Goal: Task Accomplishment & Management: Manage account settings

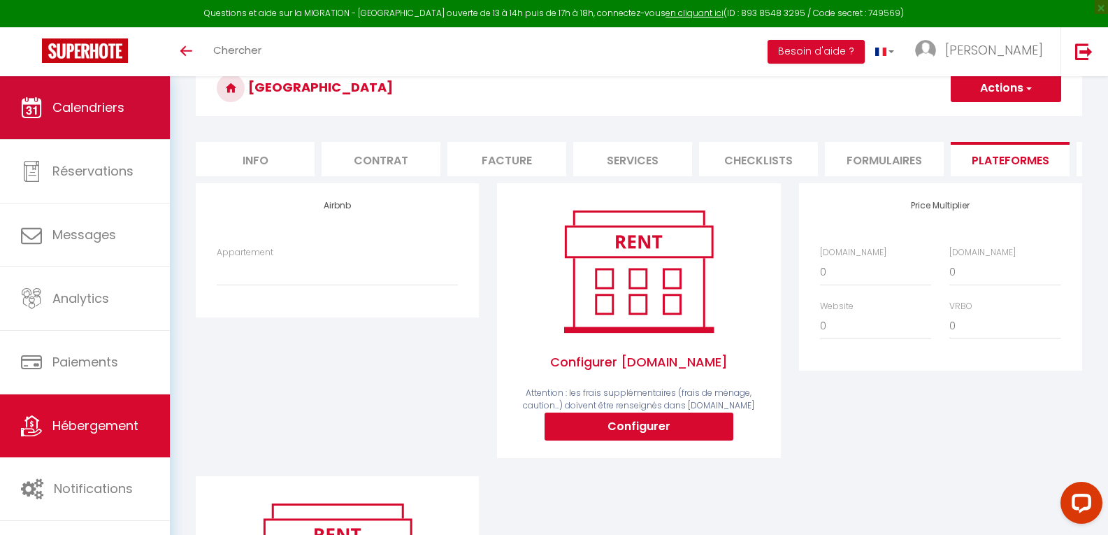
click at [85, 107] on span "Calendriers" at bounding box center [88, 107] width 72 height 17
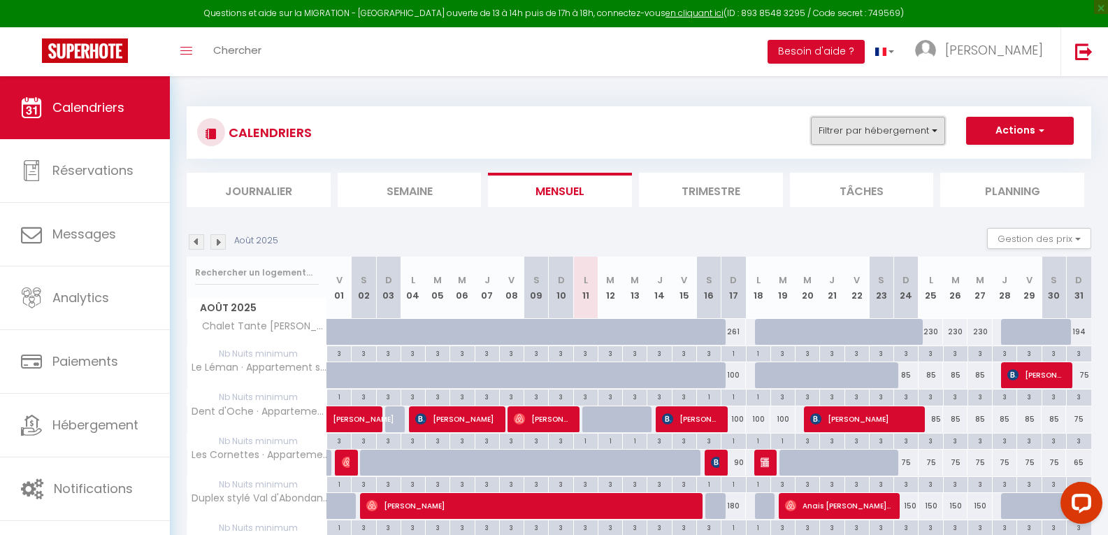
click at [864, 126] on button "Filtrer par hébergement" at bounding box center [878, 131] width 134 height 28
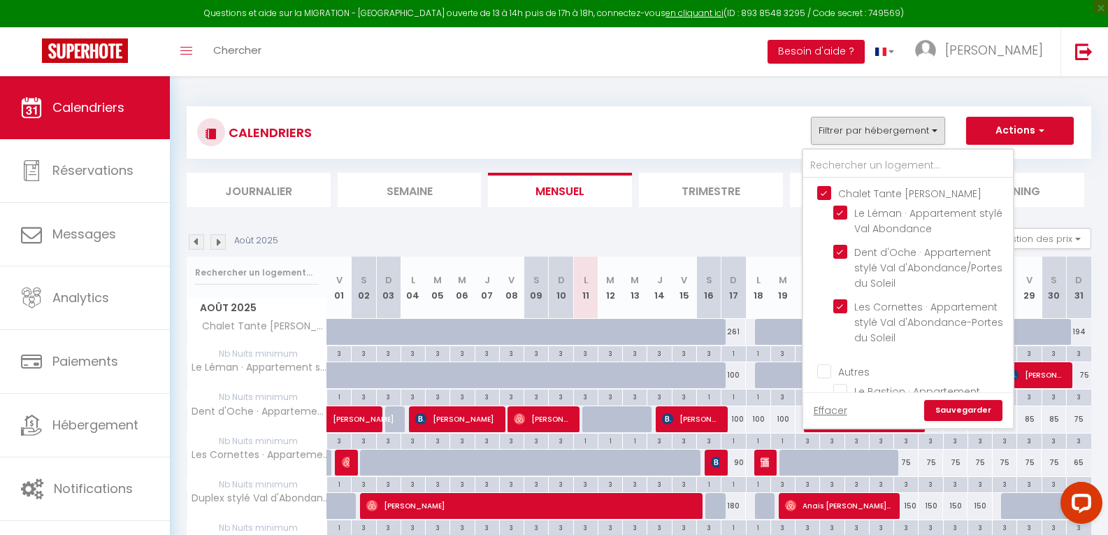
drag, startPoint x: 825, startPoint y: 187, endPoint x: 835, endPoint y: 203, distance: 18.8
click at [825, 187] on input "Chalet Tante [PERSON_NAME]" at bounding box center [922, 192] width 210 height 14
checkbox input "false"
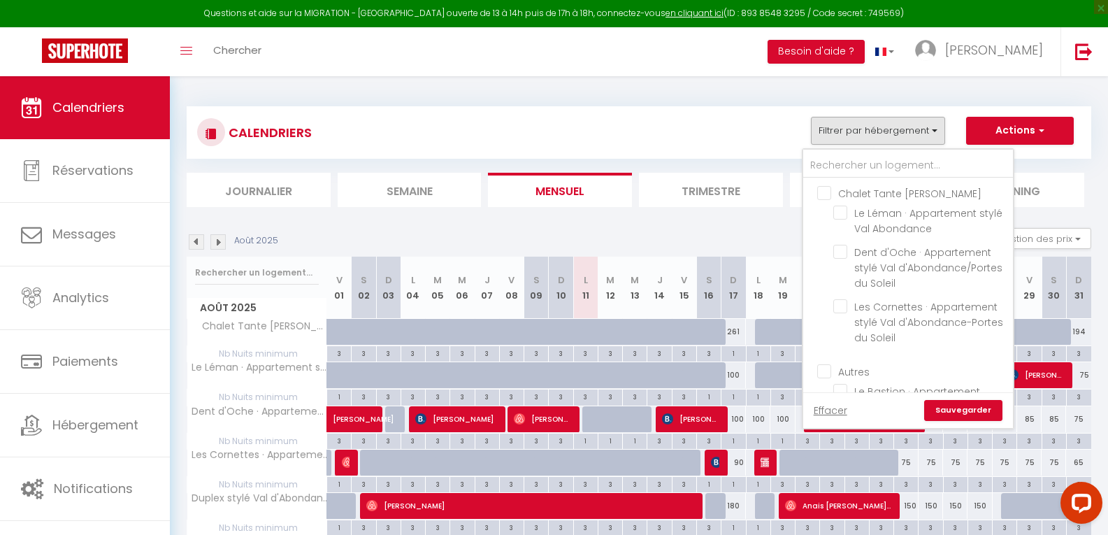
checkbox input "false"
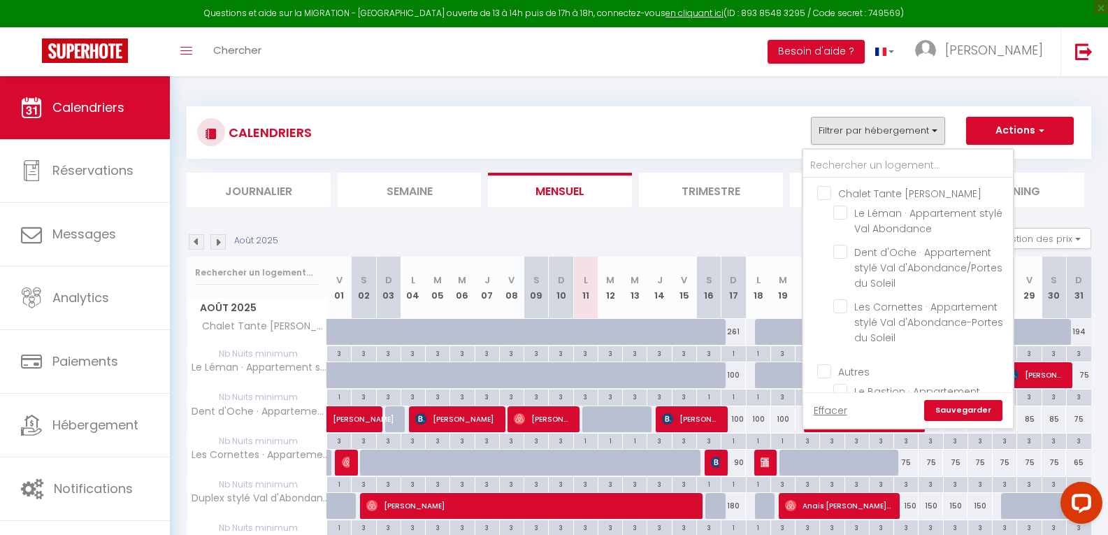
checkbox input "false"
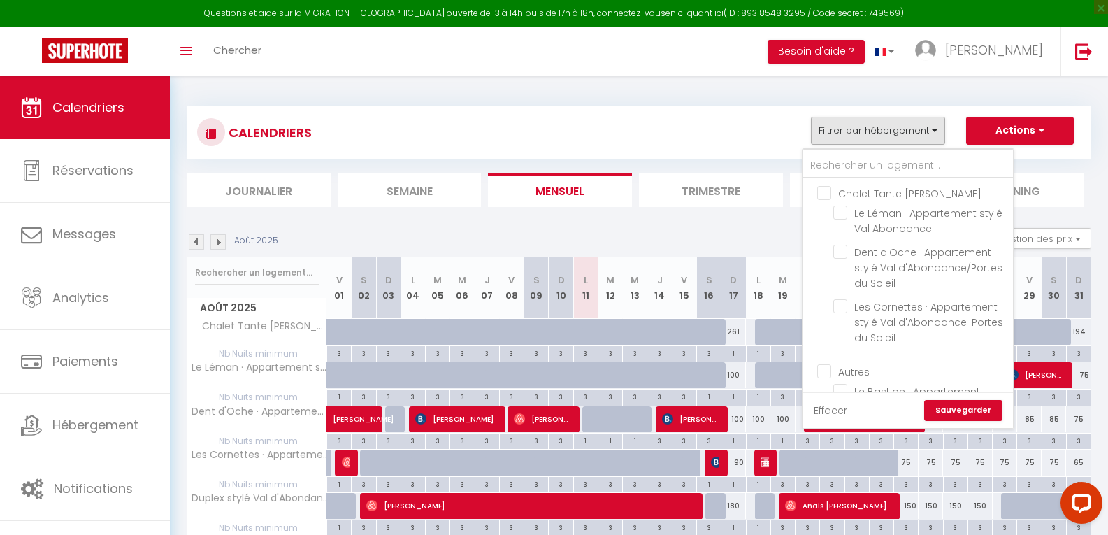
checkbox input "false"
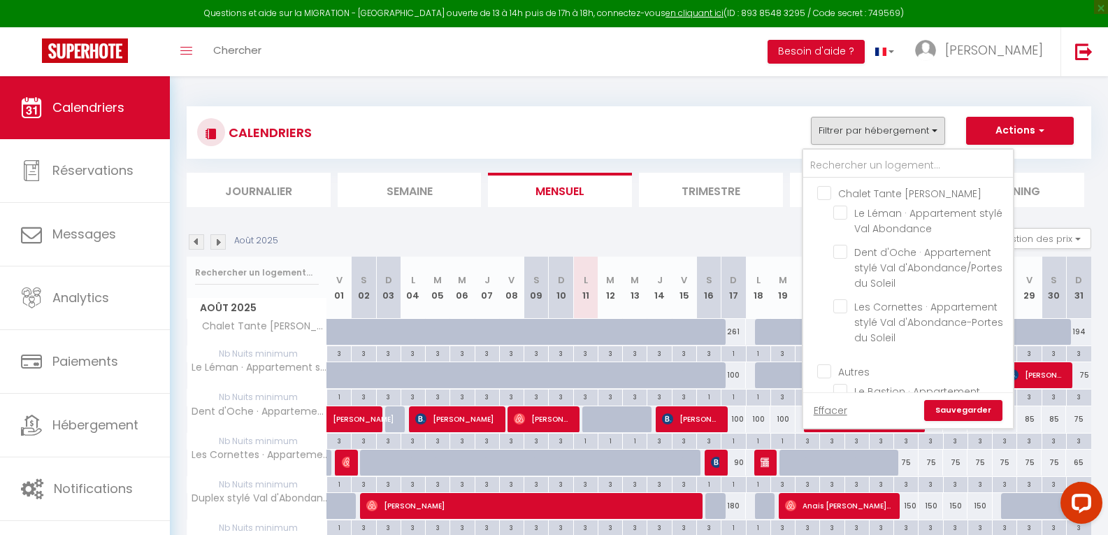
checkbox input "false"
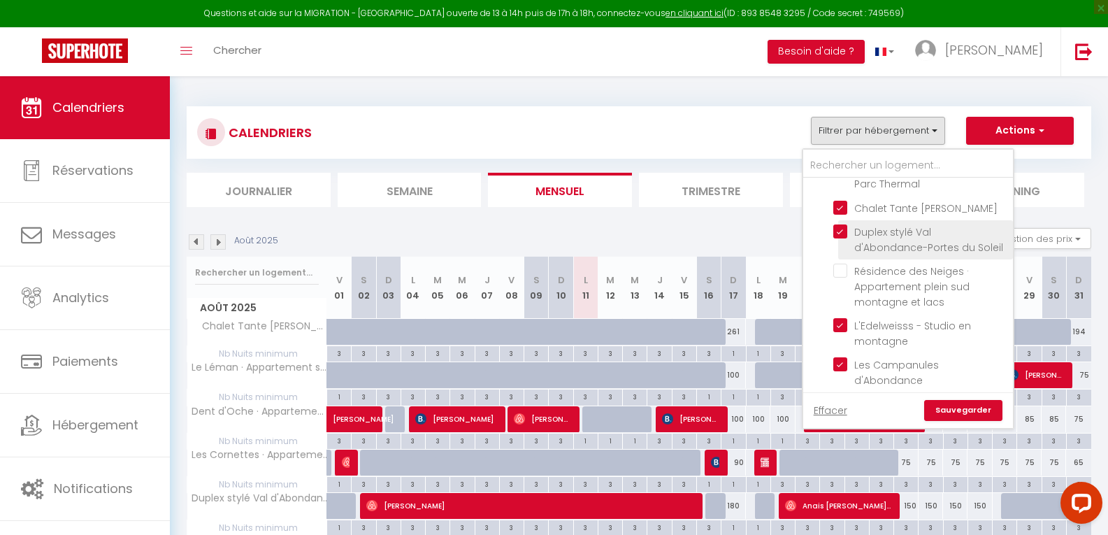
scroll to position [280, 0]
drag, startPoint x: 837, startPoint y: 185, endPoint x: 840, endPoint y: 209, distance: 24.0
click at [837, 198] on input "Chalet Tante [PERSON_NAME]" at bounding box center [920, 205] width 175 height 14
checkbox input "false"
click at [840, 222] on input "Duplex stylé Val d'Abondance-Portes du Soleil" at bounding box center [920, 229] width 175 height 14
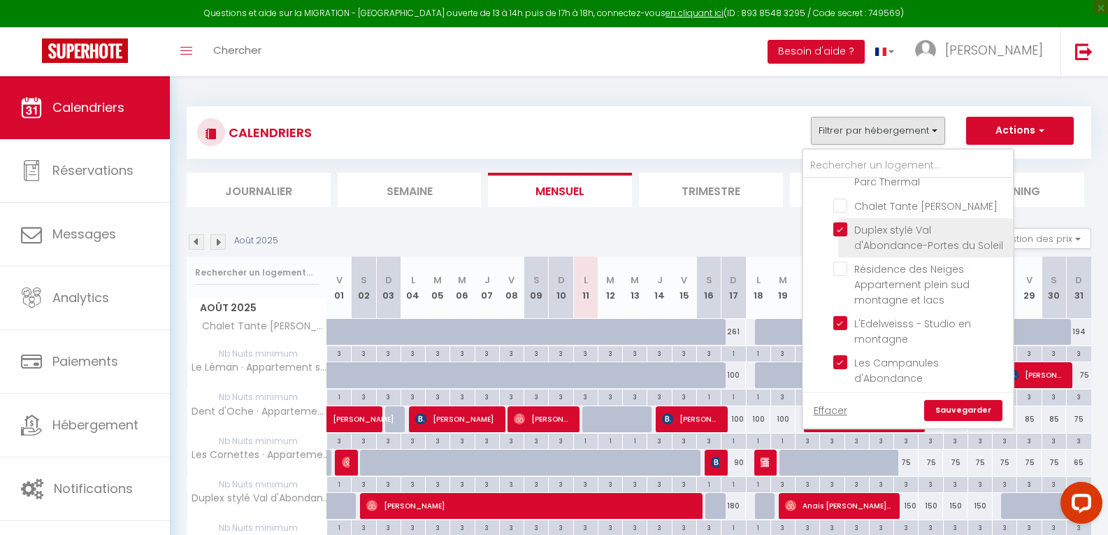
checkbox input "false"
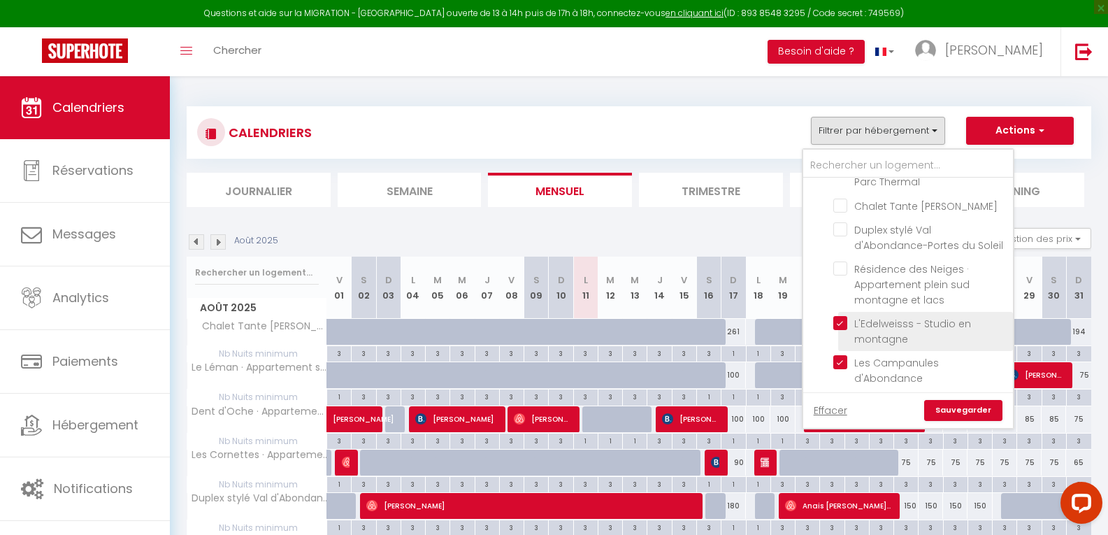
click at [837, 321] on input "L'Edelweisss - Studio en montagne" at bounding box center [920, 323] width 175 height 14
checkbox input "false"
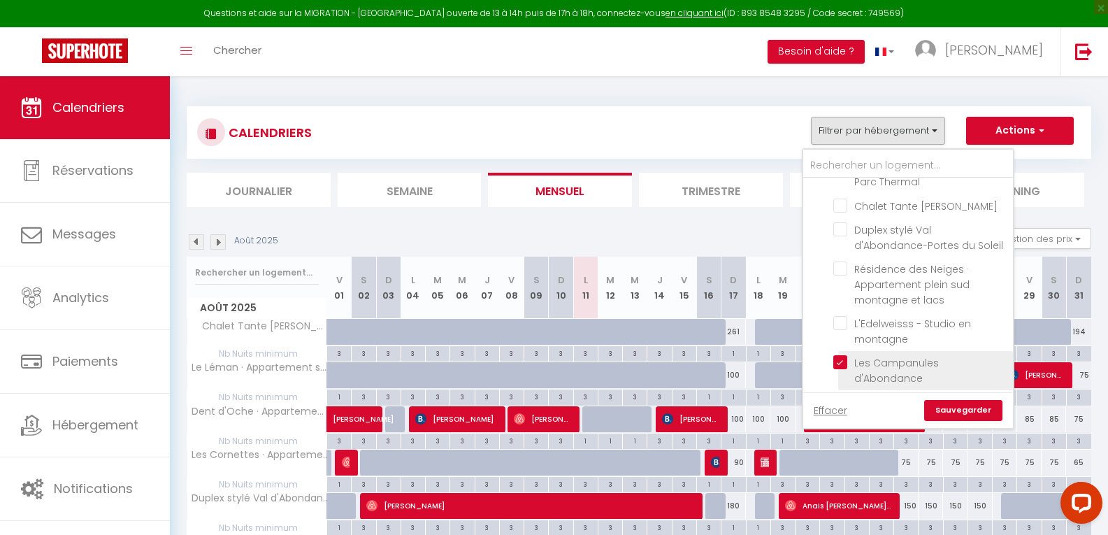
click at [842, 367] on input "Les Campanules d'Abondance" at bounding box center [920, 362] width 175 height 14
checkbox input "false"
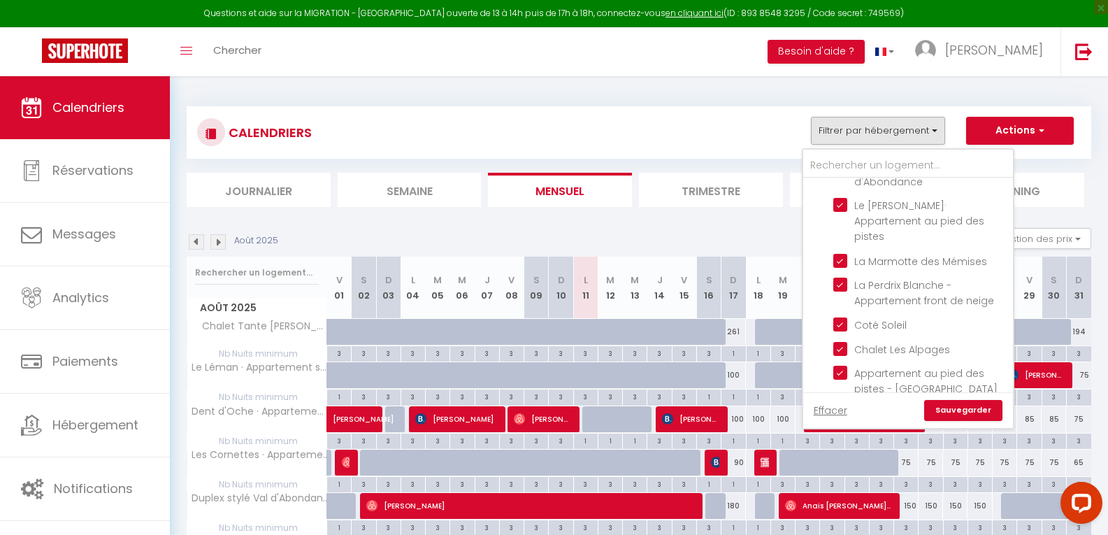
scroll to position [559, 0]
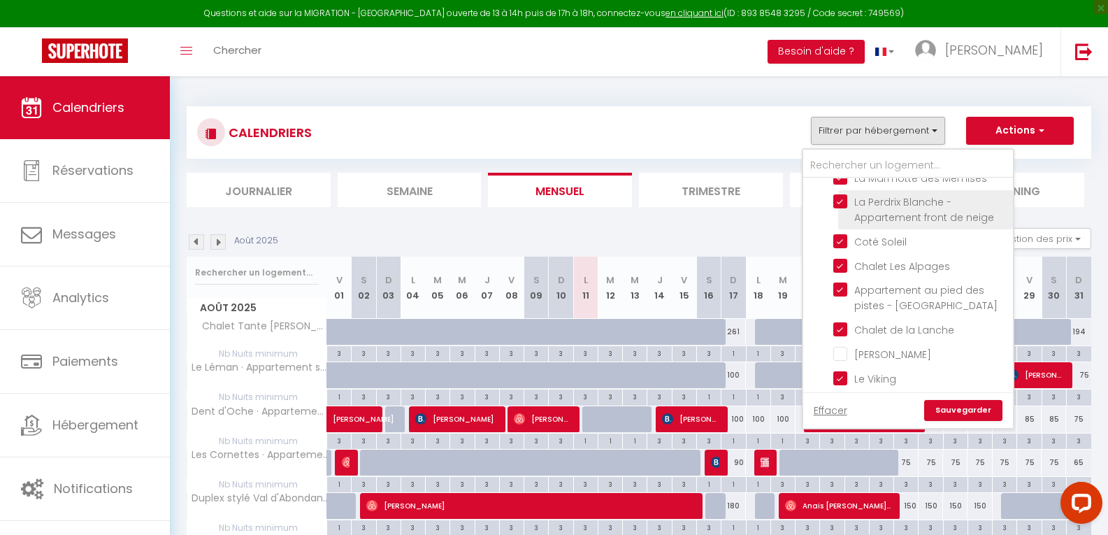
click at [846, 194] on input "La Perdrix Blanche - Appartement front de neige" at bounding box center [920, 201] width 175 height 14
checkbox input "false"
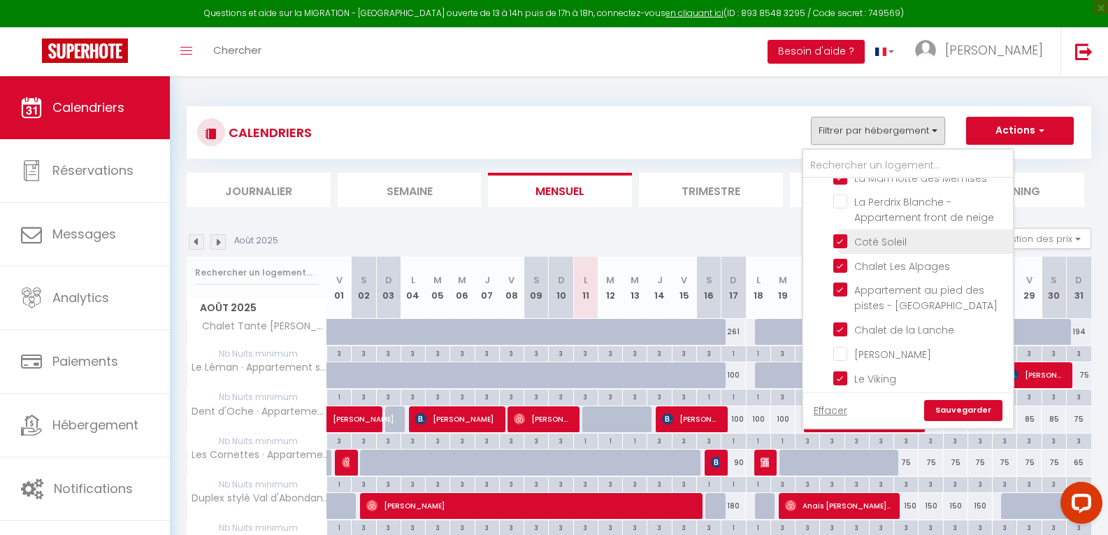
click at [839, 233] on input "Coté Soleil" at bounding box center [920, 240] width 175 height 14
checkbox input "false"
click at [841, 258] on input "Chalet Les Alpages" at bounding box center [920, 265] width 175 height 14
checkbox input "false"
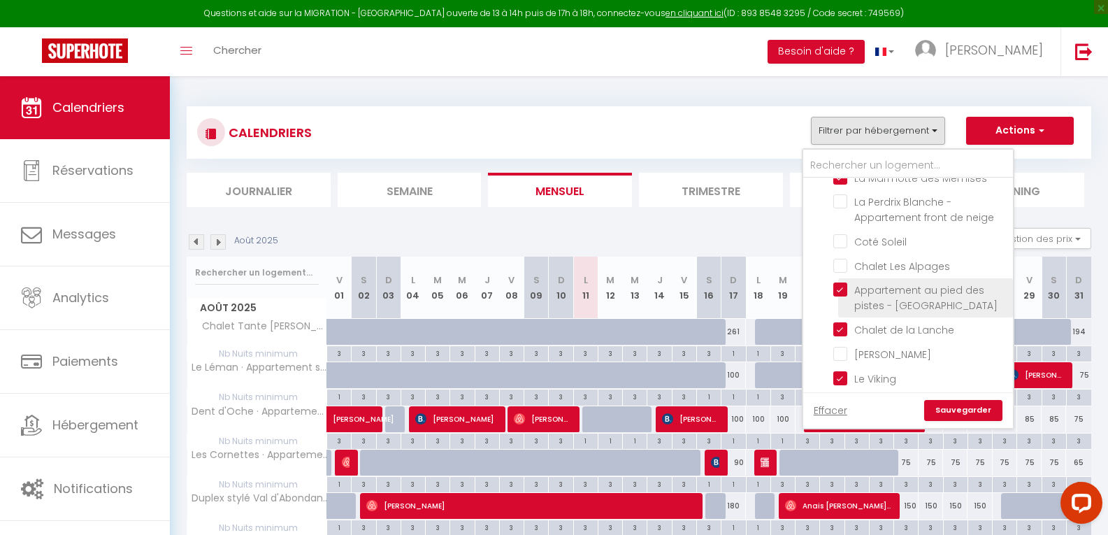
click at [838, 282] on input "Appartement au pied des pistes - [GEOGRAPHIC_DATA]" at bounding box center [920, 289] width 175 height 14
checkbox input "false"
click at [835, 321] on input "Chalet de la Lanche" at bounding box center [920, 328] width 175 height 14
checkbox input "false"
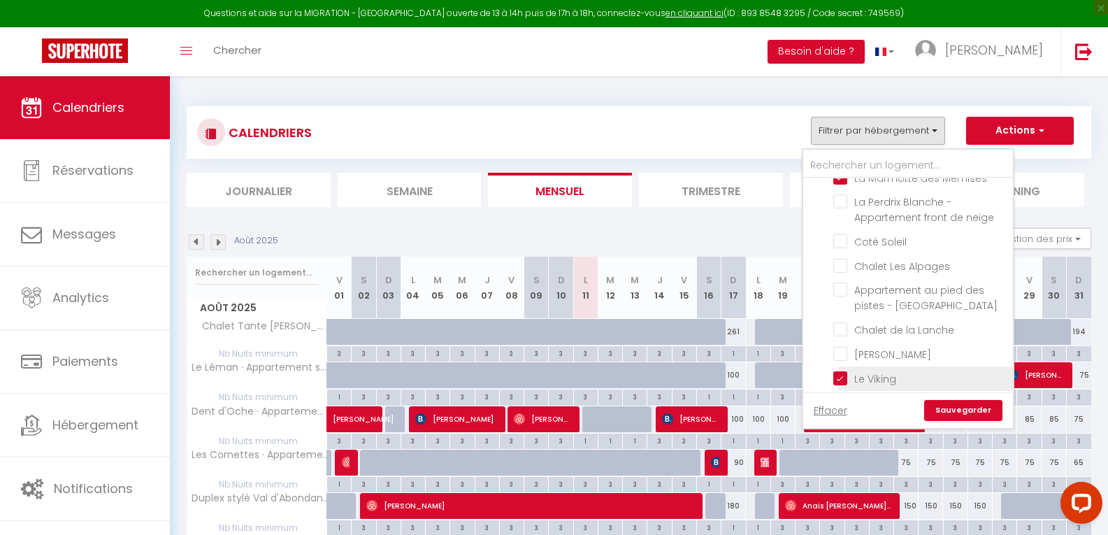
click at [835, 370] on input "Le Viking" at bounding box center [920, 377] width 175 height 14
checkbox input "false"
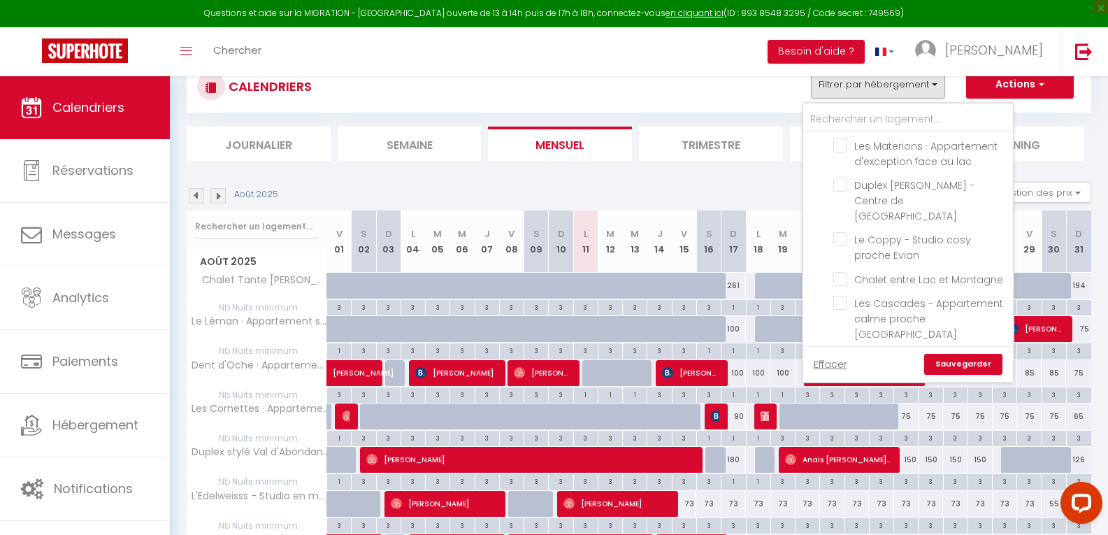
scroll to position [70, 0]
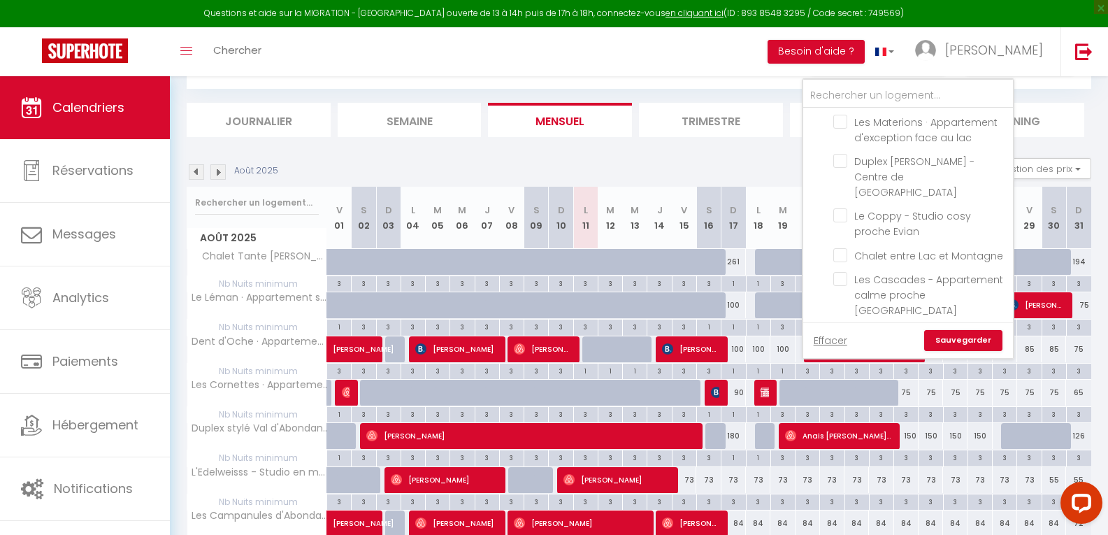
click at [884, 326] on input "[GEOGRAPHIC_DATA]" at bounding box center [920, 333] width 175 height 14
checkbox input "true"
checkbox input "false"
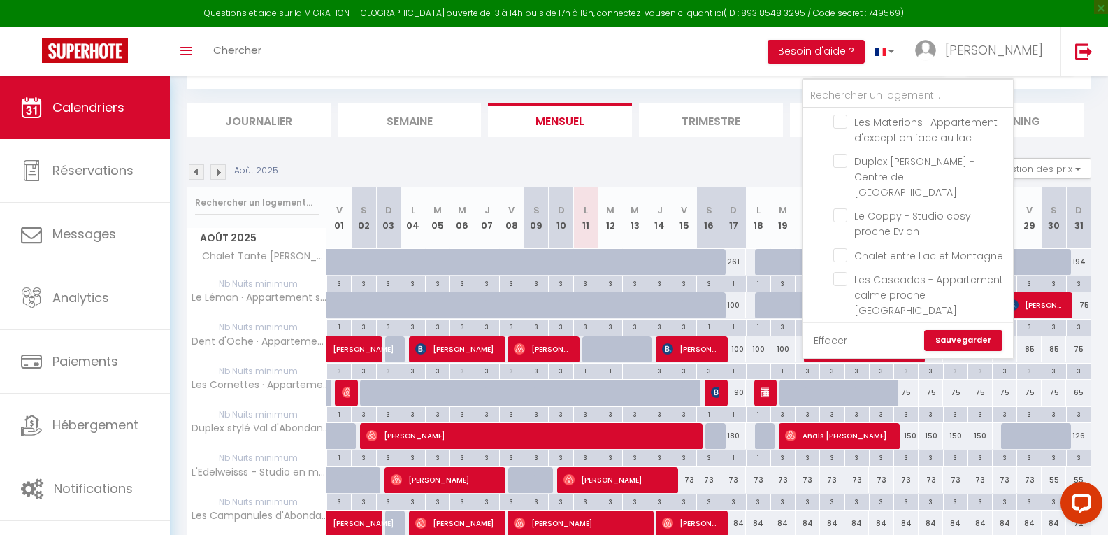
checkbox input "false"
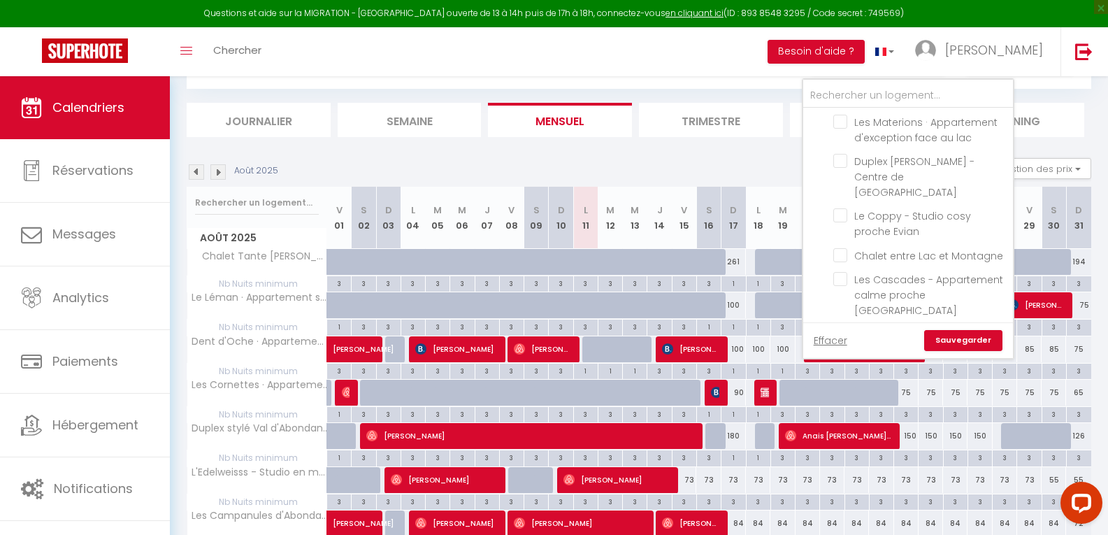
checkbox input "false"
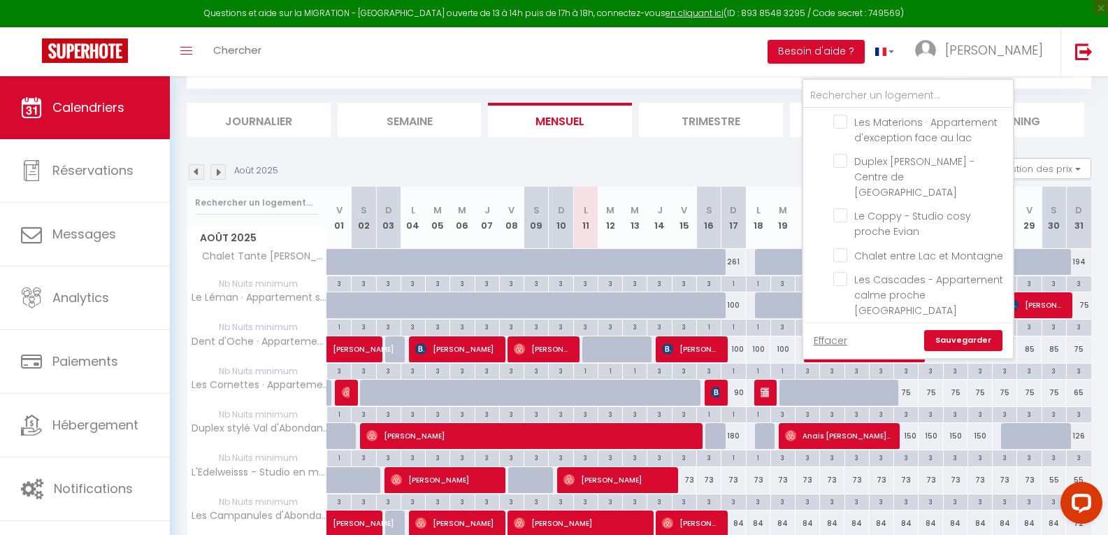
checkbox input "false"
click at [972, 336] on link "Sauvegarder" at bounding box center [963, 340] width 78 height 21
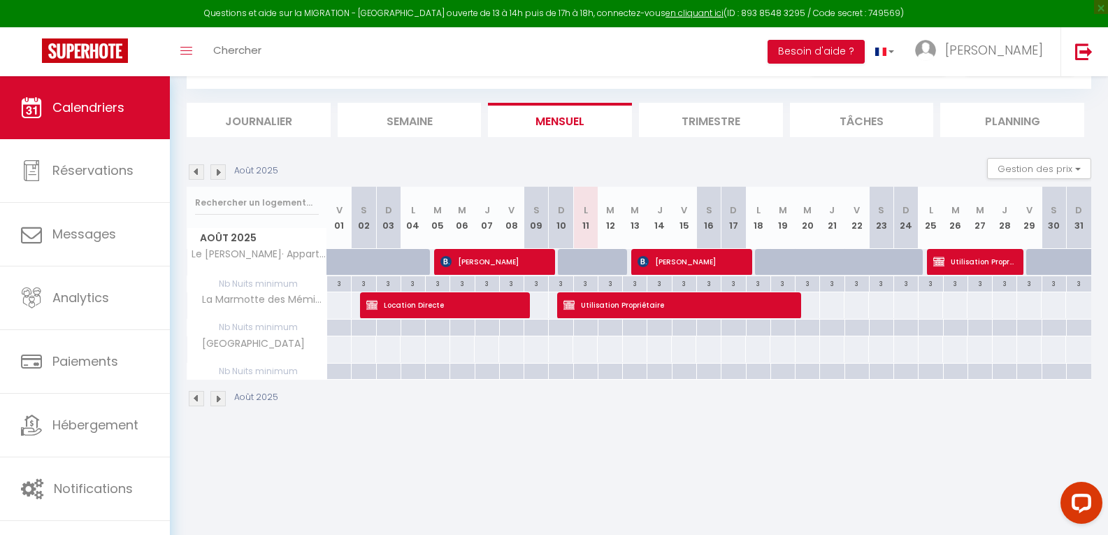
click at [590, 349] on div at bounding box center [584, 349] width 25 height 26
type input "Lun 11 Août 2025"
type input "[DATE] Août 2025"
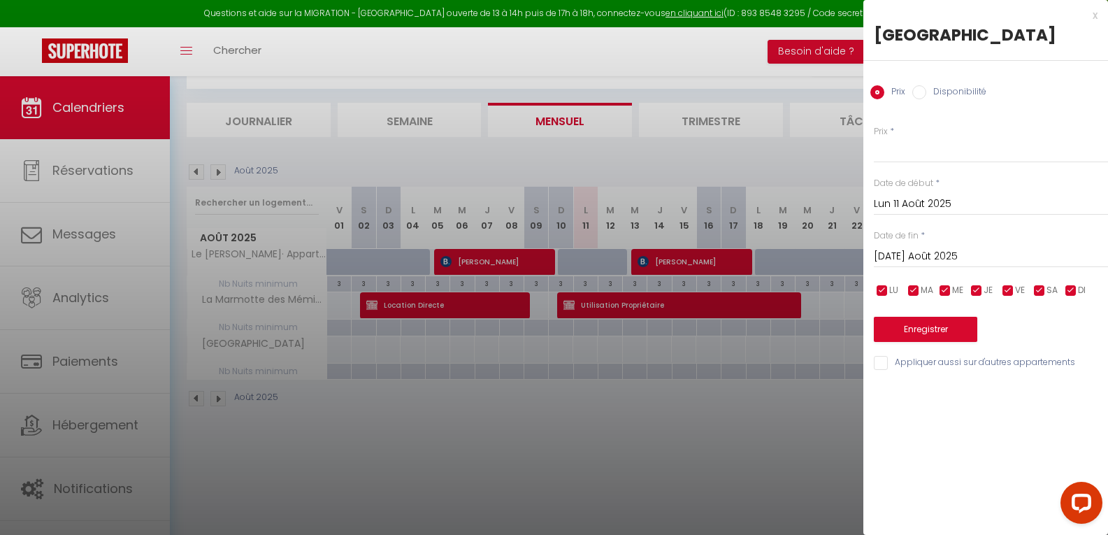
click at [1100, 14] on div "x Villa de Milly Prix Disponibilité Prix * Statut * Disponible Indisponible Dat…" at bounding box center [985, 192] width 245 height 385
click at [609, 349] on div at bounding box center [554, 267] width 1108 height 535
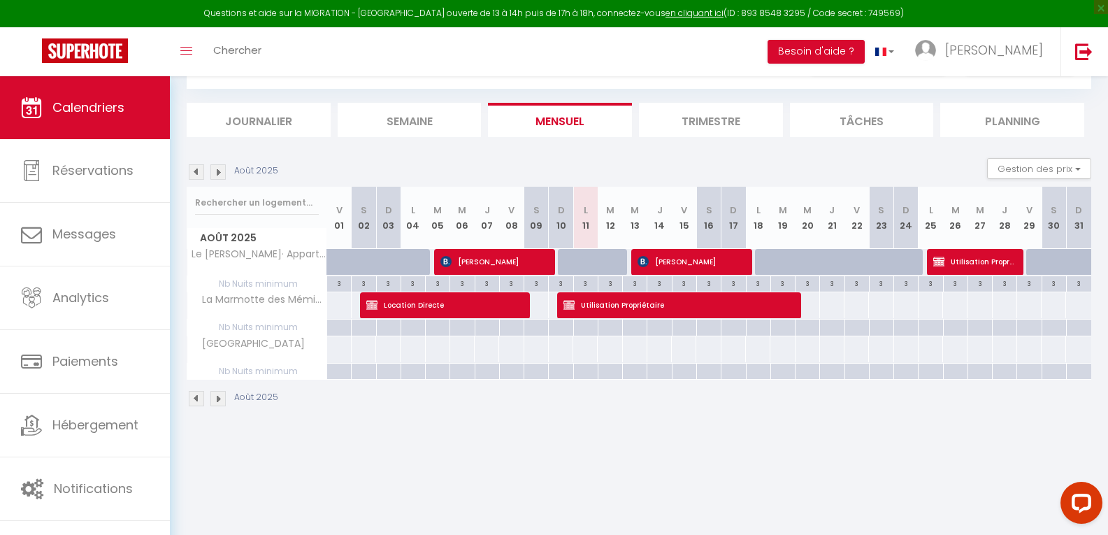
click at [607, 350] on div at bounding box center [609, 349] width 25 height 26
type input "[DATE] Août 2025"
type input "Mer 13 Août 2025"
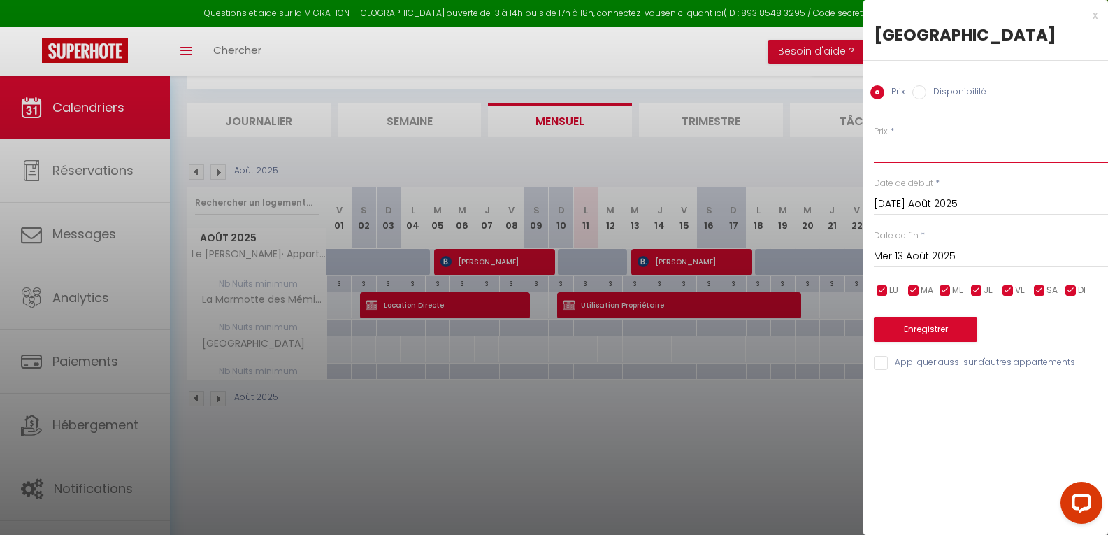
click at [918, 150] on input "Prix" at bounding box center [991, 150] width 234 height 25
type input "450"
click at [1032, 257] on input "Mer 13 Août 2025" at bounding box center [991, 256] width 234 height 18
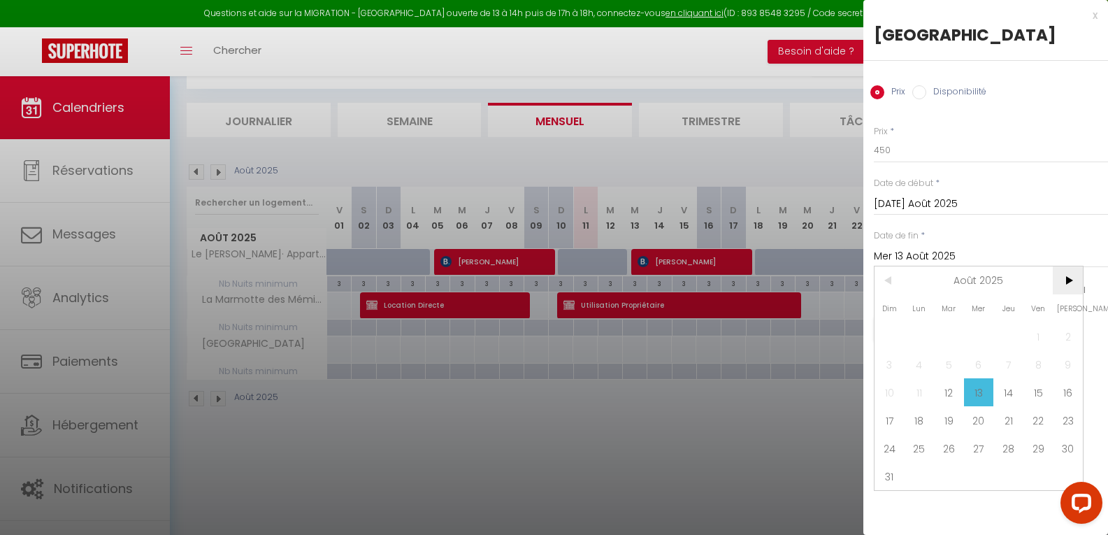
click at [1069, 279] on span ">" at bounding box center [1068, 280] width 30 height 28
click at [886, 449] on span "28" at bounding box center [889, 448] width 30 height 28
type input "Dim 28 Septembre 2025"
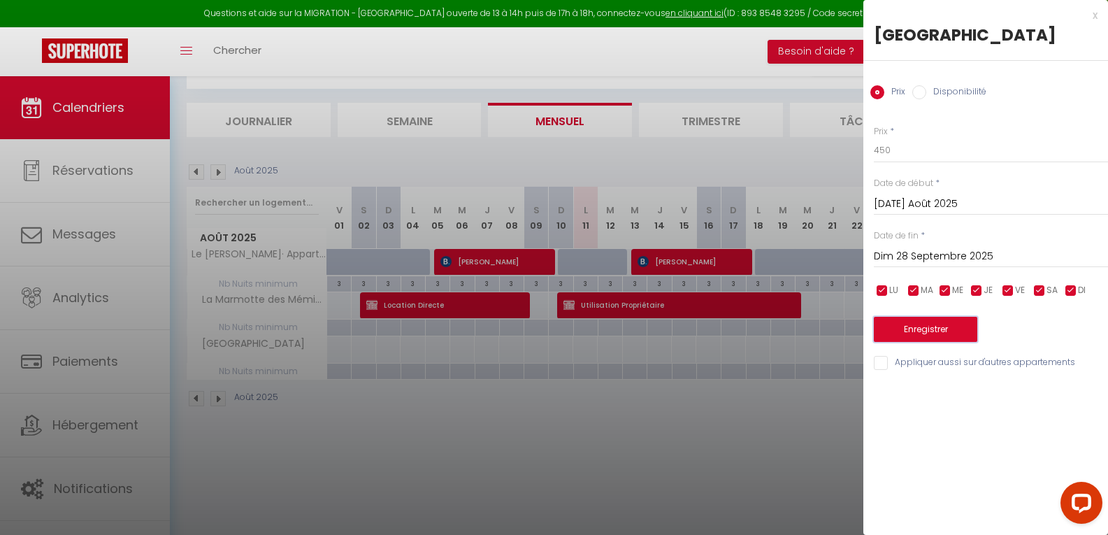
click at [955, 327] on button "Enregistrer" at bounding box center [925, 329] width 103 height 25
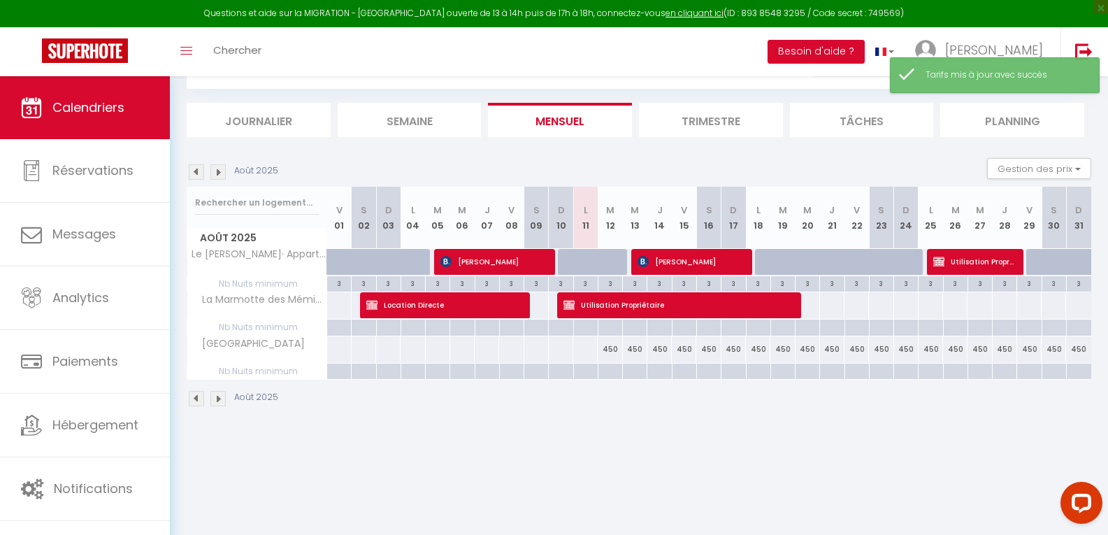
click at [613, 370] on div at bounding box center [610, 371] width 24 height 16
type input "[DATE] Août 2025"
type input "Mer 13 Août 2025"
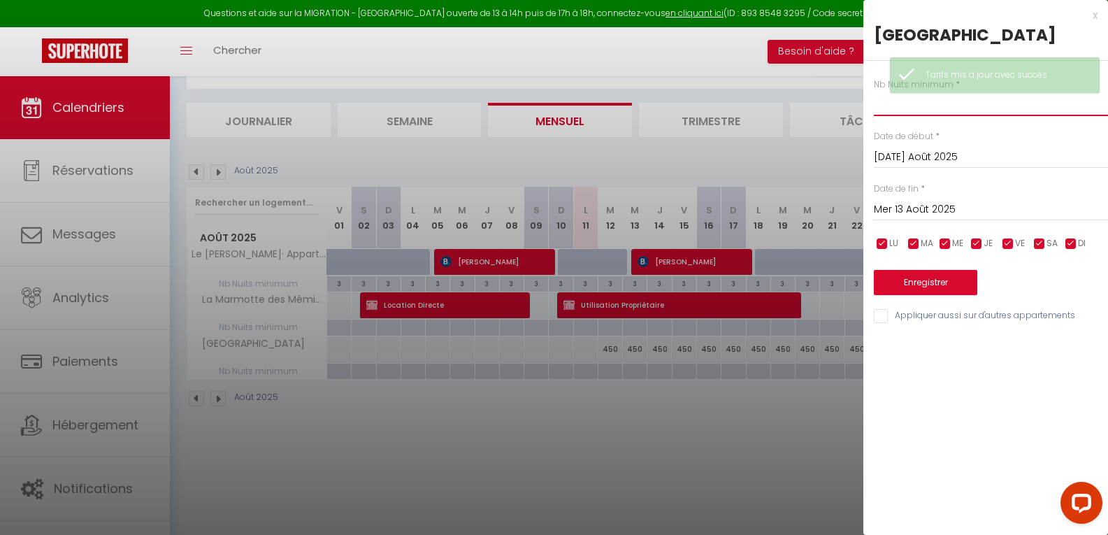
click at [899, 108] on input "text" at bounding box center [991, 103] width 234 height 25
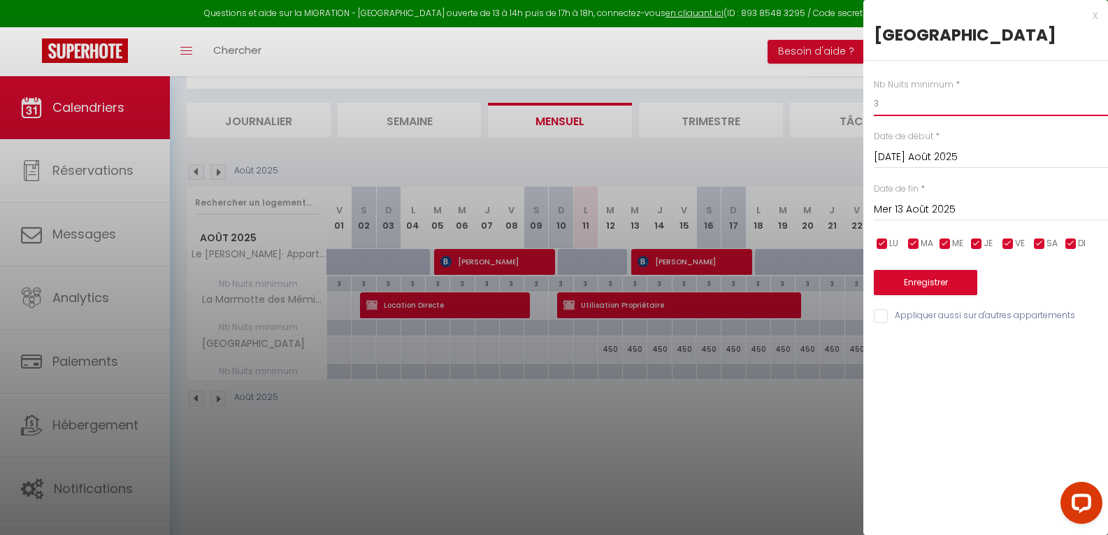
type input "3"
click at [1035, 210] on input "Mer 13 Août 2025" at bounding box center [991, 210] width 234 height 18
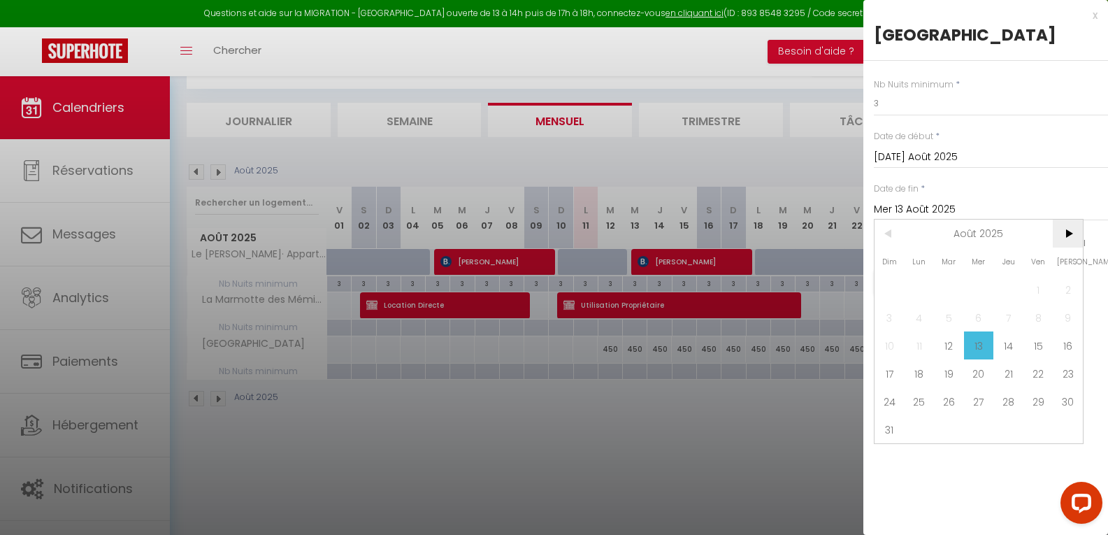
click at [1069, 234] on span ">" at bounding box center [1068, 233] width 30 height 28
click at [1039, 403] on span "31" at bounding box center [1038, 401] width 30 height 28
type input "Ven 31 Octobre 2025"
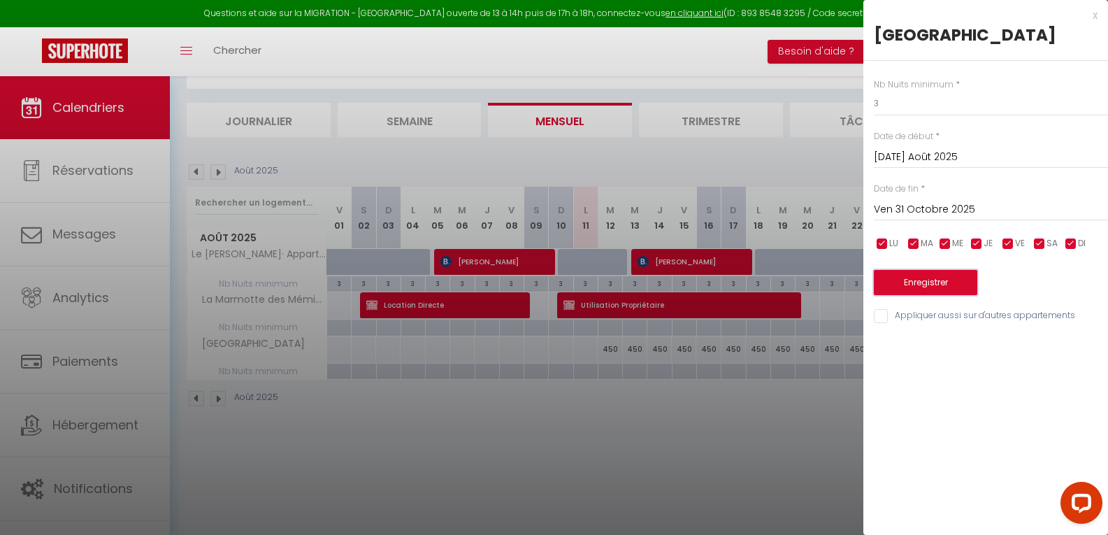
click at [954, 287] on button "Enregistrer" at bounding box center [925, 282] width 103 height 25
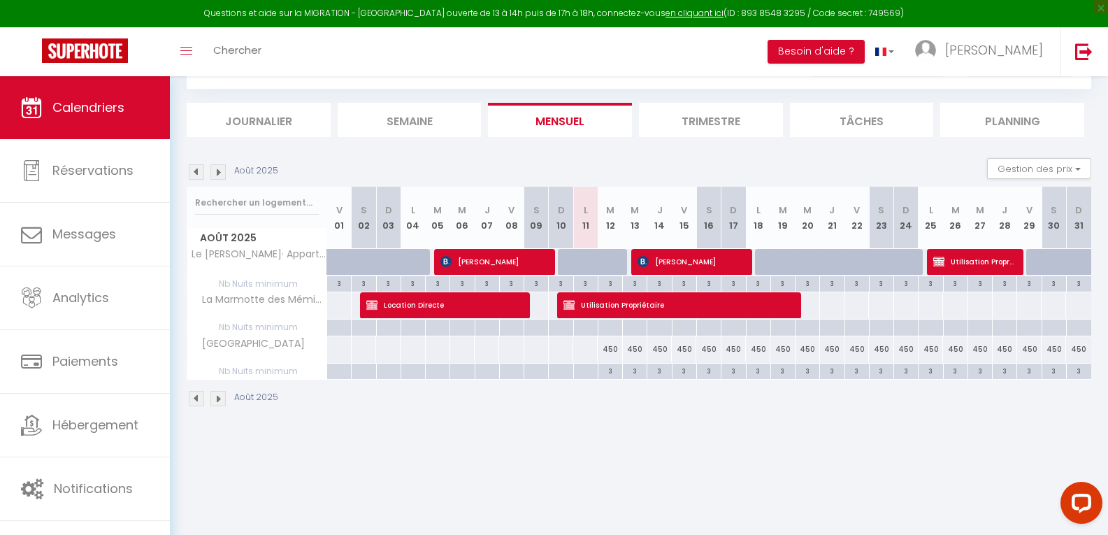
click at [1078, 348] on div "450" at bounding box center [1078, 349] width 25 height 26
type input "450"
type input "Dim 31 Août 2025"
type input "Lun 01 Septembre 2025"
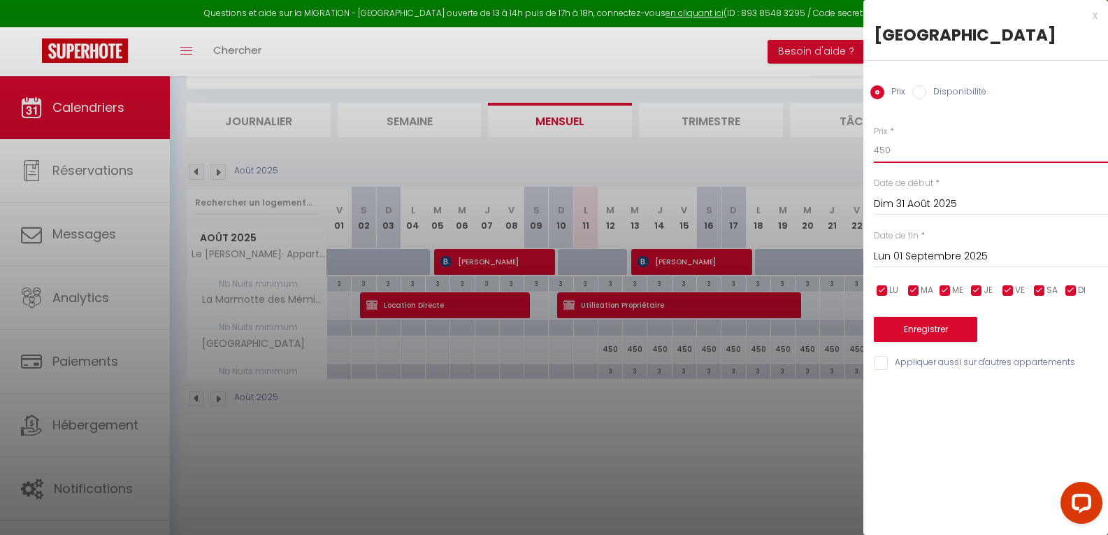
drag, startPoint x: 880, startPoint y: 151, endPoint x: 872, endPoint y: 149, distance: 8.0
click at [873, 150] on div "Prix * 450 Statut * Disponible Indisponible Date de début * Dim 31 Août 2025 < …" at bounding box center [985, 240] width 245 height 264
type input "250"
click at [1034, 251] on input "Lun 01 Septembre 2025" at bounding box center [991, 256] width 234 height 18
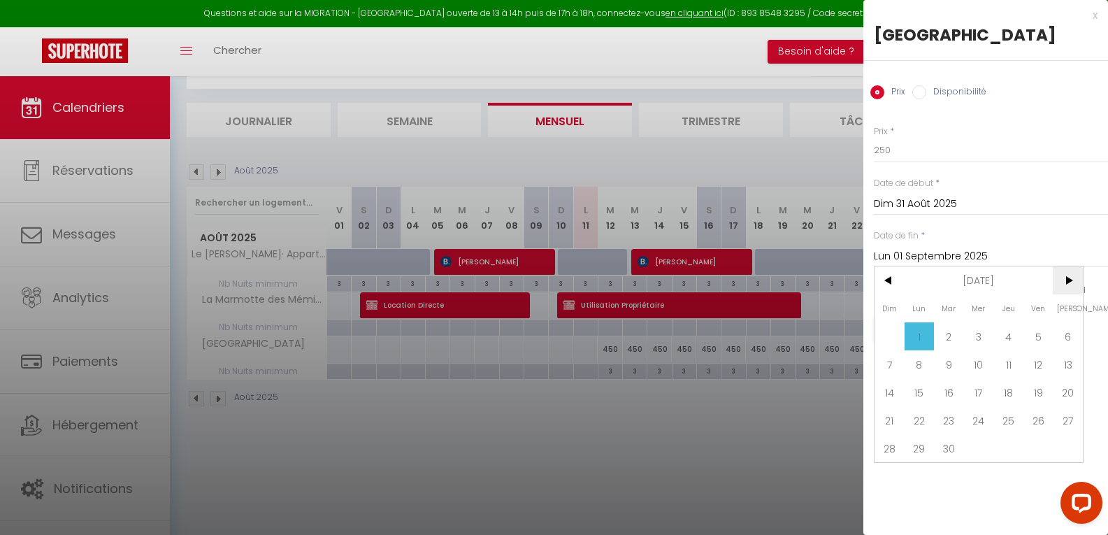
click at [1073, 275] on span ">" at bounding box center [1068, 280] width 30 height 28
click at [886, 277] on span "<" at bounding box center [889, 280] width 30 height 28
click at [890, 392] on span "14" at bounding box center [889, 392] width 30 height 28
type input "Dim 14 Septembre 2025"
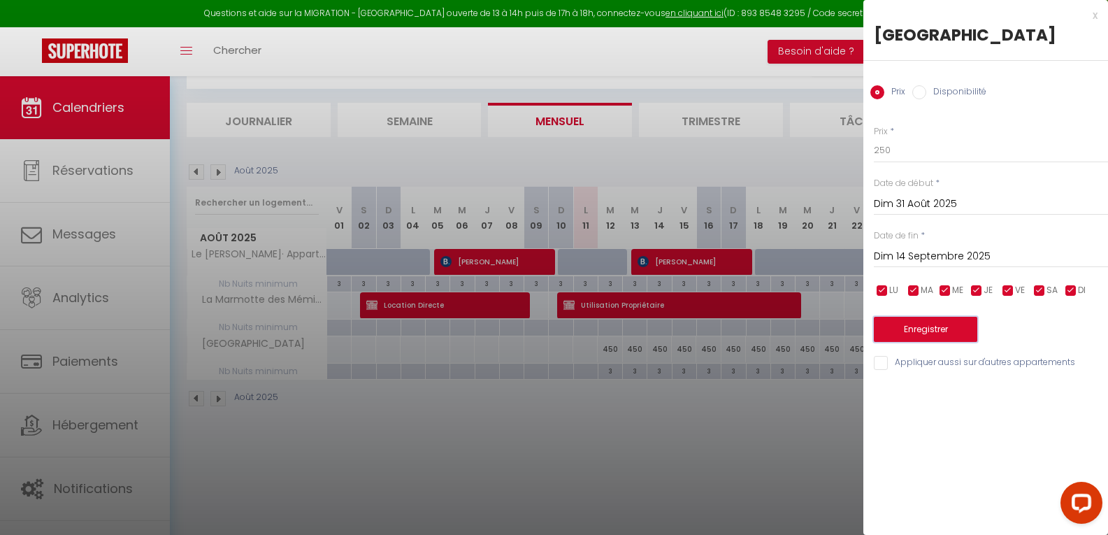
click at [941, 334] on button "Enregistrer" at bounding box center [925, 329] width 103 height 25
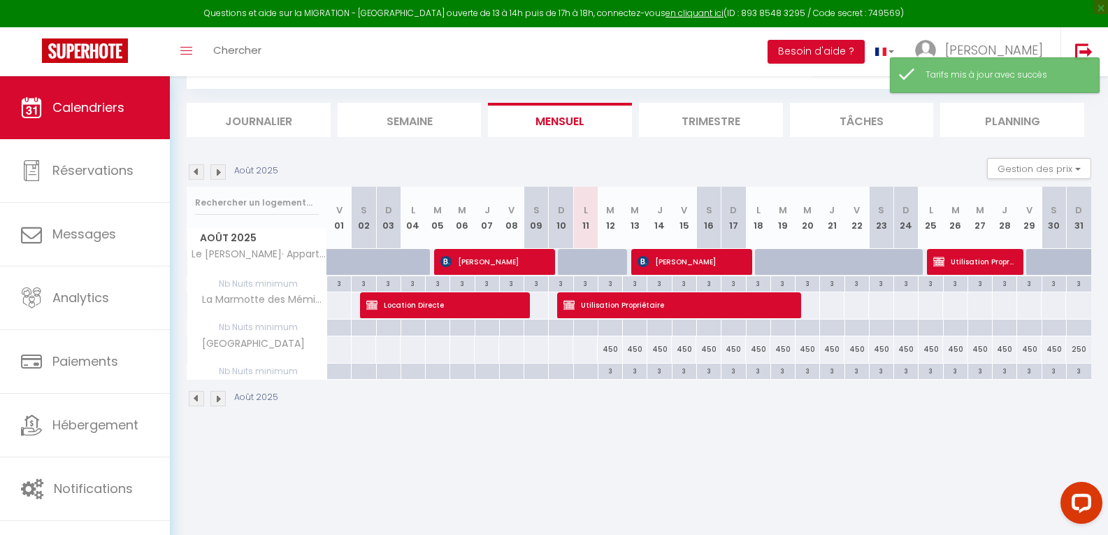
click at [217, 168] on img at bounding box center [217, 171] width 15 height 15
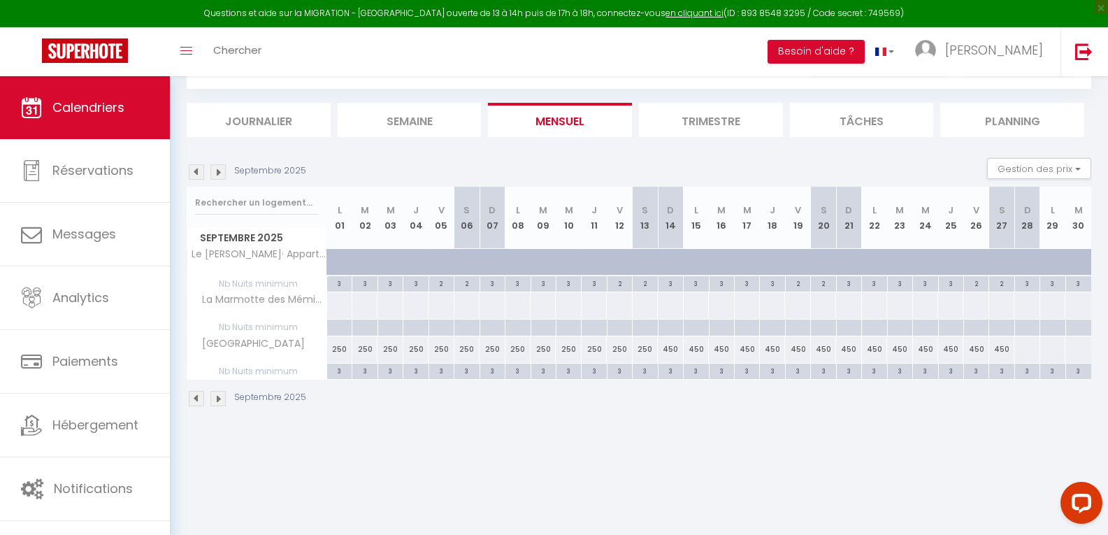
click at [672, 347] on div "450" at bounding box center [670, 349] width 25 height 26
type input "450"
type input "Dim 14 Septembre 2025"
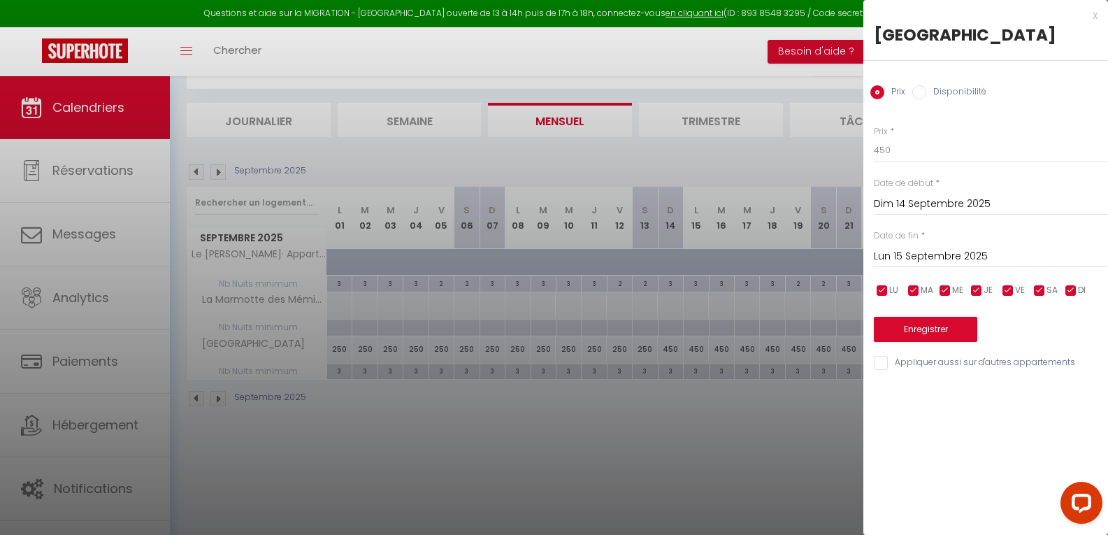
click at [1034, 249] on input "Lun 15 Septembre 2025" at bounding box center [991, 256] width 234 height 18
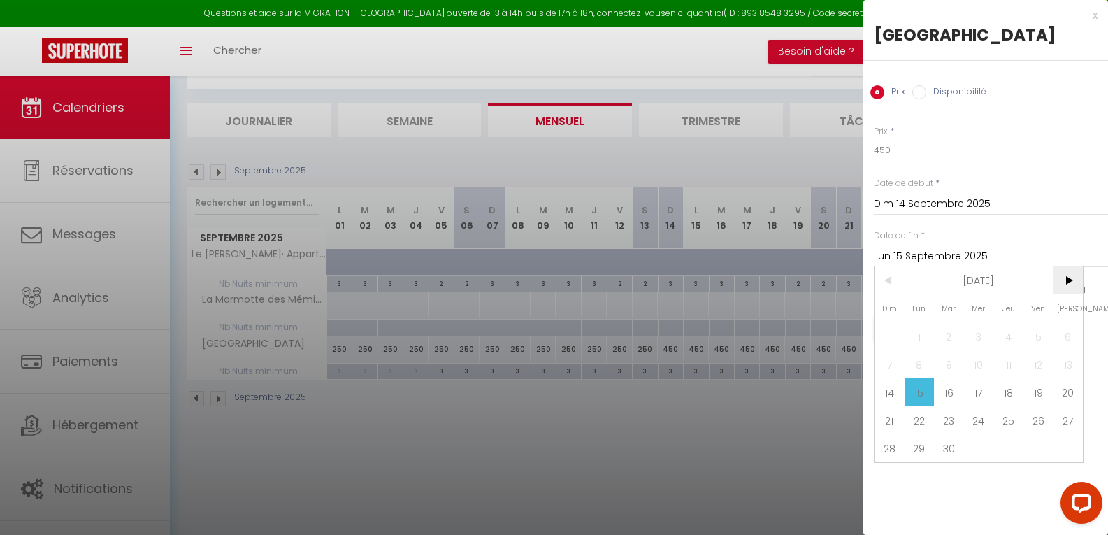
click at [1071, 276] on span ">" at bounding box center [1068, 280] width 30 height 28
click at [1038, 448] on span "31" at bounding box center [1038, 448] width 30 height 28
type input "Ven 31 Octobre 2025"
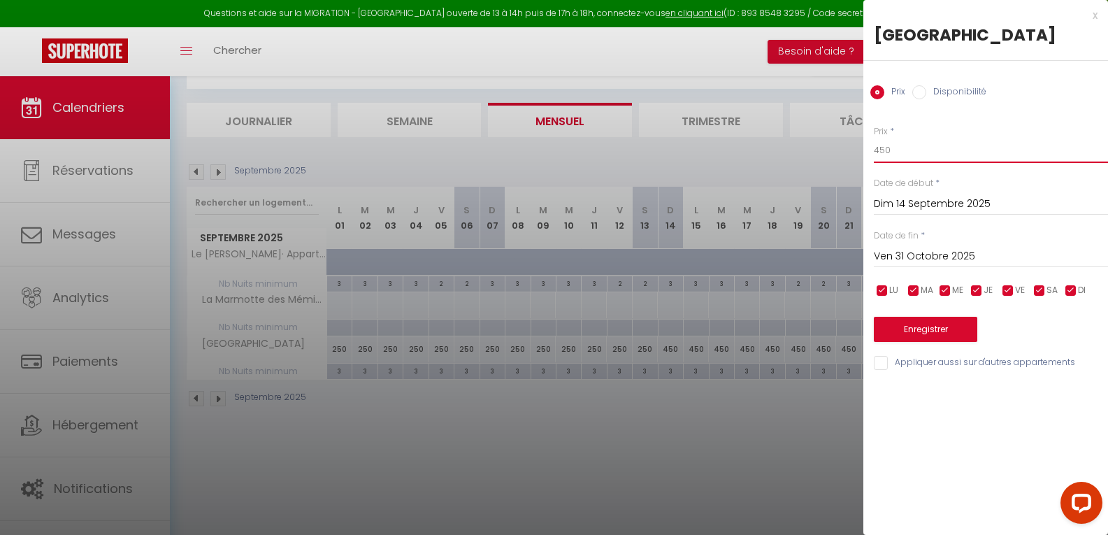
drag, startPoint x: 885, startPoint y: 152, endPoint x: 850, endPoint y: 153, distance: 35.0
click at [851, 156] on body "Questions et aide sur la MIGRATION - [GEOGRAPHIC_DATA] ouverte de 13 à 14h puis…" at bounding box center [554, 273] width 1108 height 535
type input "200"
click at [907, 328] on button "Enregistrer" at bounding box center [925, 329] width 103 height 25
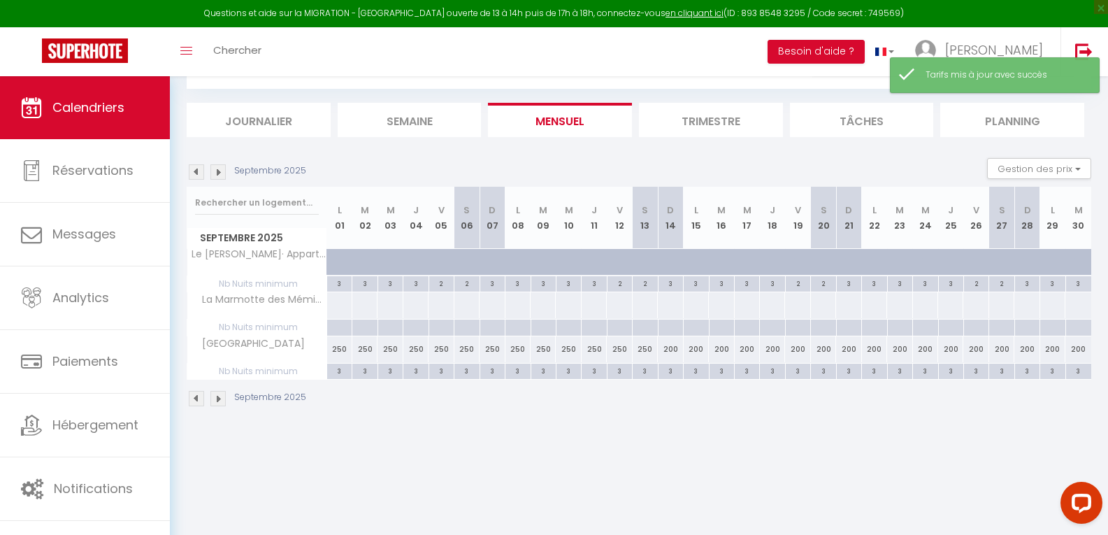
click at [194, 166] on img at bounding box center [196, 171] width 15 height 15
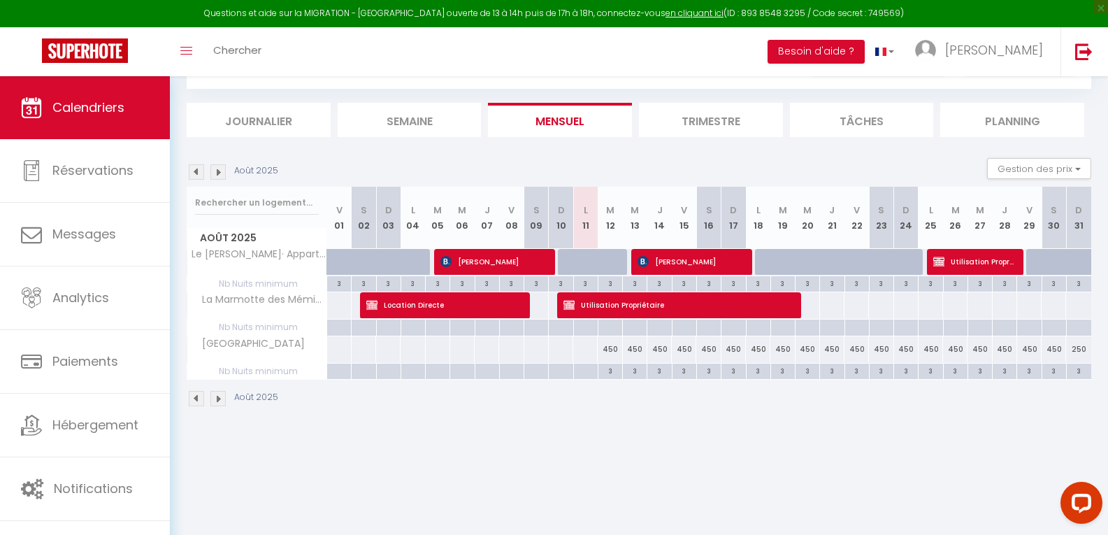
click at [1083, 372] on div "3" at bounding box center [1079, 369] width 24 height 13
type input "3"
type input "Dim 31 Août 2025"
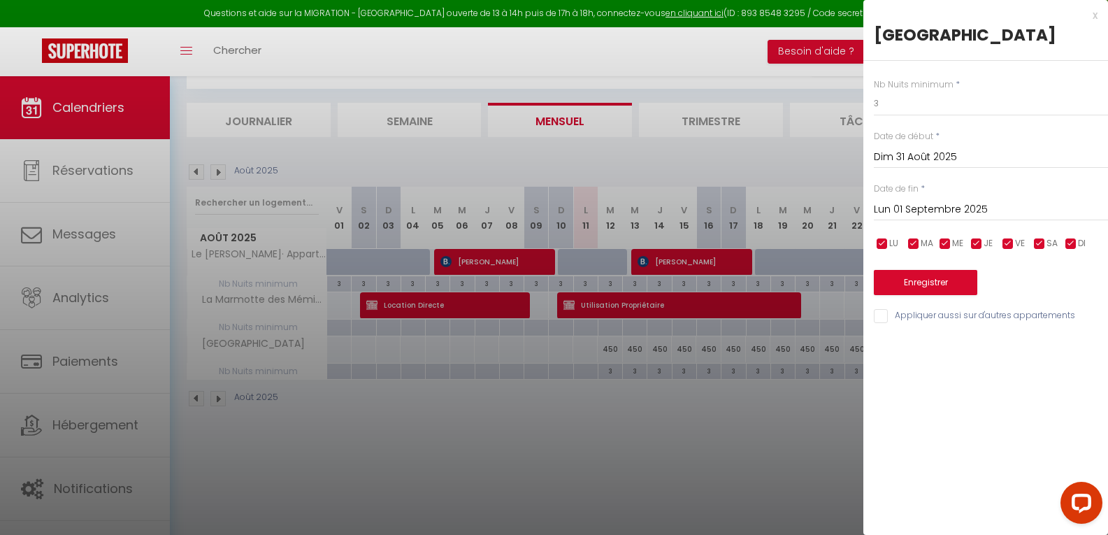
click at [1031, 210] on input "Lun 01 Septembre 2025" at bounding box center [991, 210] width 234 height 18
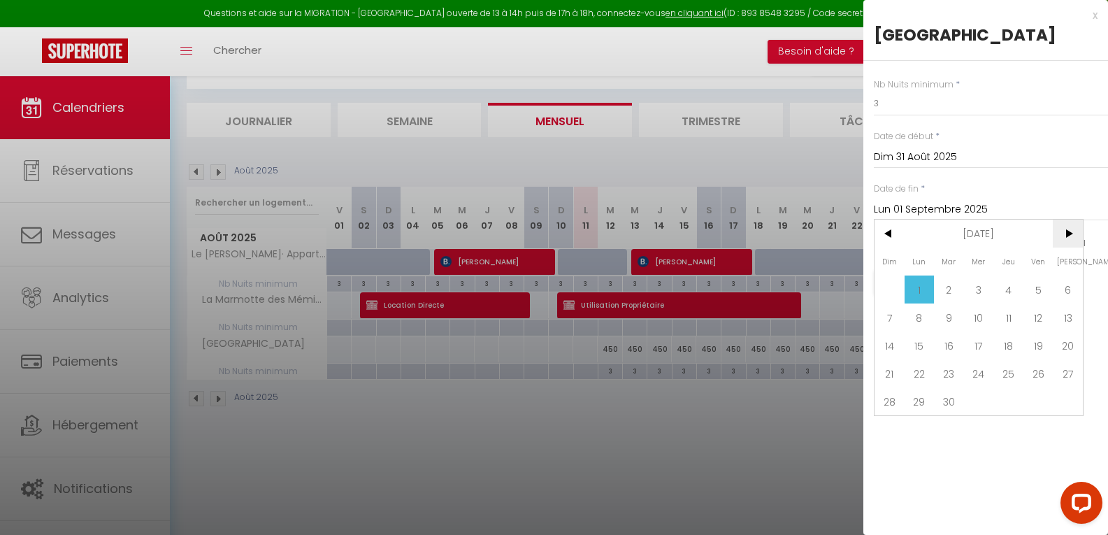
click at [1074, 232] on span ">" at bounding box center [1068, 233] width 30 height 28
click at [1043, 403] on span "31" at bounding box center [1038, 401] width 30 height 28
type input "Ven 31 Octobre 2025"
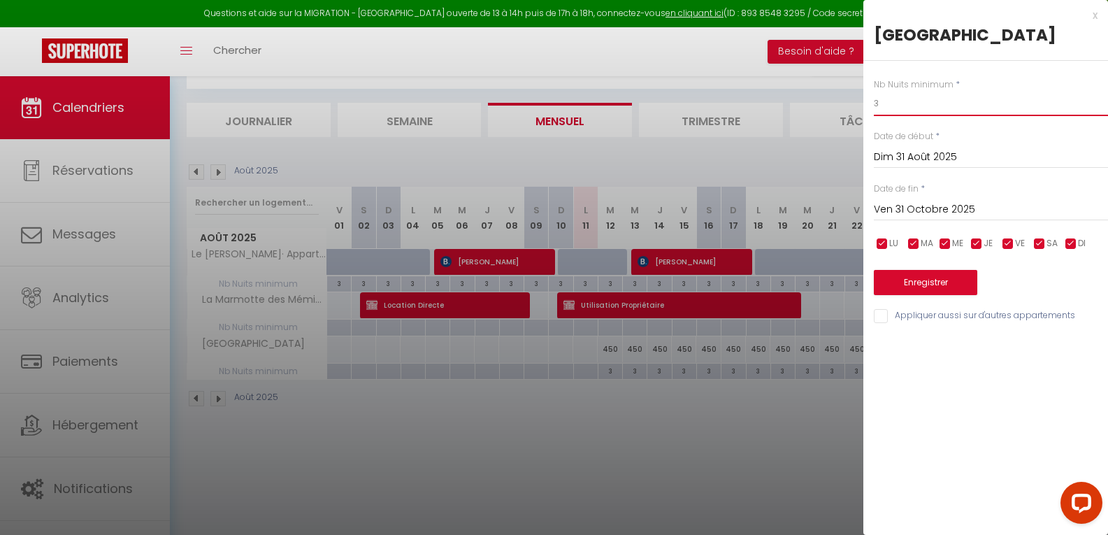
drag, startPoint x: 884, startPoint y: 108, endPoint x: 846, endPoint y: 105, distance: 37.8
click at [847, 103] on body "Questions et aide sur la MIGRATION - [GEOGRAPHIC_DATA] ouverte de 13 à 14h puis…" at bounding box center [554, 273] width 1108 height 535
type input "2"
drag, startPoint x: 883, startPoint y: 242, endPoint x: 900, endPoint y: 241, distance: 17.5
click at [883, 242] on input "checkbox" at bounding box center [882, 244] width 14 height 14
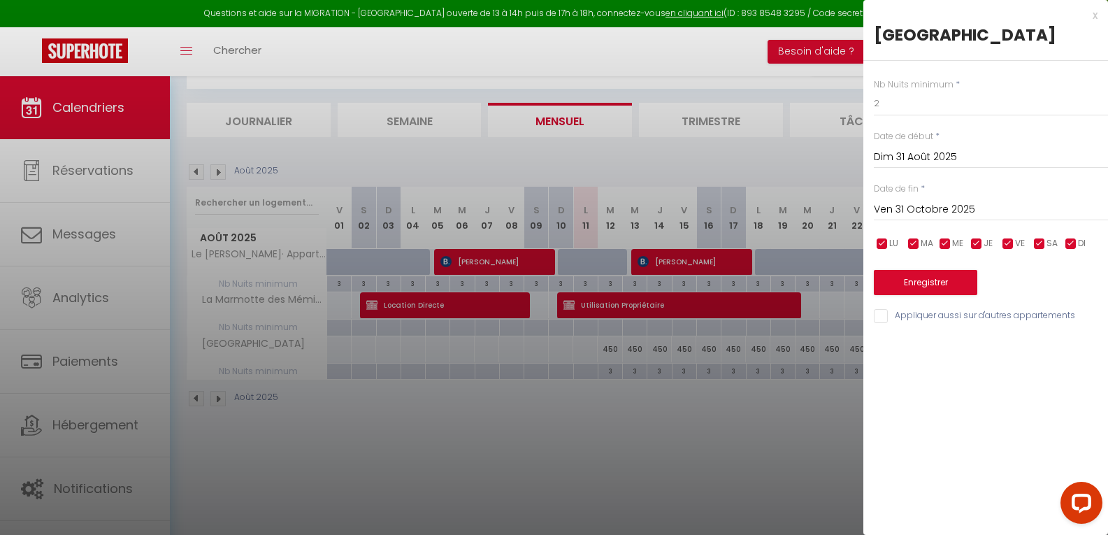
checkbox input "false"
click at [916, 239] on input "checkbox" at bounding box center [913, 244] width 14 height 14
checkbox input "false"
click at [950, 242] on input "checkbox" at bounding box center [945, 244] width 14 height 14
checkbox input "false"
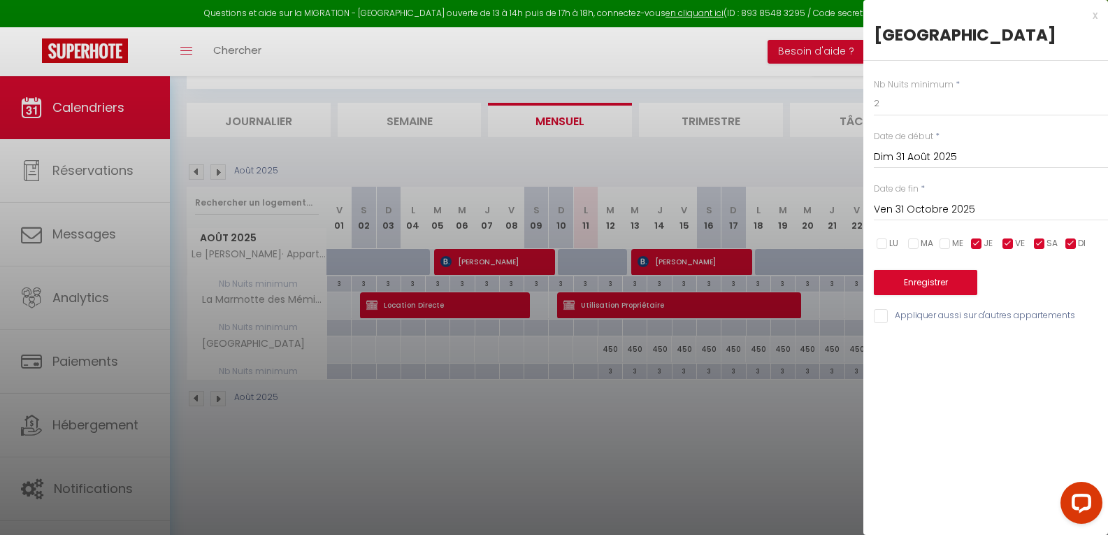
drag, startPoint x: 980, startPoint y: 243, endPoint x: 1016, endPoint y: 247, distance: 36.7
click at [980, 243] on input "checkbox" at bounding box center [976, 244] width 14 height 14
checkbox input "false"
click at [1073, 245] on input "checkbox" at bounding box center [1071, 244] width 14 height 14
checkbox input "false"
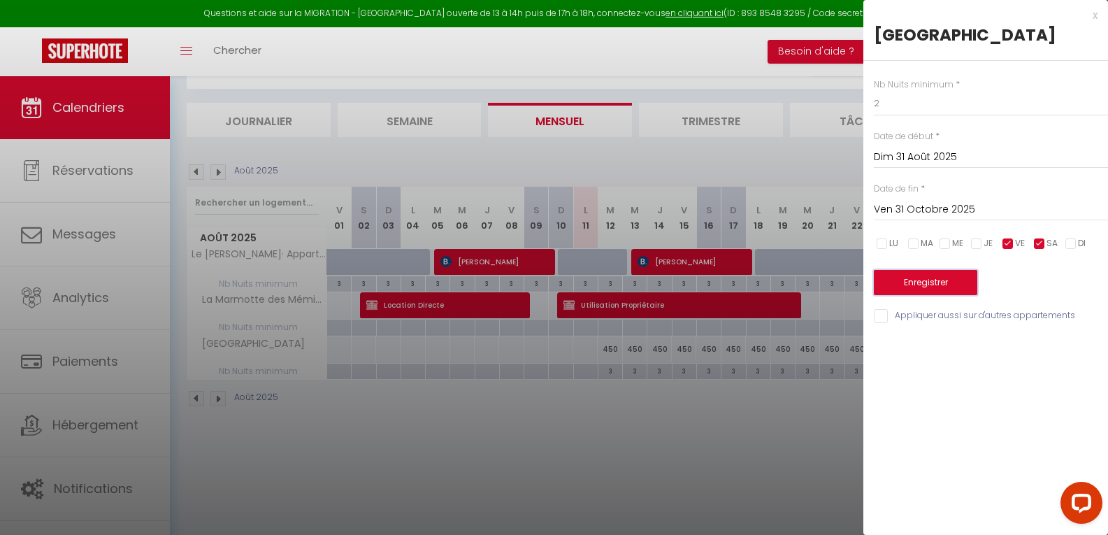
click at [927, 277] on button "Enregistrer" at bounding box center [925, 282] width 103 height 25
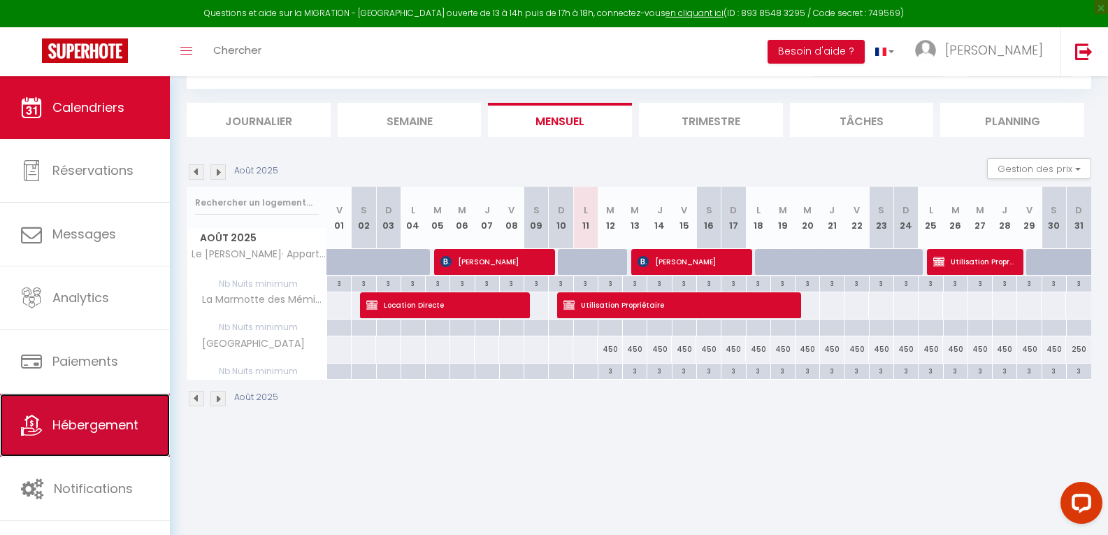
drag, startPoint x: 79, startPoint y: 428, endPoint x: 88, endPoint y: 426, distance: 9.5
click at [81, 430] on span "Hébergement" at bounding box center [95, 424] width 86 height 17
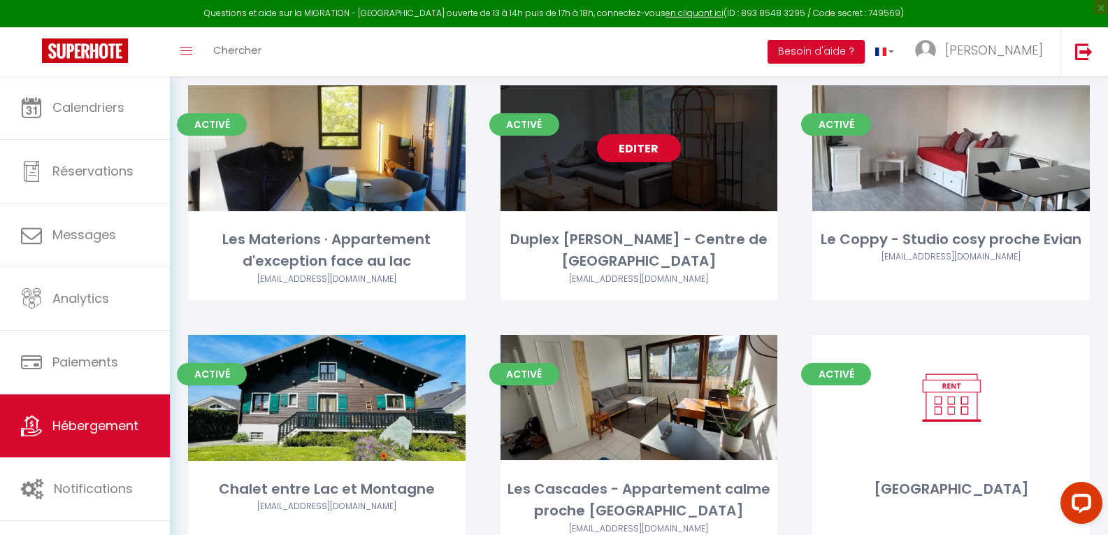
scroll to position [2360, 0]
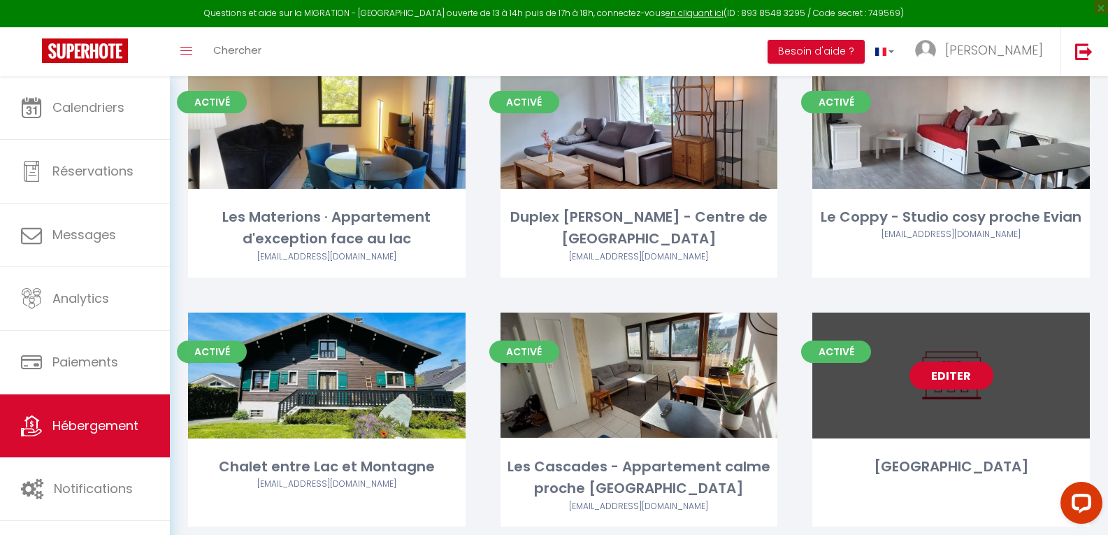
click at [952, 361] on link "Editer" at bounding box center [951, 375] width 84 height 28
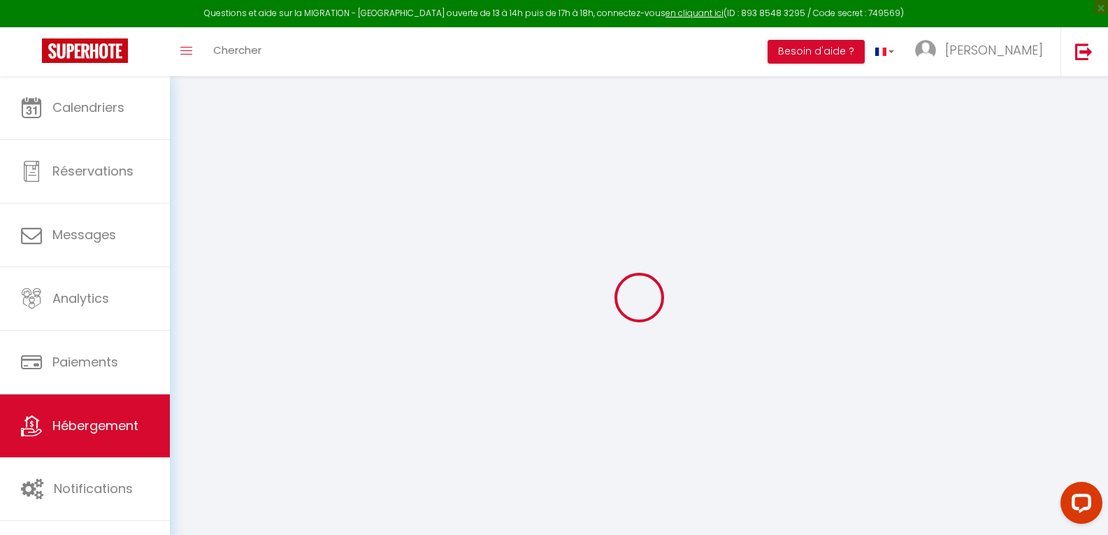
select select
checkbox input "false"
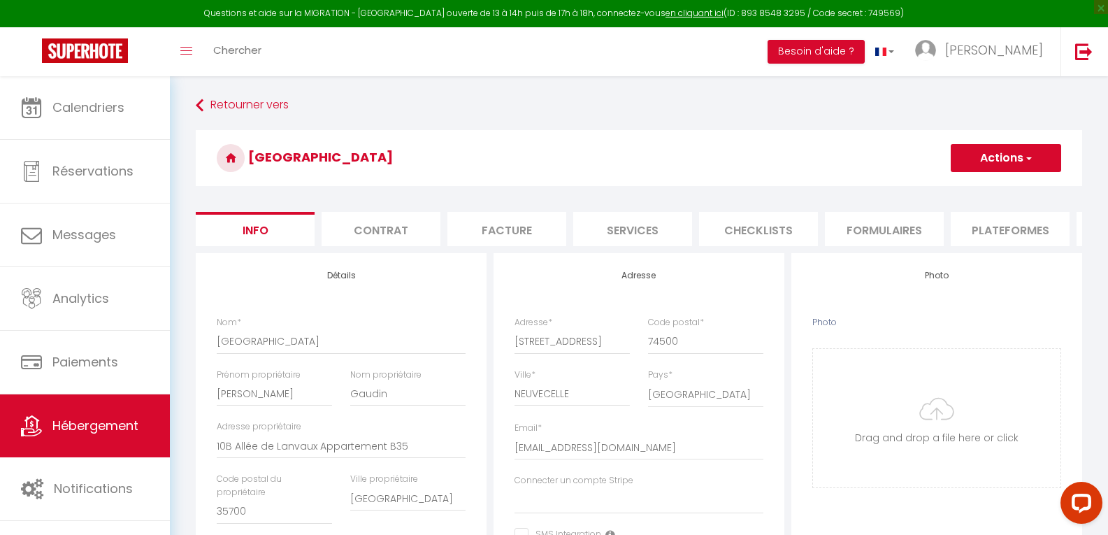
select select
checkbox input "false"
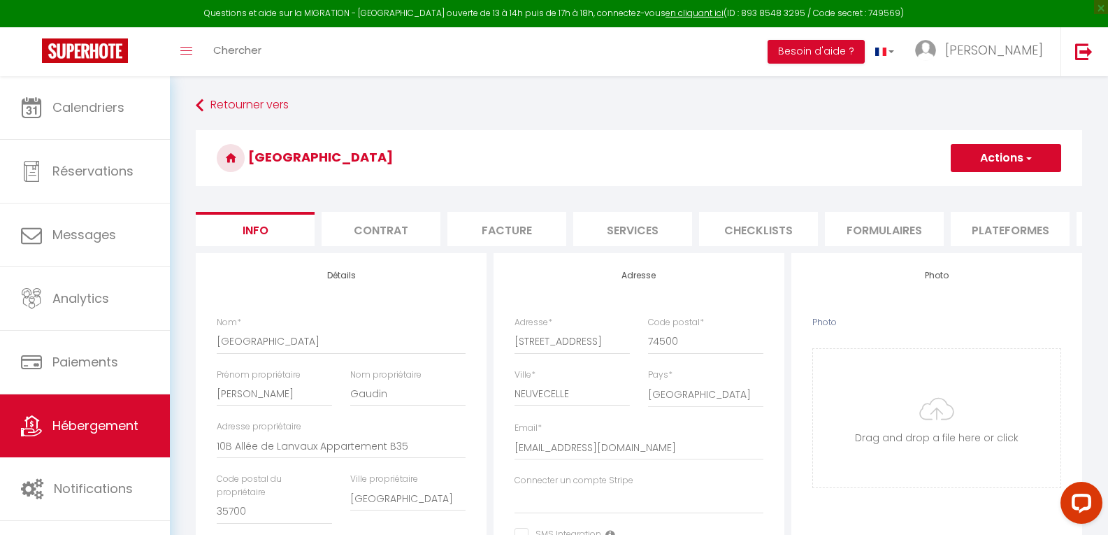
click at [1026, 231] on li "Plateformes" at bounding box center [1010, 229] width 119 height 34
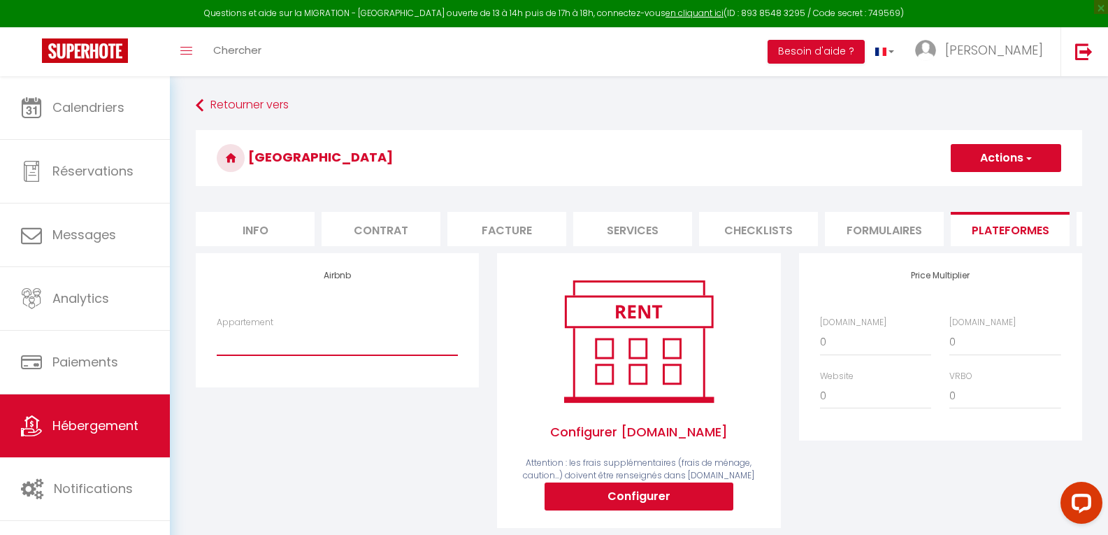
click at [305, 354] on select "Villa Neuvecelle Piscine/ Sauna - [EMAIL_ADDRESS][DOMAIN_NAME] Appartement mont…" at bounding box center [337, 341] width 241 height 27
select select "4321-1329442254097513524"
click at [217, 339] on select "Villa Neuvecelle Piscine/ Sauna - [EMAIL_ADDRESS][DOMAIN_NAME] Appartement mont…" at bounding box center [337, 341] width 241 height 27
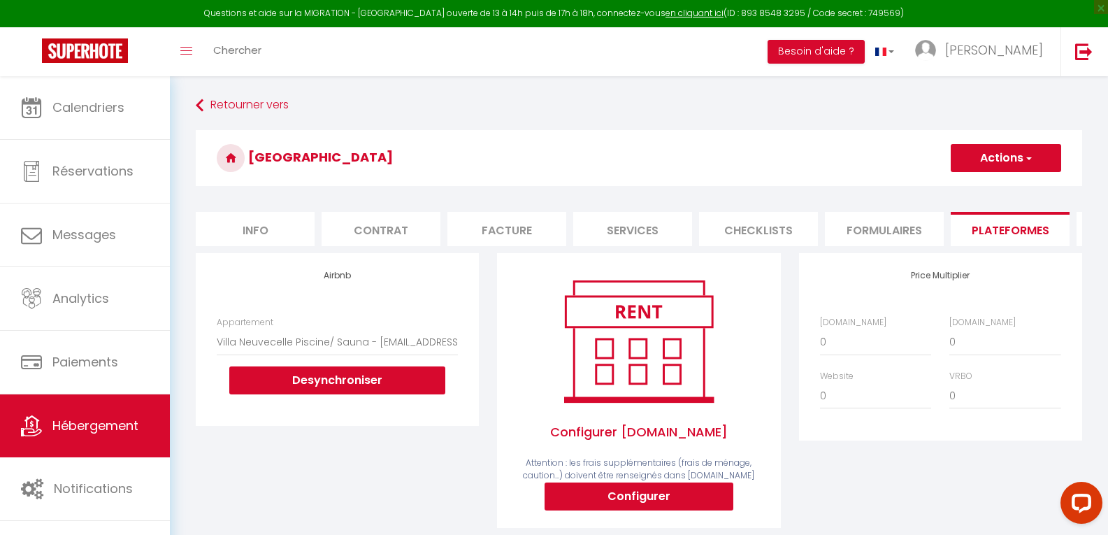
click at [971, 162] on button "Actions" at bounding box center [1006, 158] width 110 height 28
click at [976, 200] on ul "Enregistrer" at bounding box center [1005, 188] width 112 height 27
click at [621, 506] on button "Configurer" at bounding box center [638, 496] width 189 height 28
select select
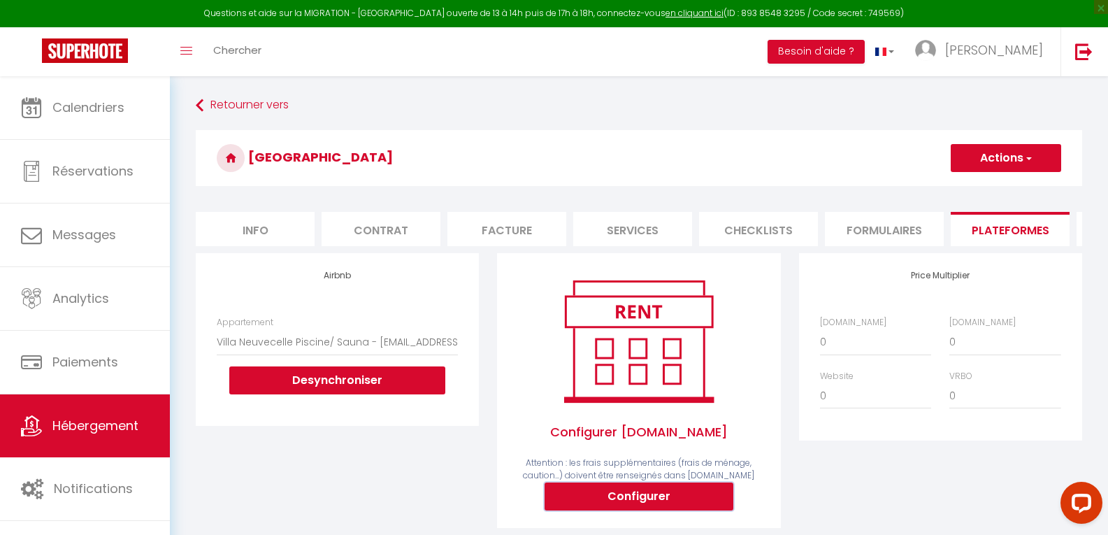
type input "[EMAIL_ADDRESS][DOMAIN_NAME]"
select select
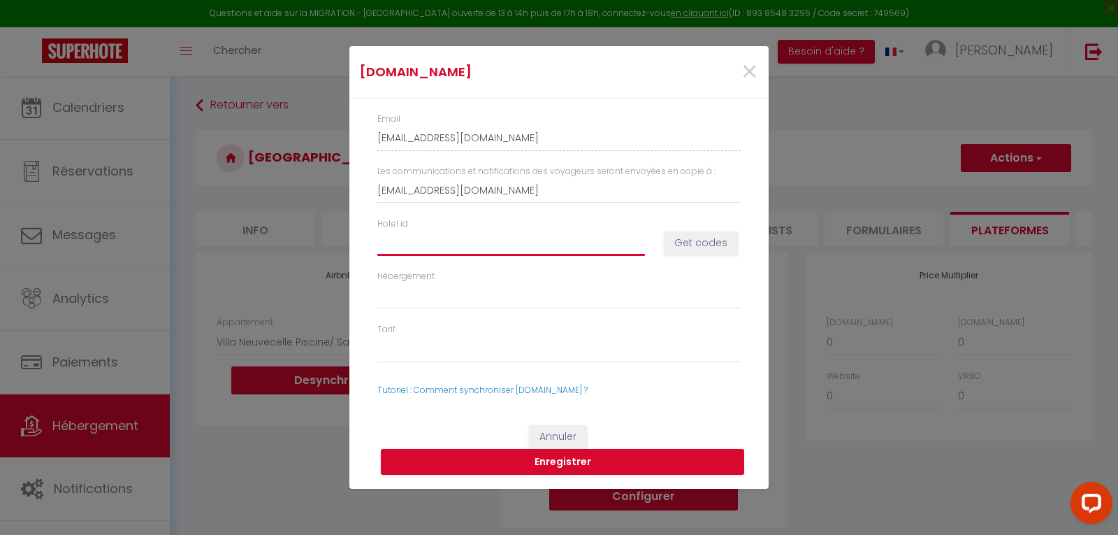
click at [434, 245] on input "Hotel id" at bounding box center [511, 242] width 268 height 25
type input "1"
select select
type input "13"
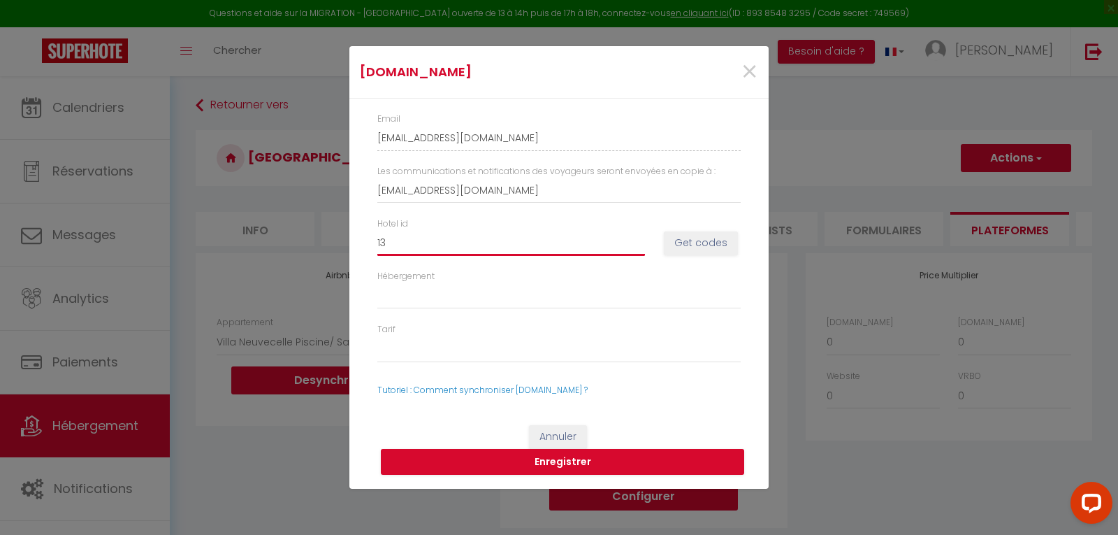
select select
type input "136"
select select
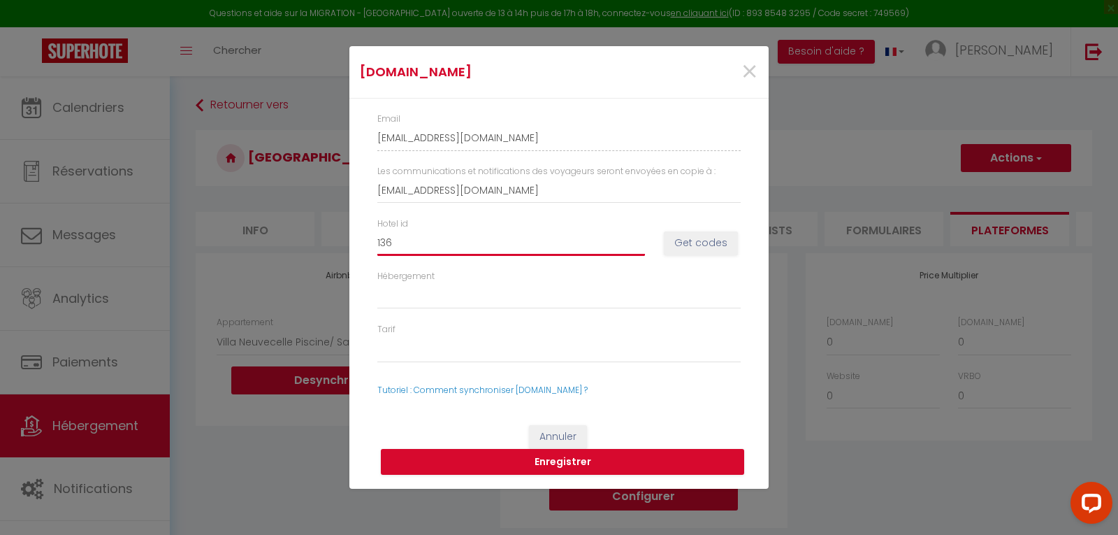
type input "13"
select select
type input "1"
select select
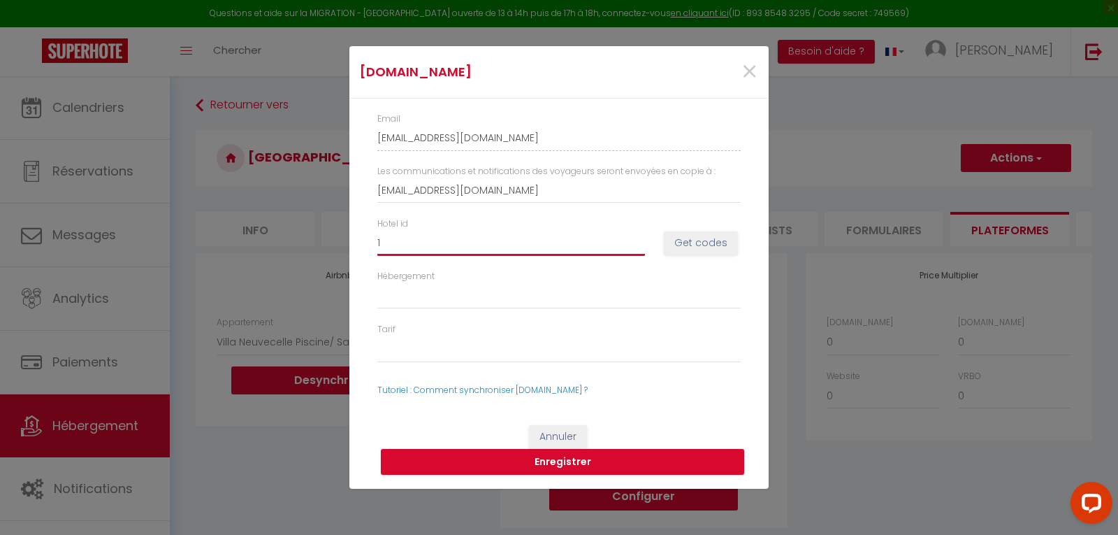
select select
type input "14"
select select
type input "146"
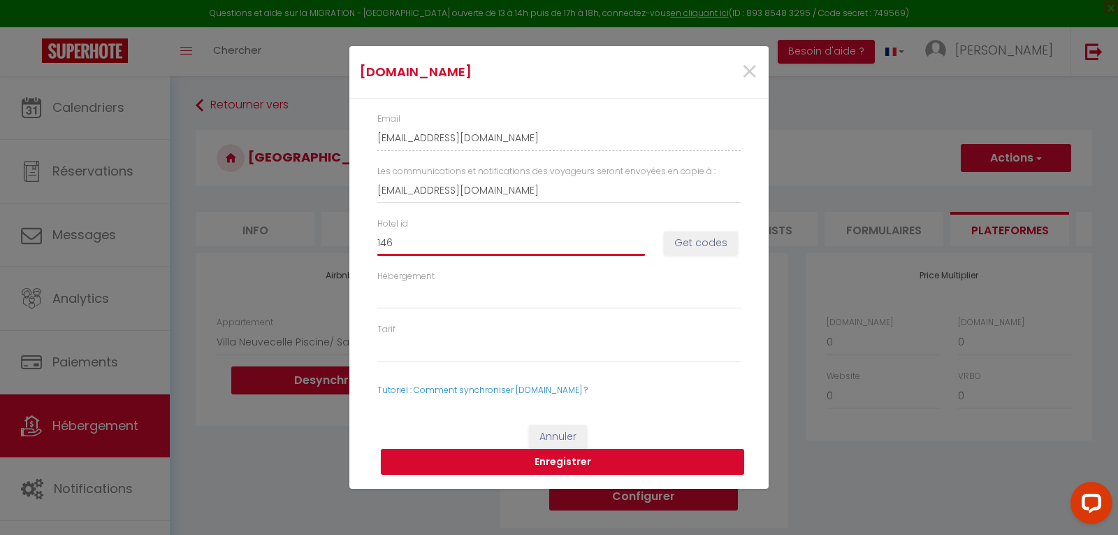
select select
type input "1461"
select select
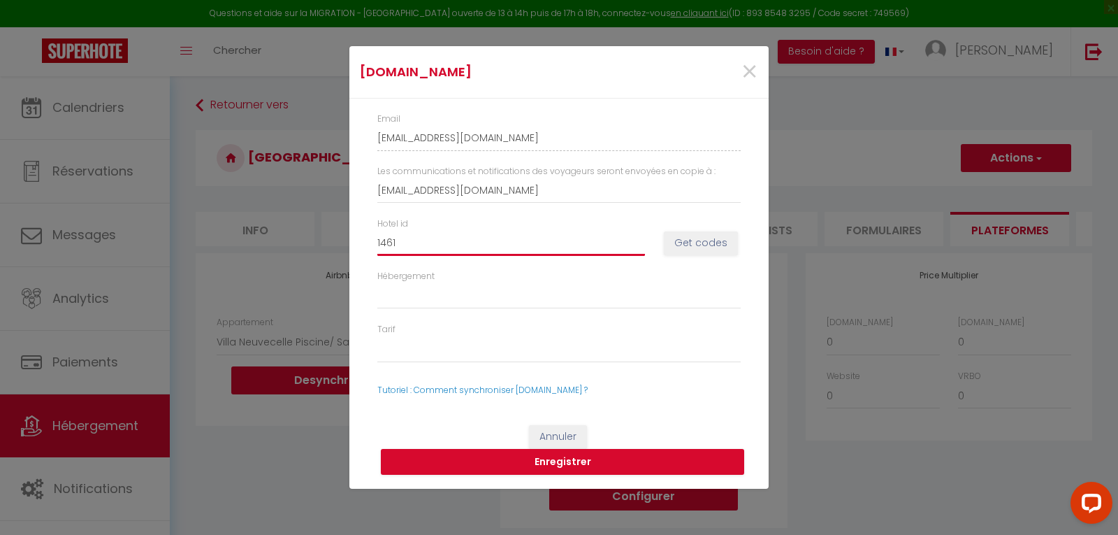
type input "14613"
select select
type input "146130"
select select
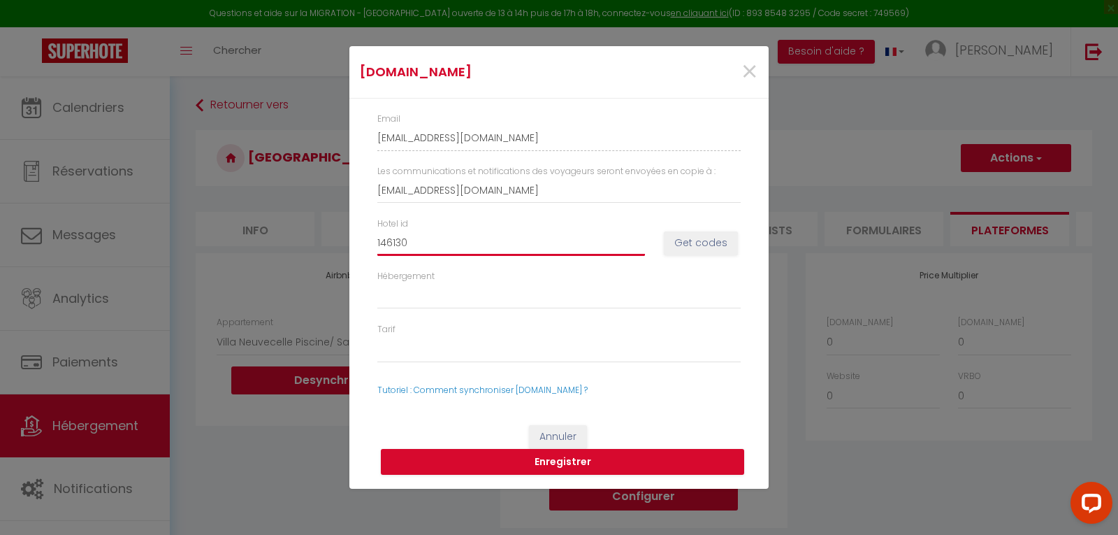
select select
type input "1461301"
select select
type input "14613015"
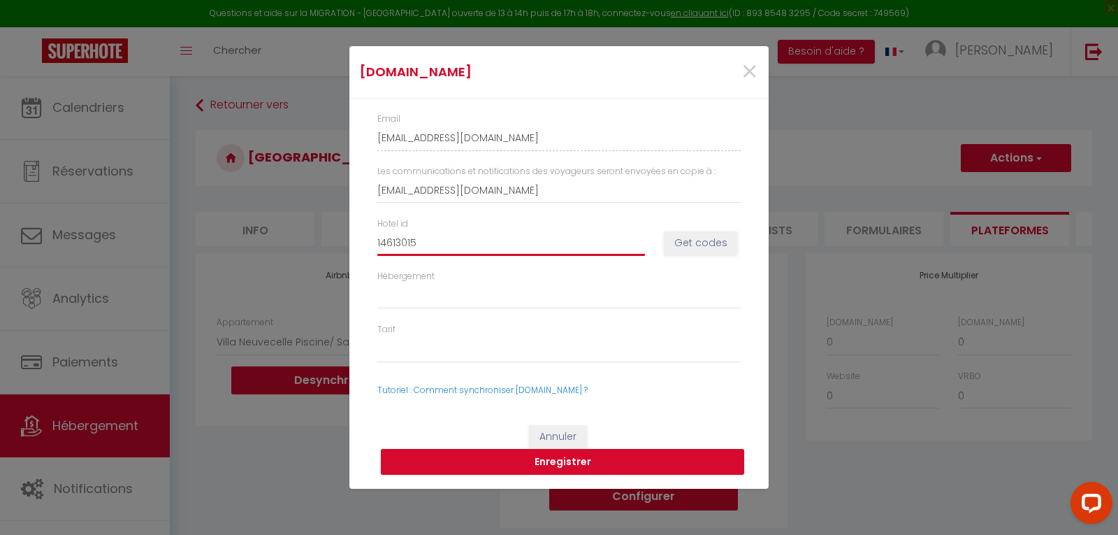
select select
type input "14613015"
click at [693, 245] on button "Get codes" at bounding box center [701, 243] width 74 height 24
select select
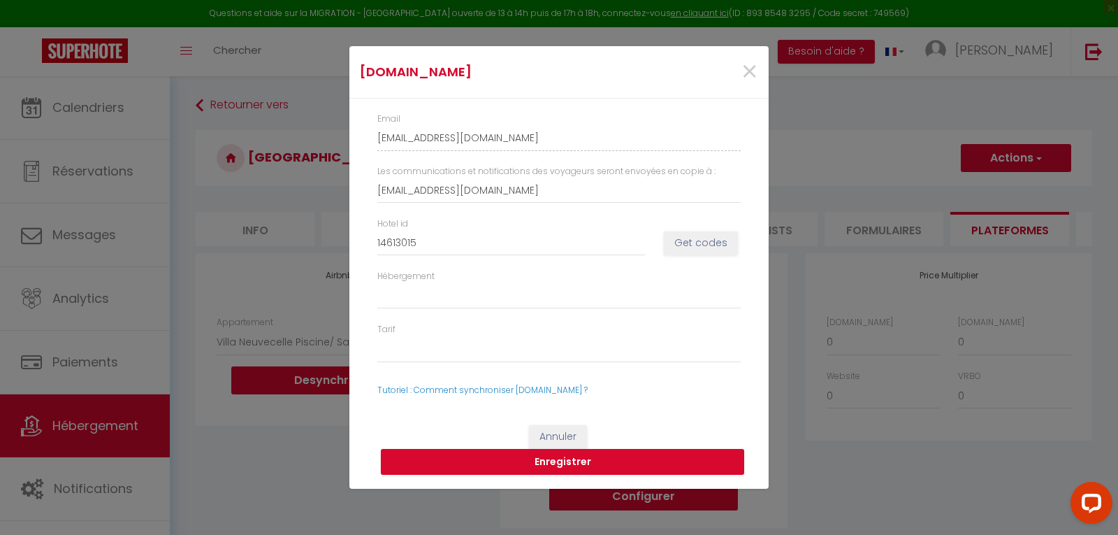
select select
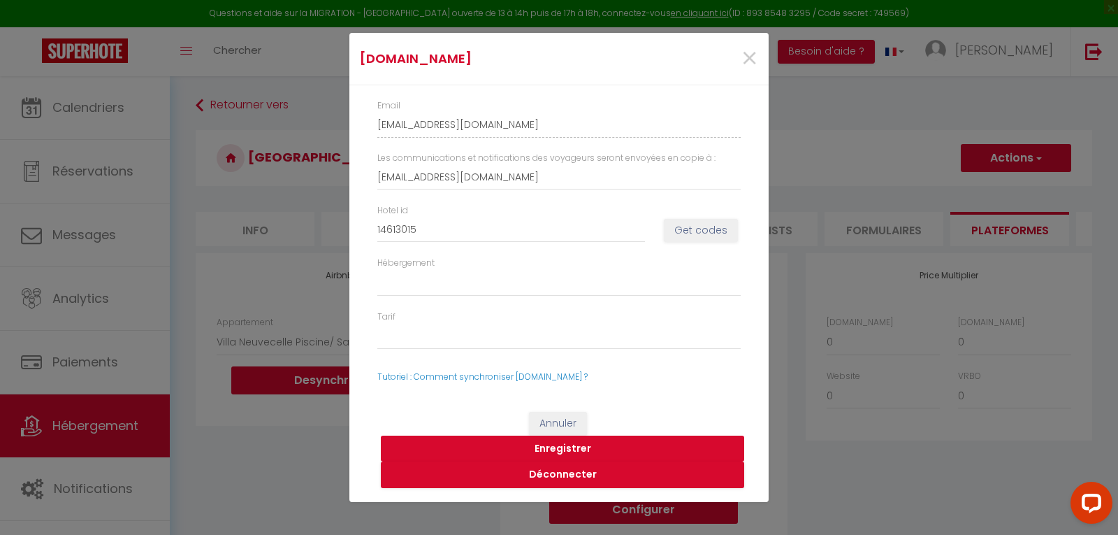
click at [563, 446] on button "Enregistrer" at bounding box center [562, 448] width 363 height 27
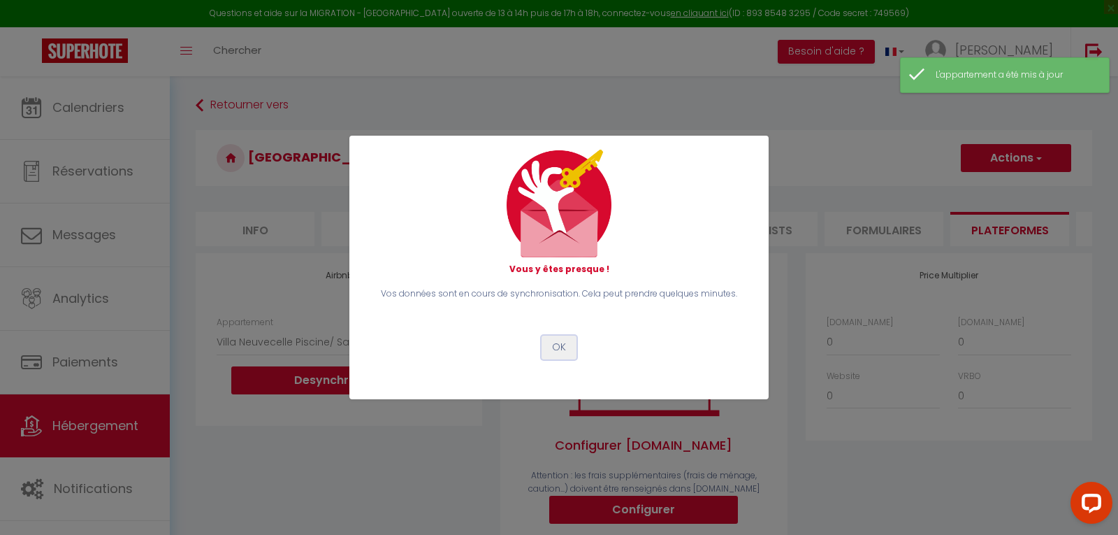
click at [554, 342] on button "OK" at bounding box center [559, 347] width 35 height 24
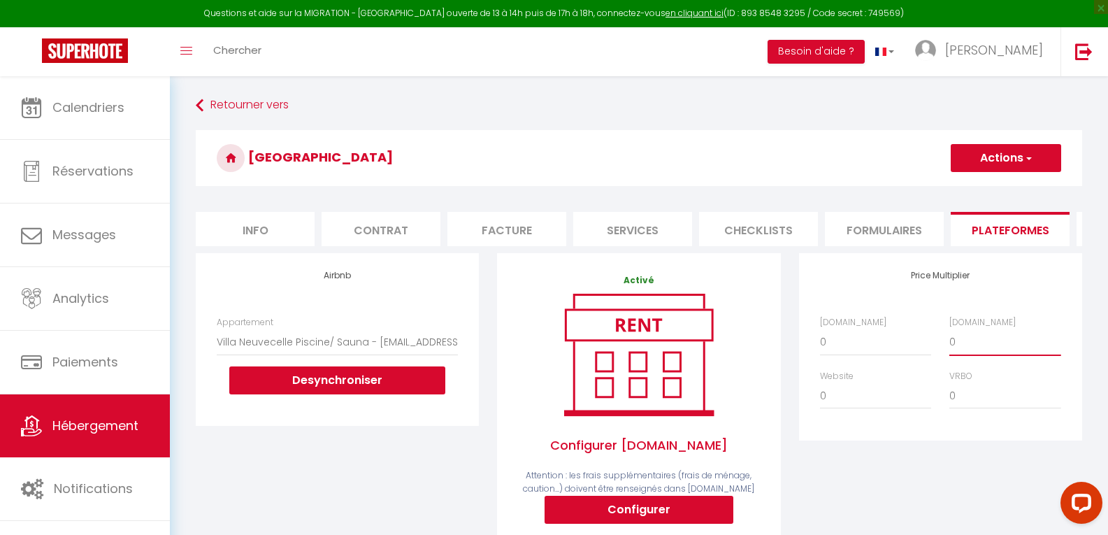
click at [974, 351] on select "0 + 1 % + 2 % + 3 % + 4 % + 5 % + 6 % + 7 % + 8 % + 9 %" at bounding box center [1004, 341] width 111 height 27
select select "+ 17 %"
click at [949, 339] on select "0 + 1 % + 2 % + 3 % + 4 % + 5 % + 6 % + 7 % + 8 % + 9 %" at bounding box center [1004, 341] width 111 height 27
click at [1013, 157] on button "Actions" at bounding box center [1006, 158] width 110 height 28
click at [1001, 190] on link "Enregistrer" at bounding box center [1005, 189] width 110 height 18
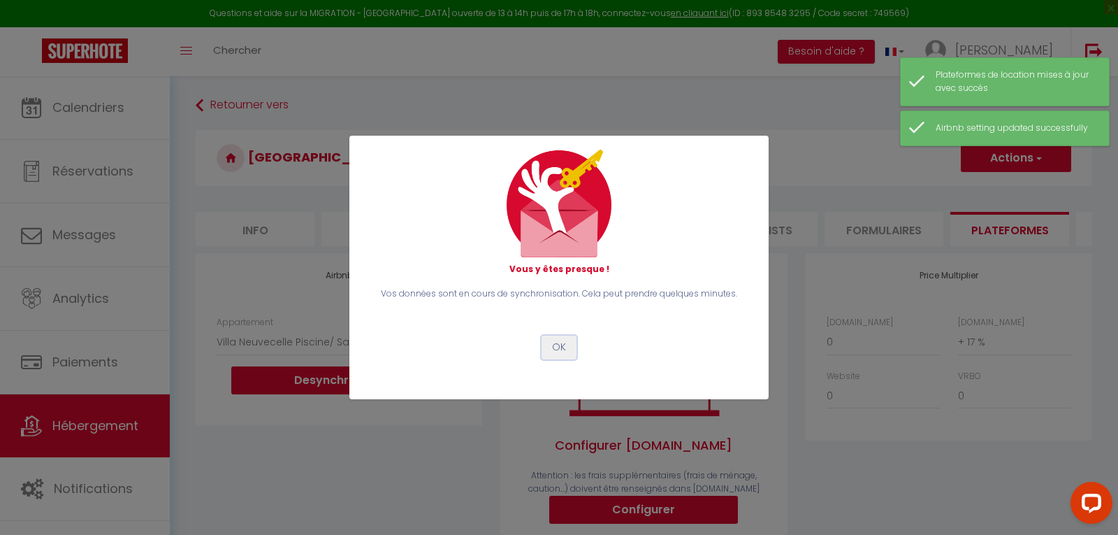
drag, startPoint x: 558, startPoint y: 345, endPoint x: 568, endPoint y: 345, distance: 9.8
click at [559, 345] on button "OK" at bounding box center [559, 347] width 35 height 24
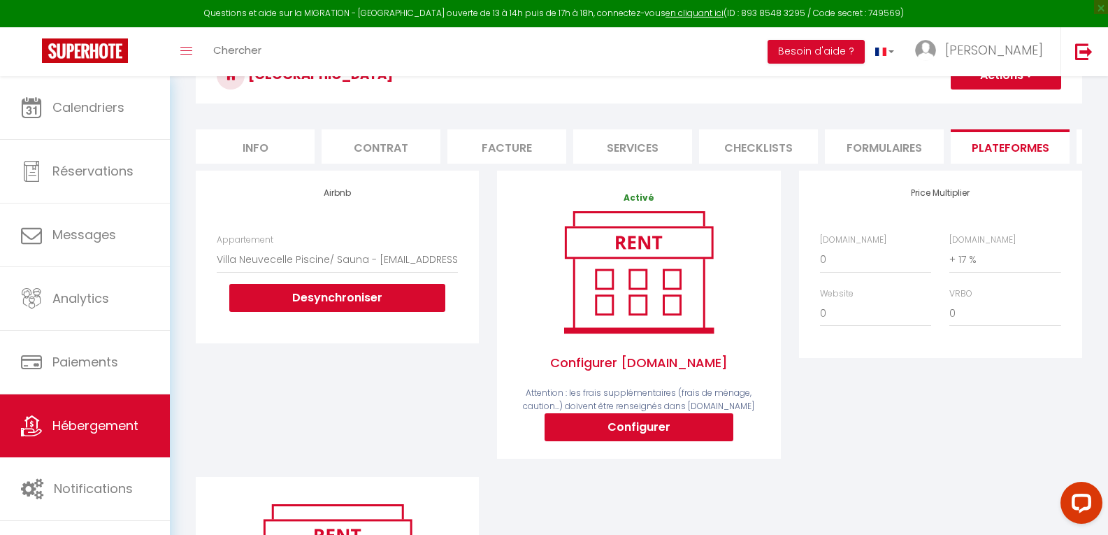
scroll to position [39, 0]
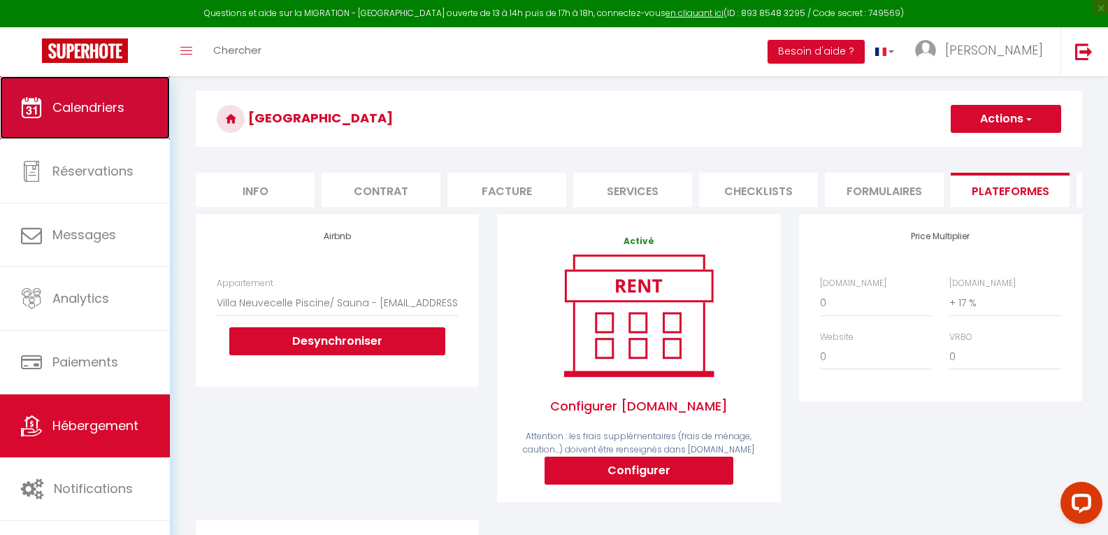
click at [72, 103] on span "Calendriers" at bounding box center [88, 107] width 72 height 17
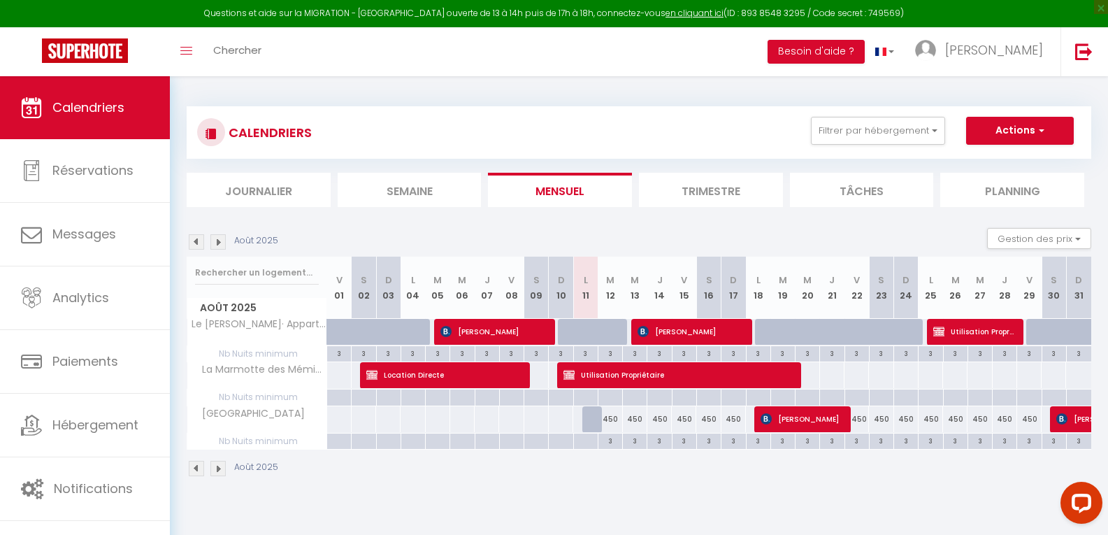
click at [883, 421] on div "450" at bounding box center [881, 419] width 24 height 26
type input "450"
type input "Sam 23 Août 2025"
type input "Dim 24 Août 2025"
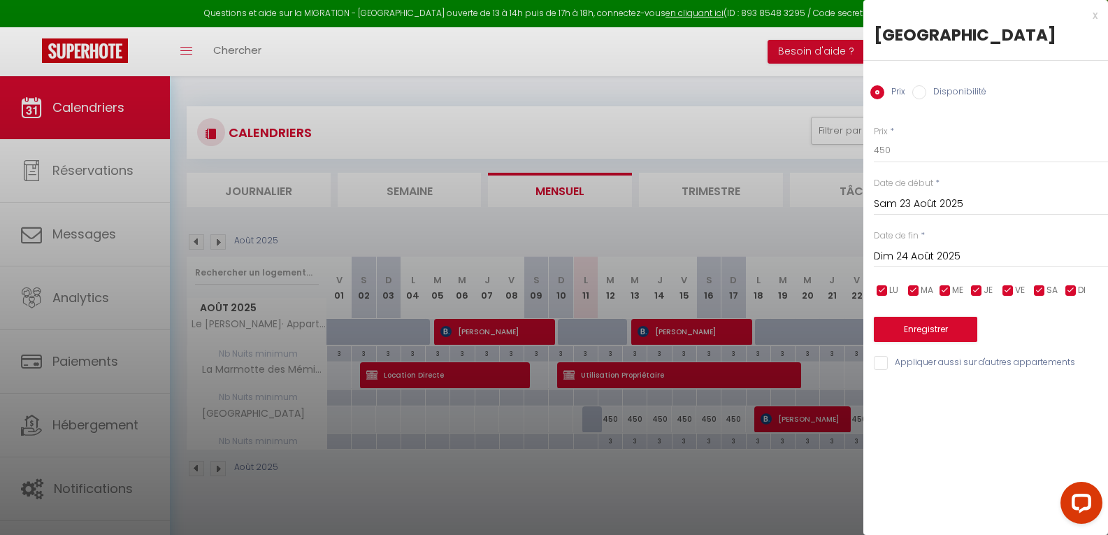
click at [781, 233] on div at bounding box center [554, 267] width 1108 height 535
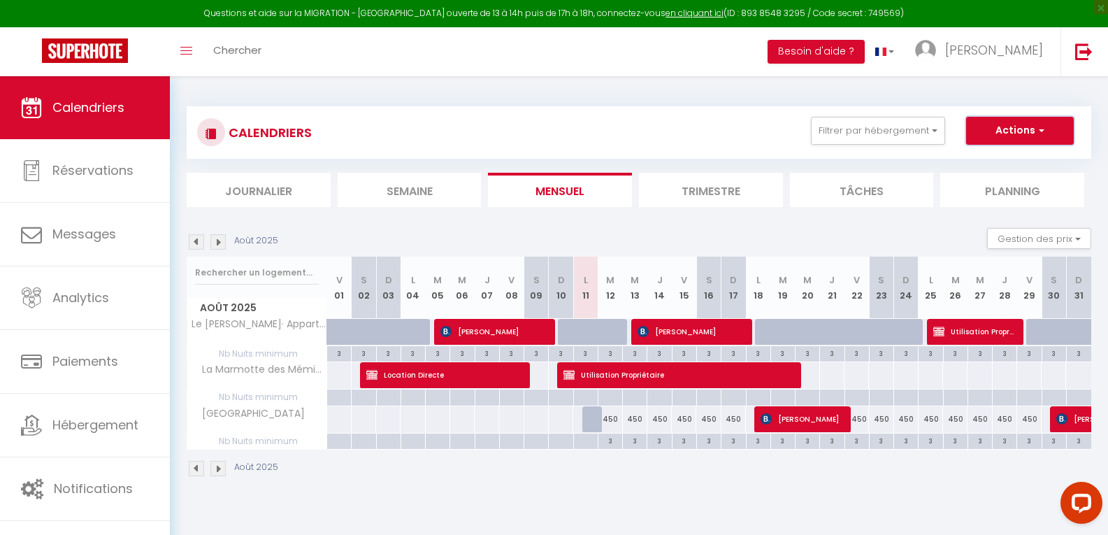
click at [1002, 138] on button "Actions" at bounding box center [1020, 131] width 108 height 28
click at [990, 161] on link "Nouvelle réservation" at bounding box center [1005, 162] width 122 height 21
select select
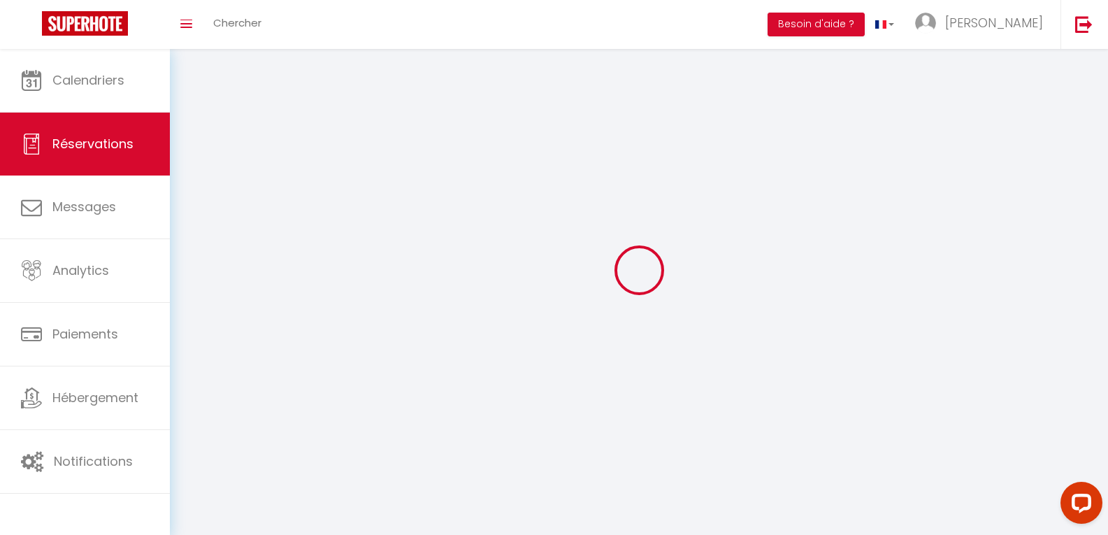
select select
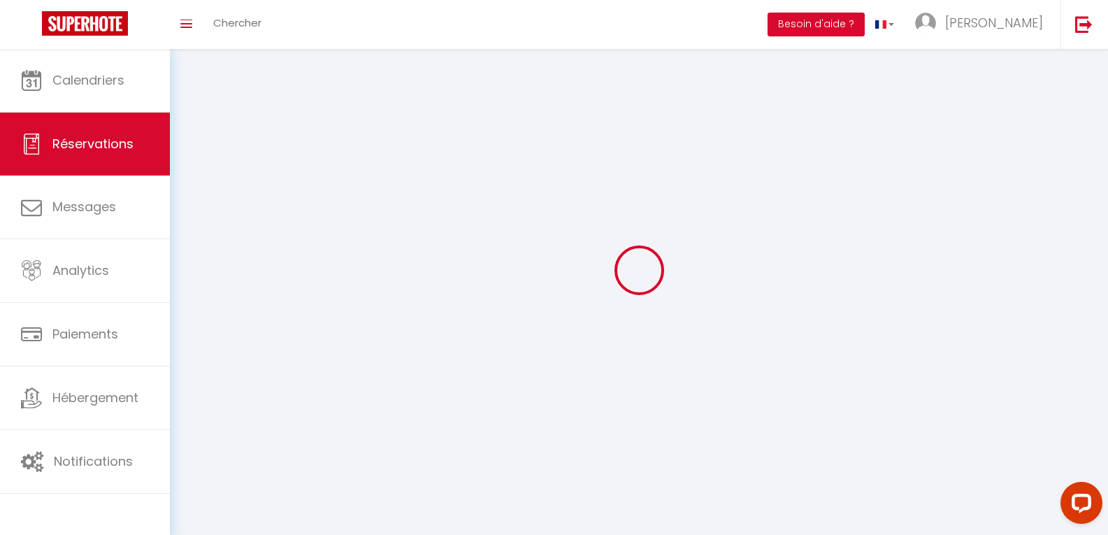
select select
checkbox input "false"
select select
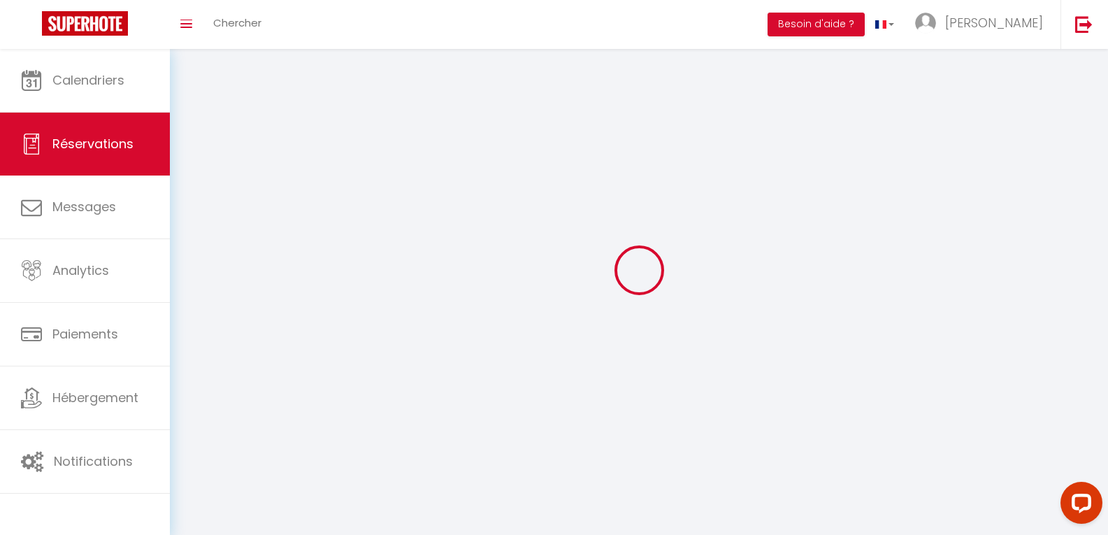
select select
checkbox input "false"
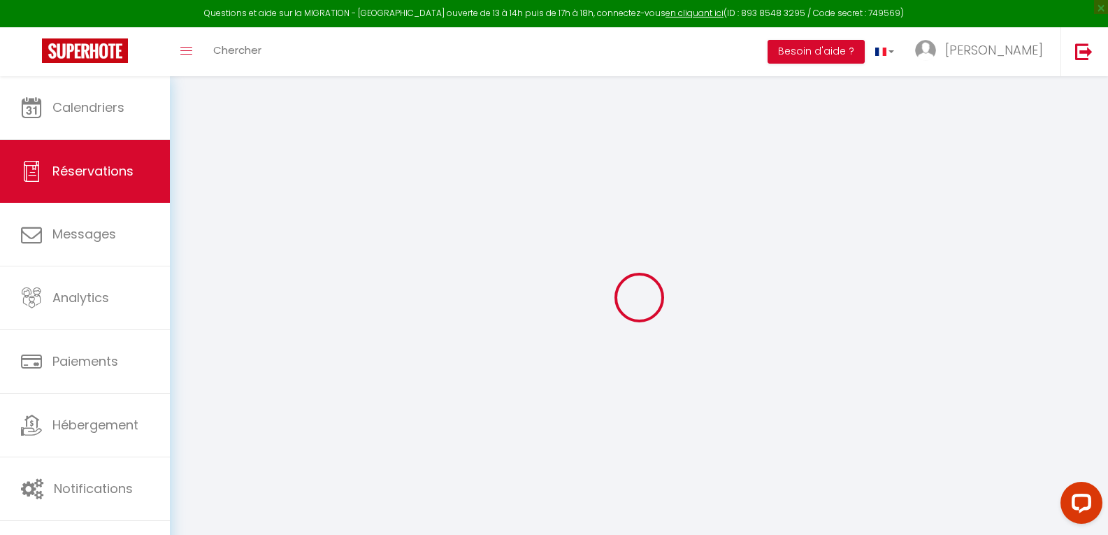
select select
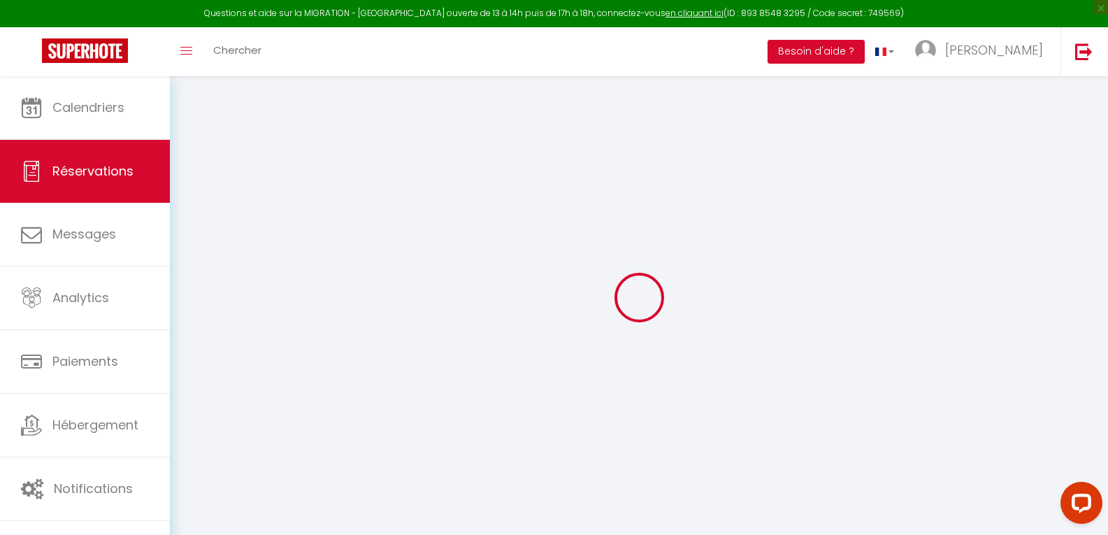
select select
checkbox input "false"
select select
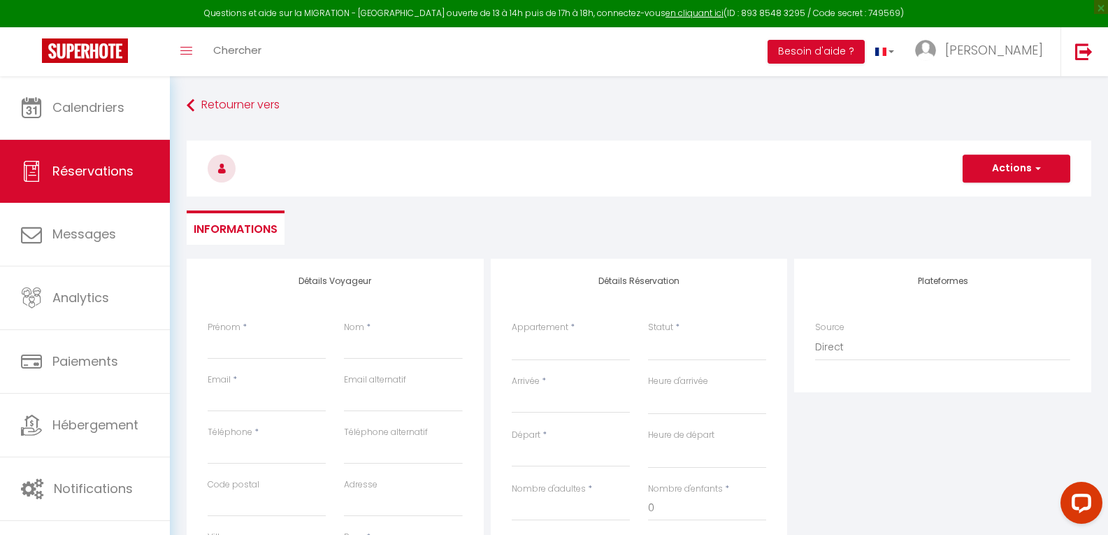
select select
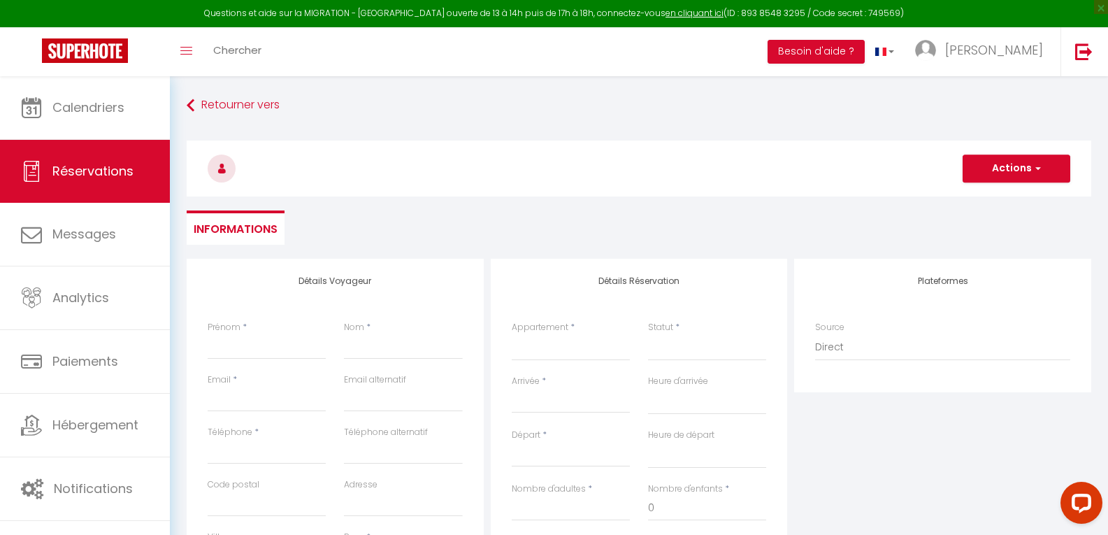
checkbox input "false"
select select
click at [224, 347] on input "Prénom" at bounding box center [267, 346] width 118 height 25
type input "r"
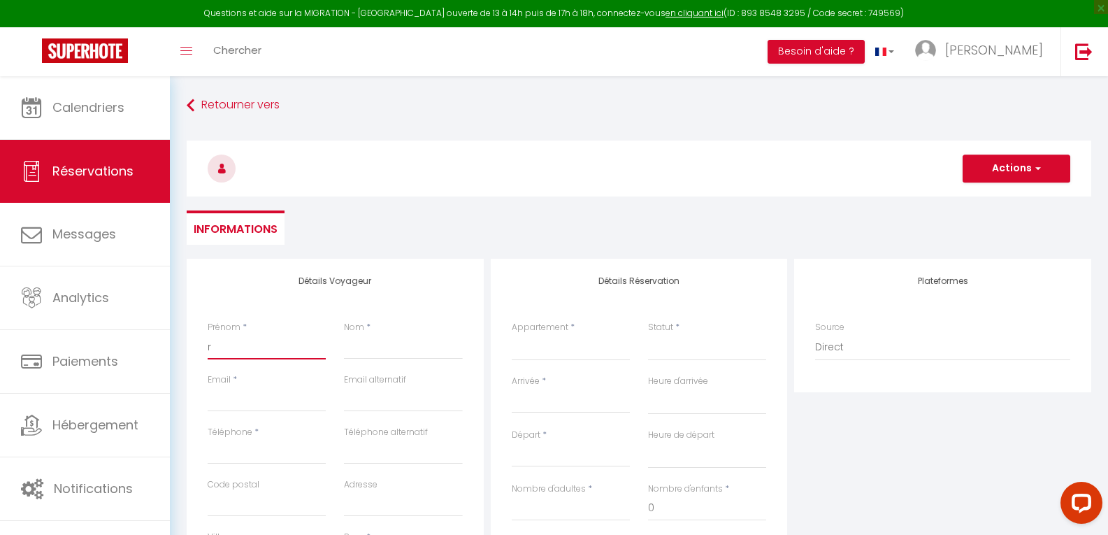
select select
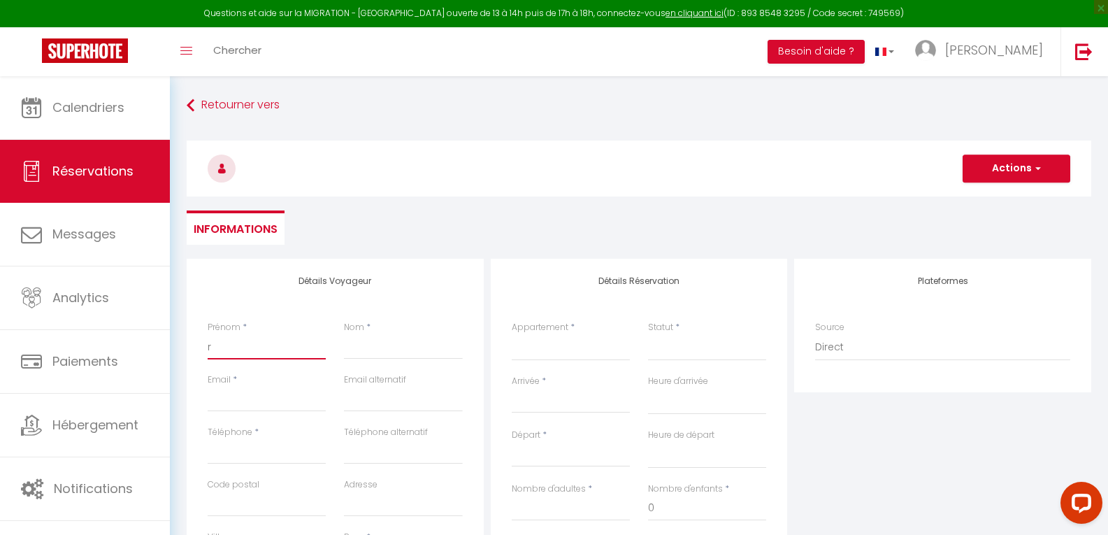
select select
checkbox input "false"
type input "rE"
select select
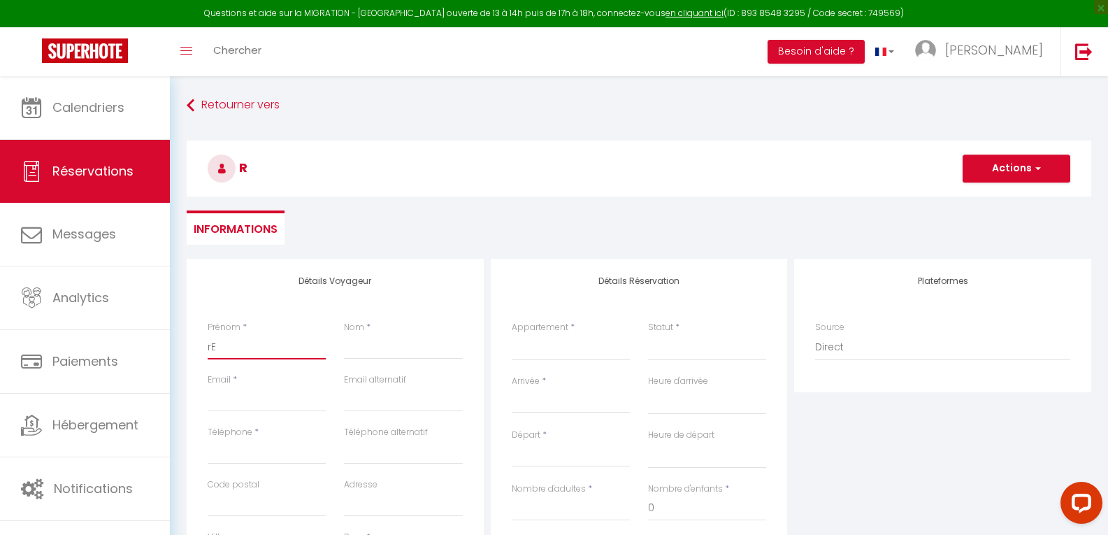
select select
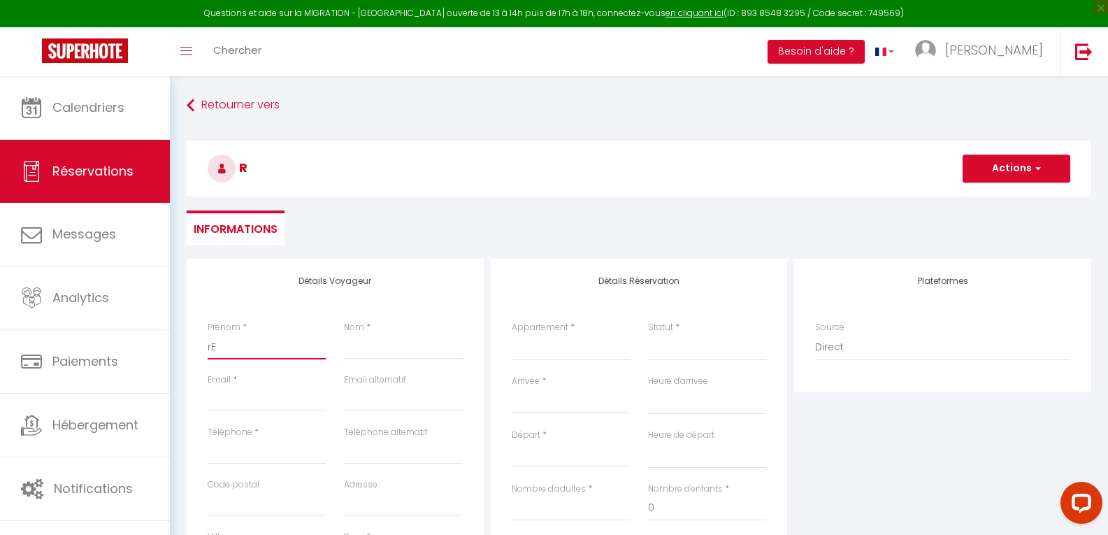
select select
checkbox input "false"
type input "rES"
select select
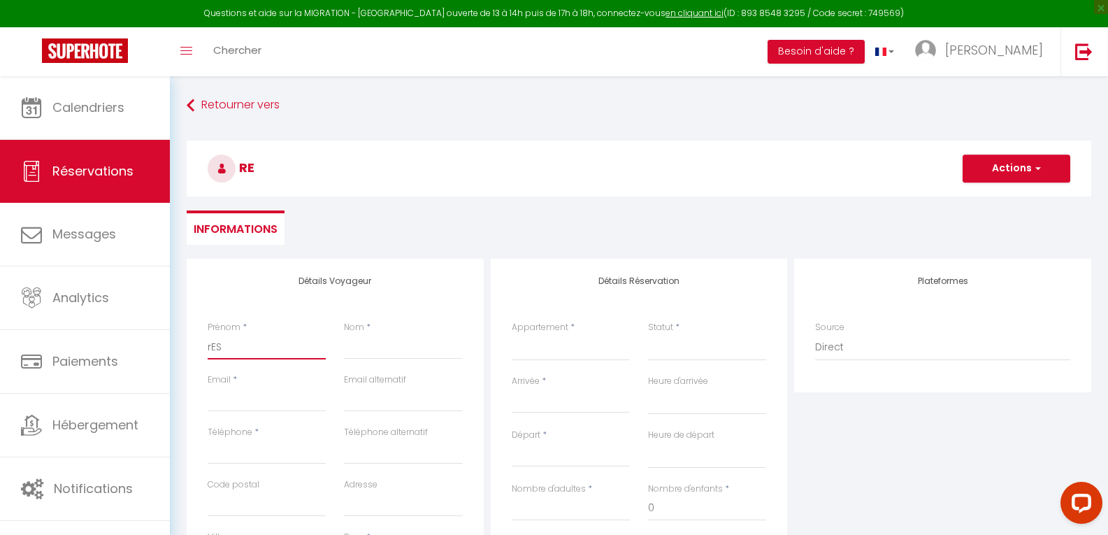
select select
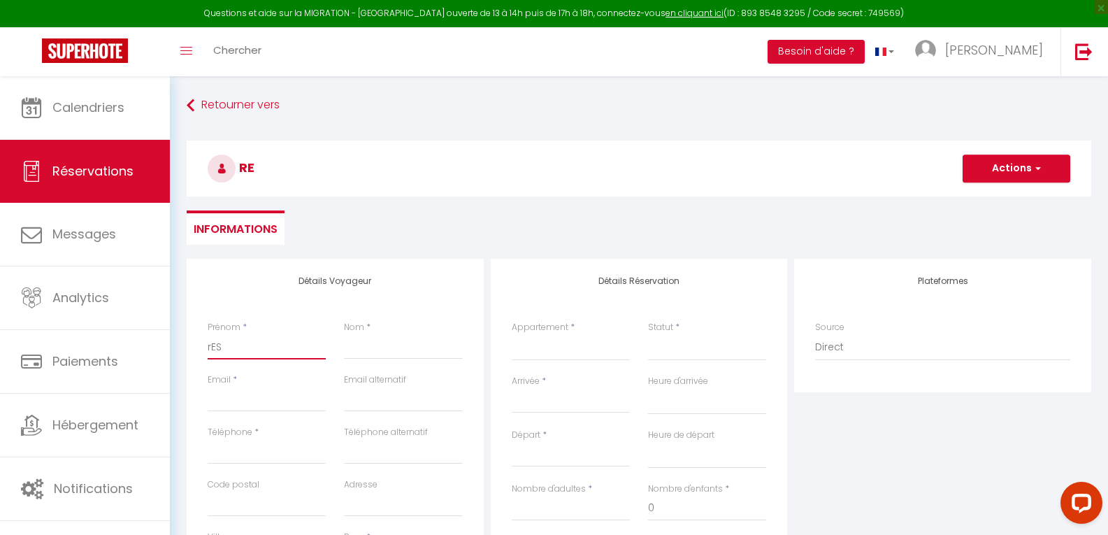
checkbox input "false"
type input "rE"
click at [359, 348] on input "Nom" at bounding box center [403, 346] width 118 height 25
click at [249, 404] on input "Email client" at bounding box center [267, 398] width 118 height 25
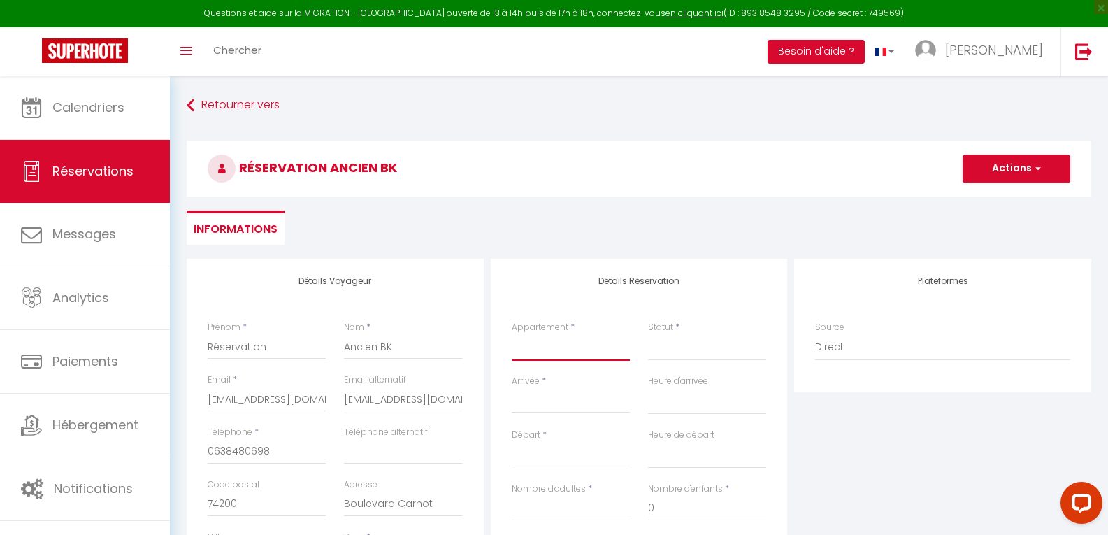
click at [554, 350] on select "Le Bastion · Appartement centre proche lac et thermes [GEOGRAPHIC_DATA] · Appar…" at bounding box center [571, 347] width 118 height 27
click at [512, 334] on select "Le Bastion · Appartement centre proche lac et thermes [GEOGRAPHIC_DATA] · Appar…" at bounding box center [571, 347] width 118 height 27
click at [560, 400] on input "Arrivée" at bounding box center [571, 402] width 118 height 18
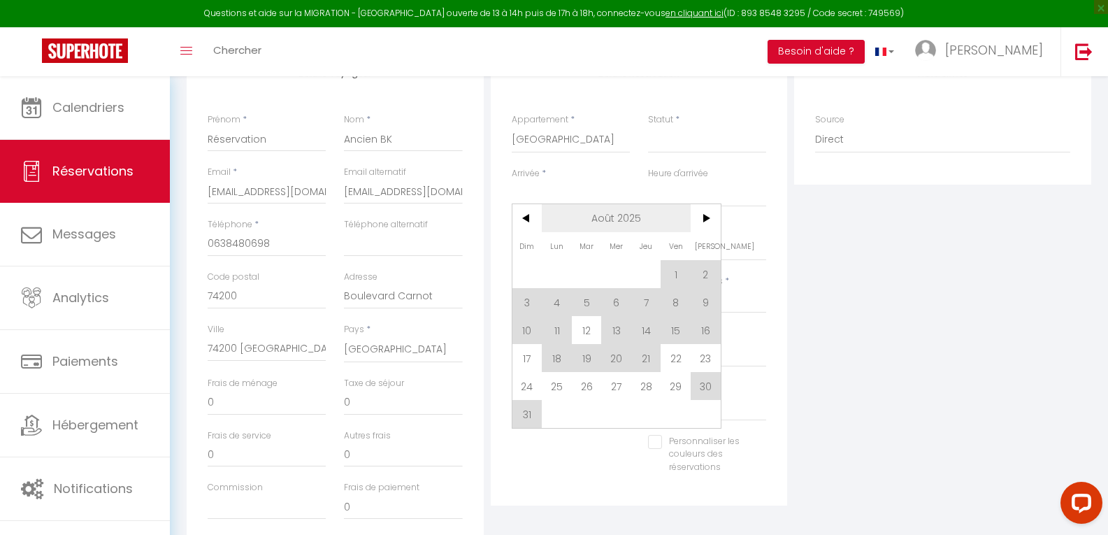
scroll to position [210, 0]
drag, startPoint x: 715, startPoint y: 361, endPoint x: 703, endPoint y: 340, distance: 23.5
click at [714, 361] on span "23" at bounding box center [706, 356] width 30 height 28
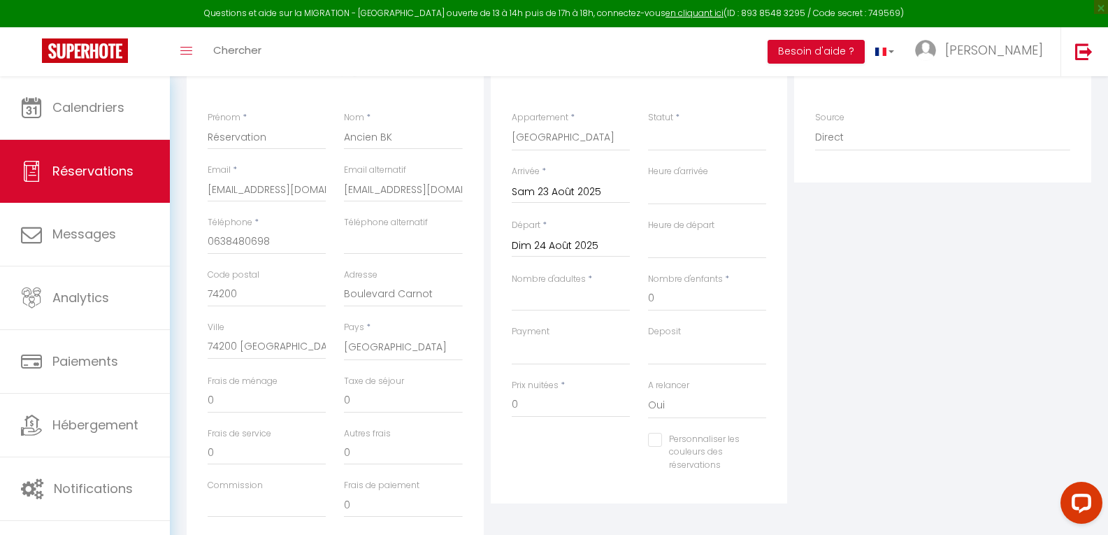
click at [556, 247] on input "Dim 24 Août 2025" at bounding box center [571, 246] width 118 height 18
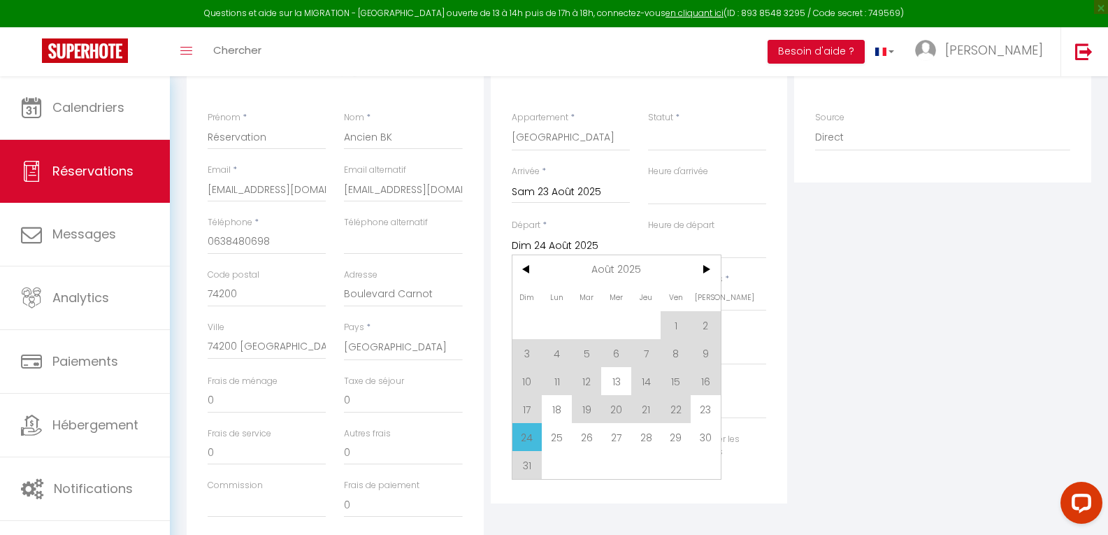
click at [677, 435] on span "29" at bounding box center [675, 437] width 30 height 28
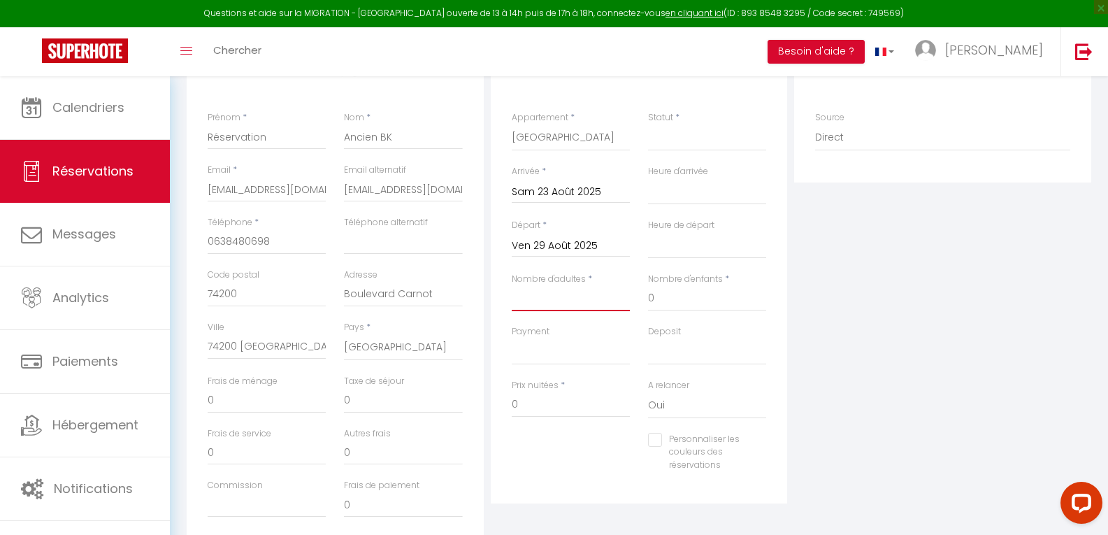
click at [548, 304] on input "Nombre d'adultes" at bounding box center [571, 298] width 118 height 25
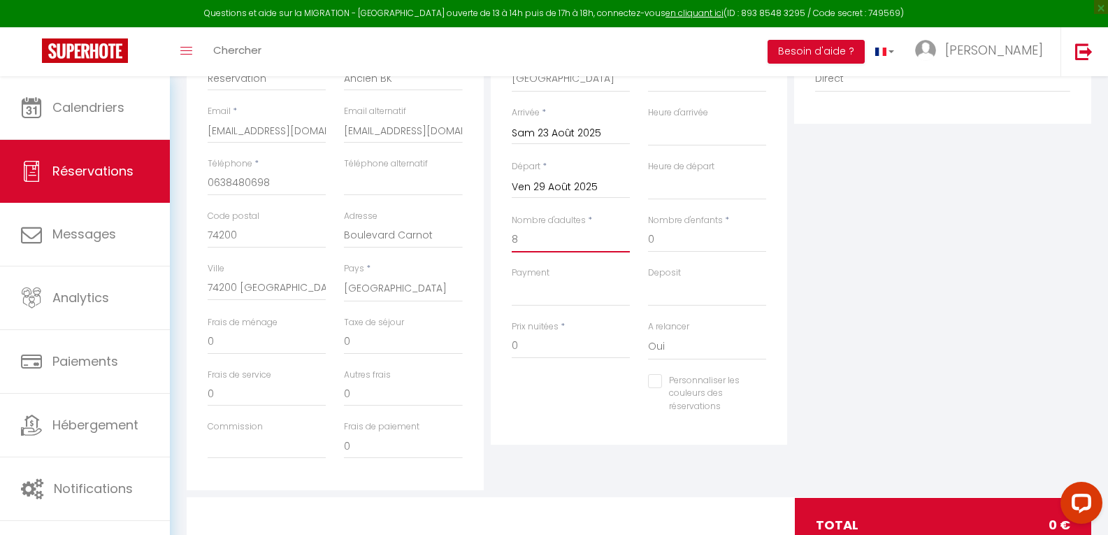
scroll to position [42, 0]
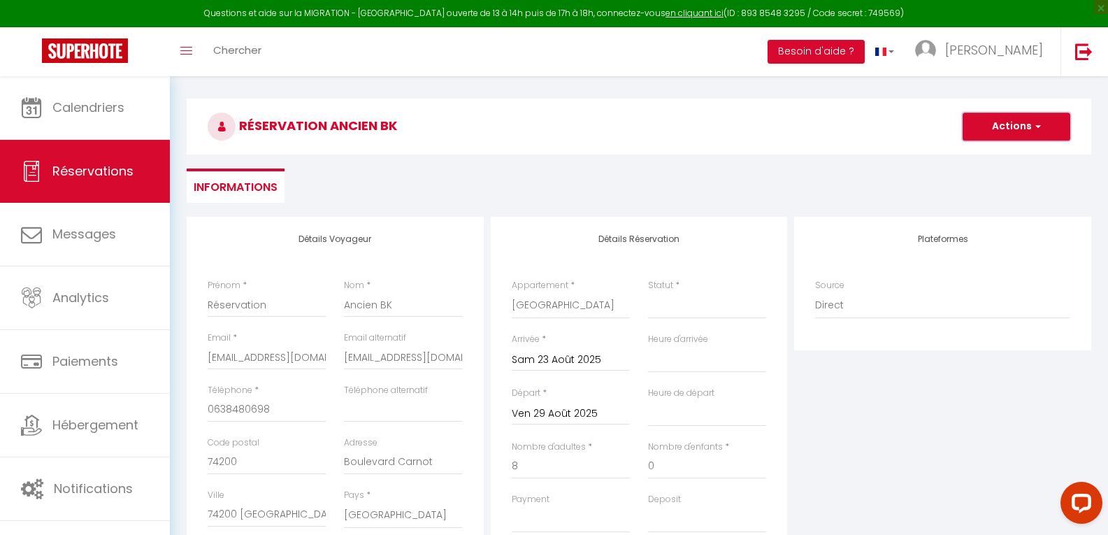
click at [1027, 136] on button "Actions" at bounding box center [1016, 127] width 108 height 28
click at [1002, 157] on link "Enregistrer" at bounding box center [1002, 157] width 110 height 18
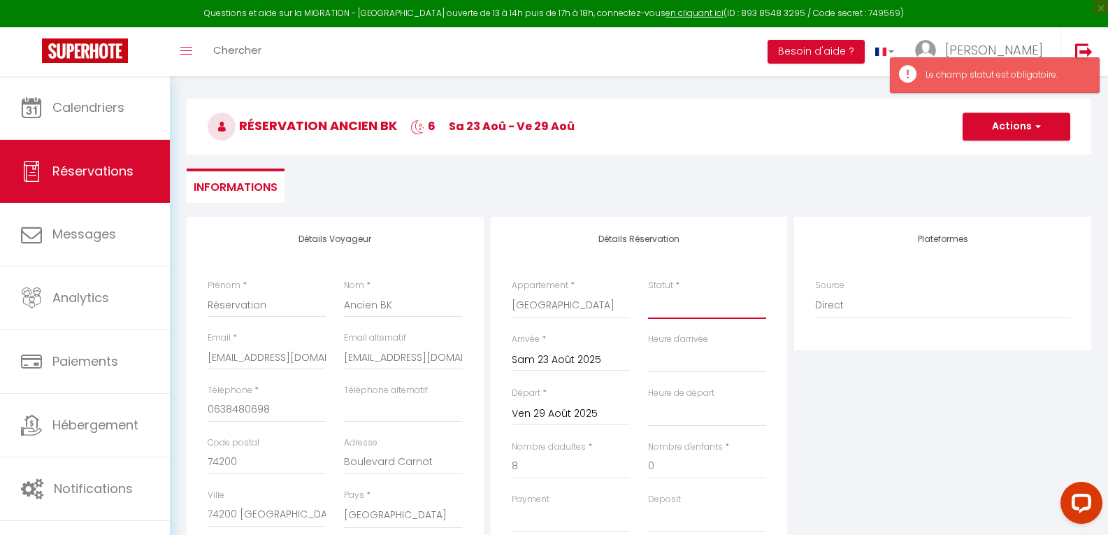
click at [691, 309] on select "Confirmé Non Confirmé [PERSON_NAME] par le voyageur No Show Request" at bounding box center [707, 305] width 118 height 27
click at [648, 292] on select "Confirmé Non Confirmé [PERSON_NAME] par le voyageur No Show Request" at bounding box center [707, 305] width 118 height 27
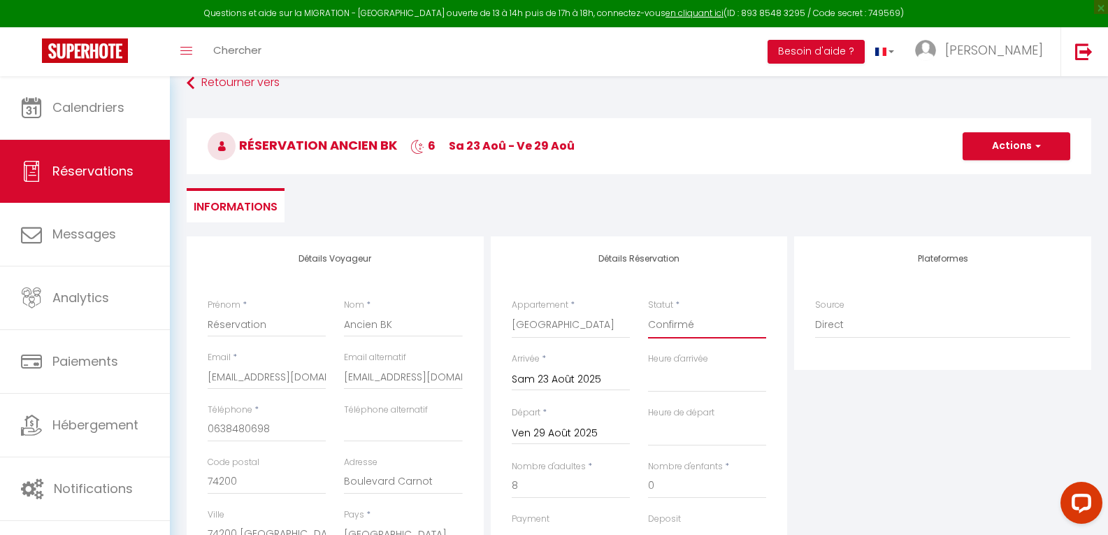
scroll to position [0, 0]
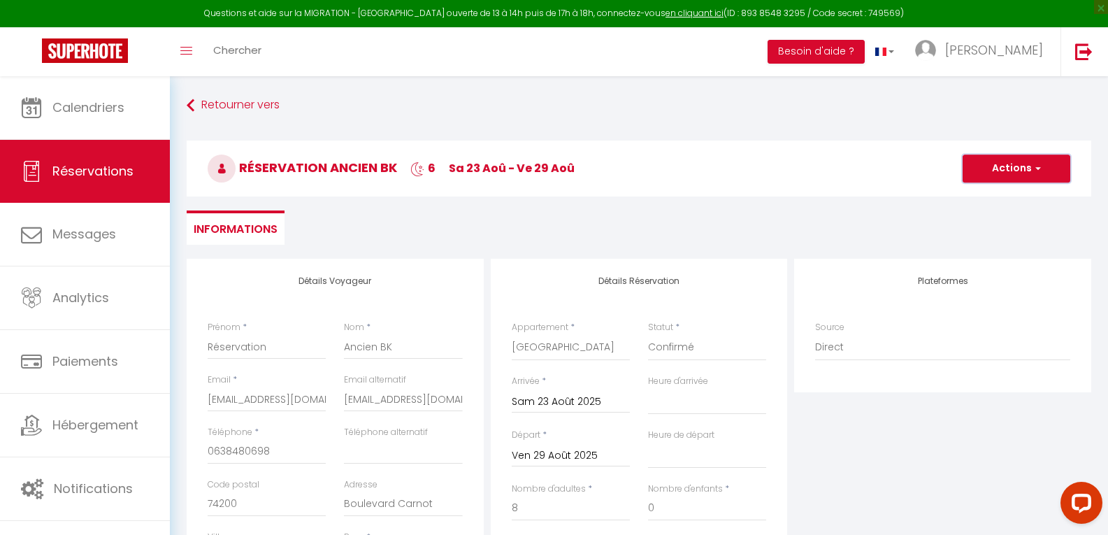
click at [1009, 173] on button "Actions" at bounding box center [1016, 168] width 108 height 28
click at [983, 203] on link "Enregistrer" at bounding box center [1002, 199] width 110 height 18
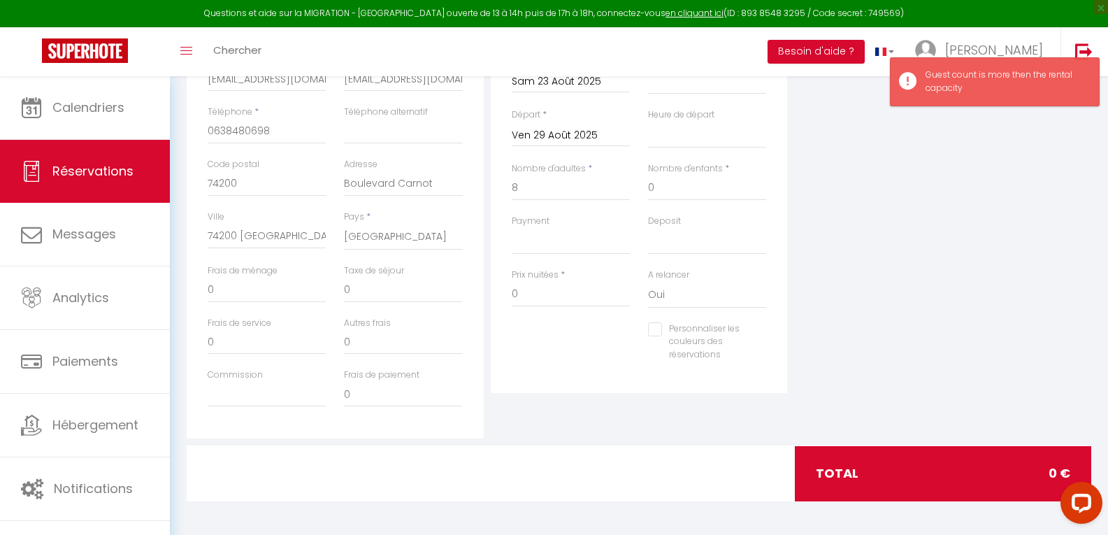
scroll to position [321, 0]
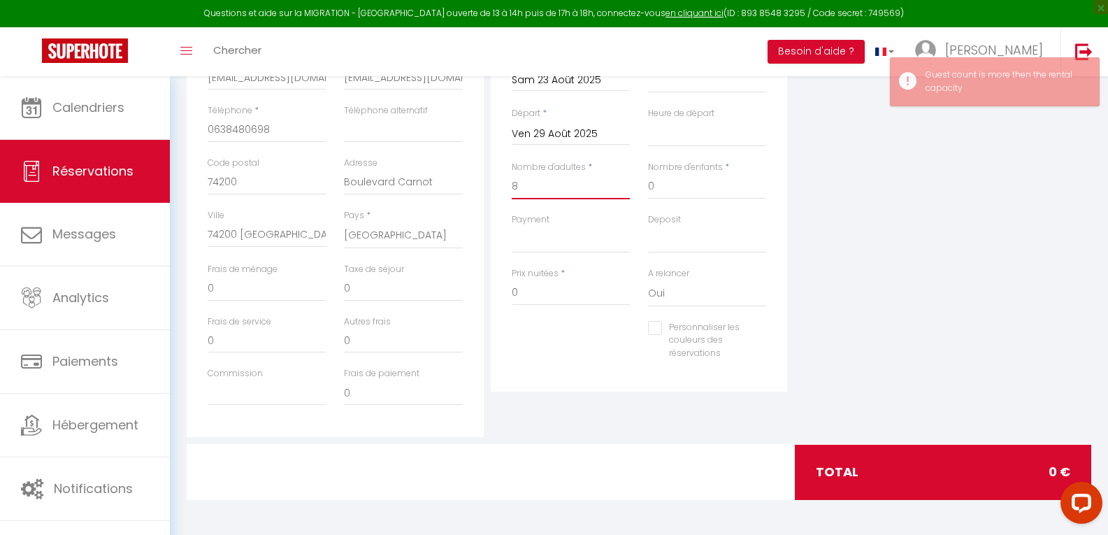
drag, startPoint x: 516, startPoint y: 186, endPoint x: 489, endPoint y: 195, distance: 29.4
click at [489, 192] on div "Détails Réservation Appartement * Le Bastion · Appartement centre proche lac et…" at bounding box center [639, 187] width 304 height 500
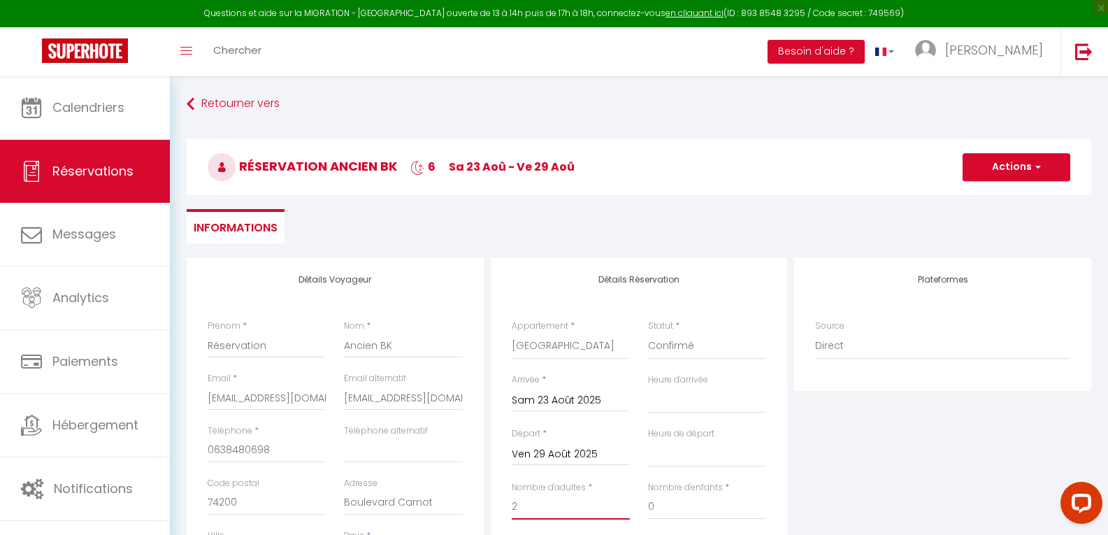
scroll to position [0, 0]
click at [996, 164] on button "Actions" at bounding box center [1016, 168] width 108 height 28
click at [1000, 196] on link "Enregistrer" at bounding box center [1002, 199] width 110 height 18
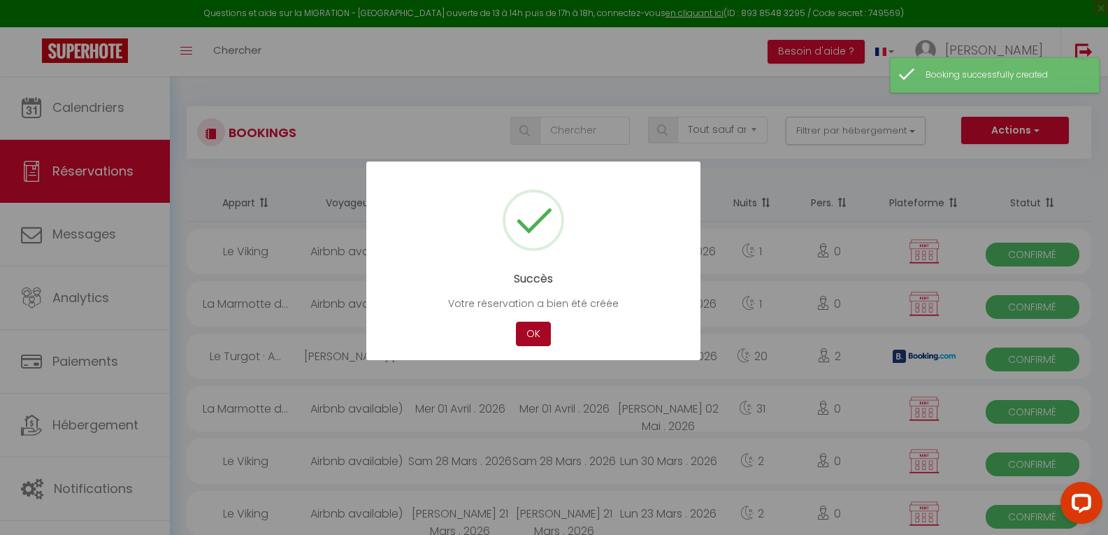
drag, startPoint x: 529, startPoint y: 338, endPoint x: 314, endPoint y: 378, distance: 218.9
click at [528, 338] on button "OK" at bounding box center [533, 333] width 35 height 24
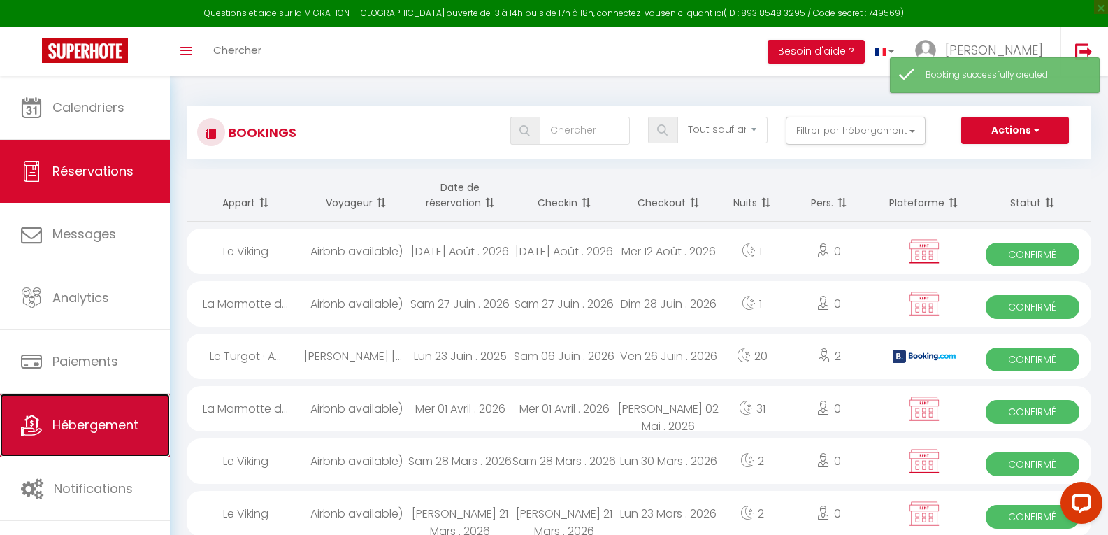
click at [89, 423] on span "Hébergement" at bounding box center [95, 424] width 86 height 17
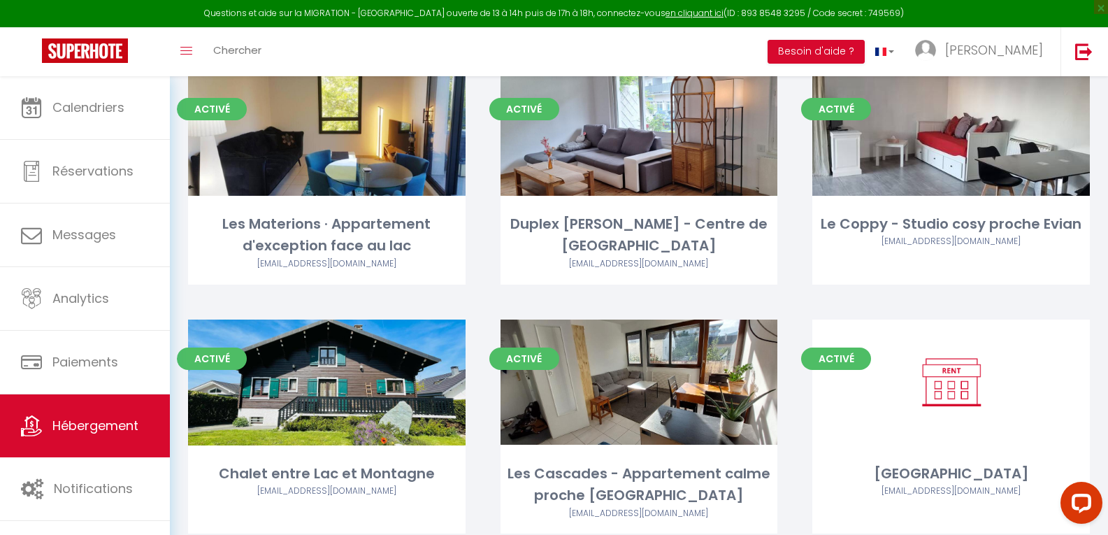
scroll to position [2360, 0]
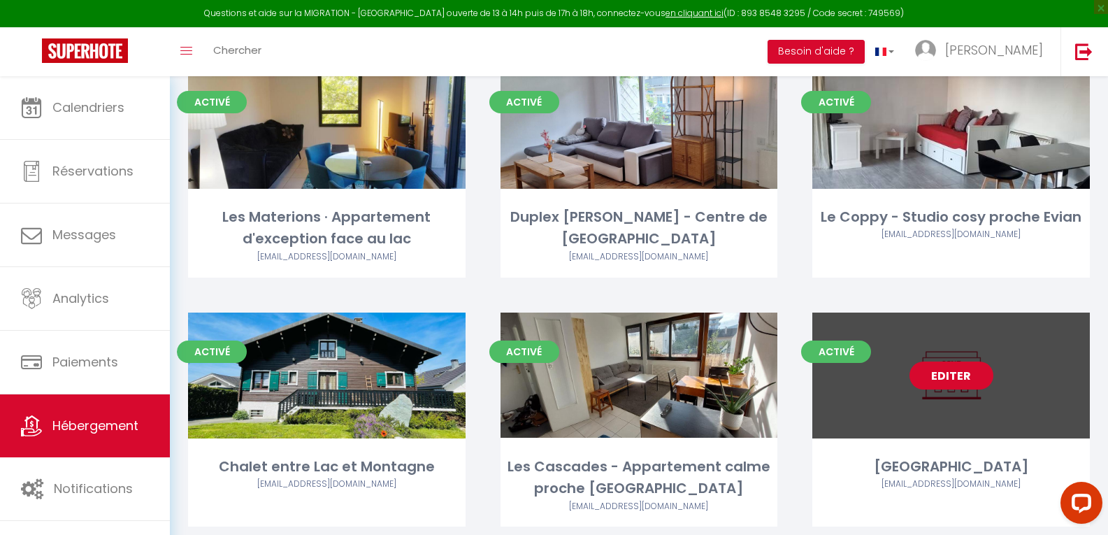
click at [943, 361] on link "Editer" at bounding box center [951, 375] width 84 height 28
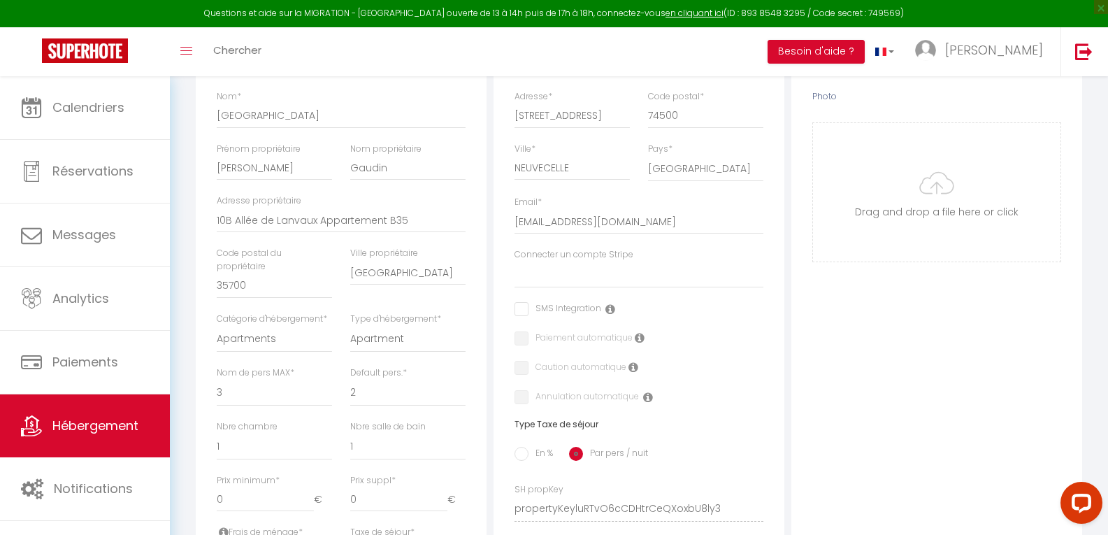
scroll to position [280, 0]
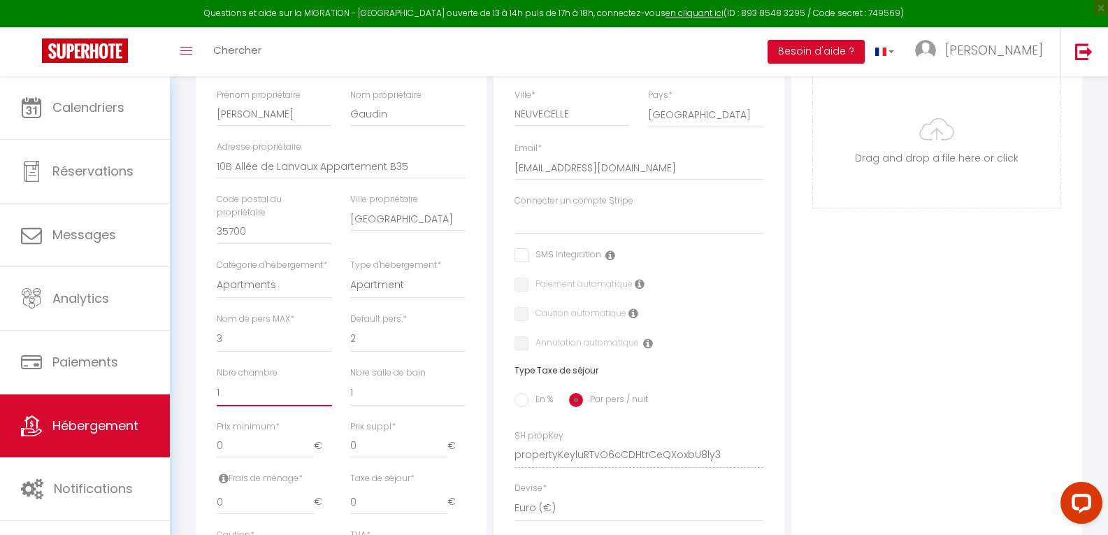
click at [224, 401] on select "0 1 2 3 4 5 6 7 8 9 10 11 12 13" at bounding box center [274, 392] width 115 height 27
click at [217, 389] on select "0 1 2 3 4 5 6 7 8 9 10 11 12 13" at bounding box center [274, 392] width 115 height 27
click at [237, 352] on select "1 2 3 4 5 6 7 8 9 10 11 12 13 14" at bounding box center [274, 339] width 115 height 27
click at [217, 335] on select "1 2 3 4 5 6 7 8 9 10 11 12 13 14" at bounding box center [274, 339] width 115 height 27
click at [363, 403] on select "0 1 2 3 4 5 6 7 8 9 10 11 12 13" at bounding box center [407, 392] width 115 height 27
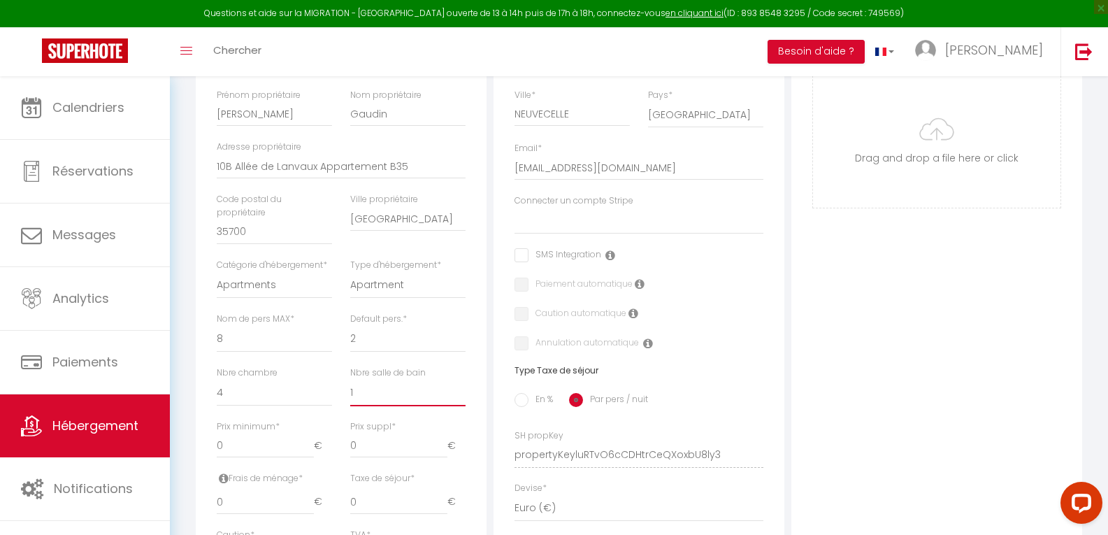
click at [350, 389] on select "0 1 2 3 4 5 6 7 8 9 10 11 12 13" at bounding box center [407, 392] width 115 height 27
click at [381, 349] on select "1 2 3 4 5 6 7 8 9 10 11 12 13 14" at bounding box center [407, 339] width 115 height 27
click at [350, 335] on select "1 2 3 4 5 6 7 8 9 10 11 12 13 14" at bounding box center [407, 339] width 115 height 27
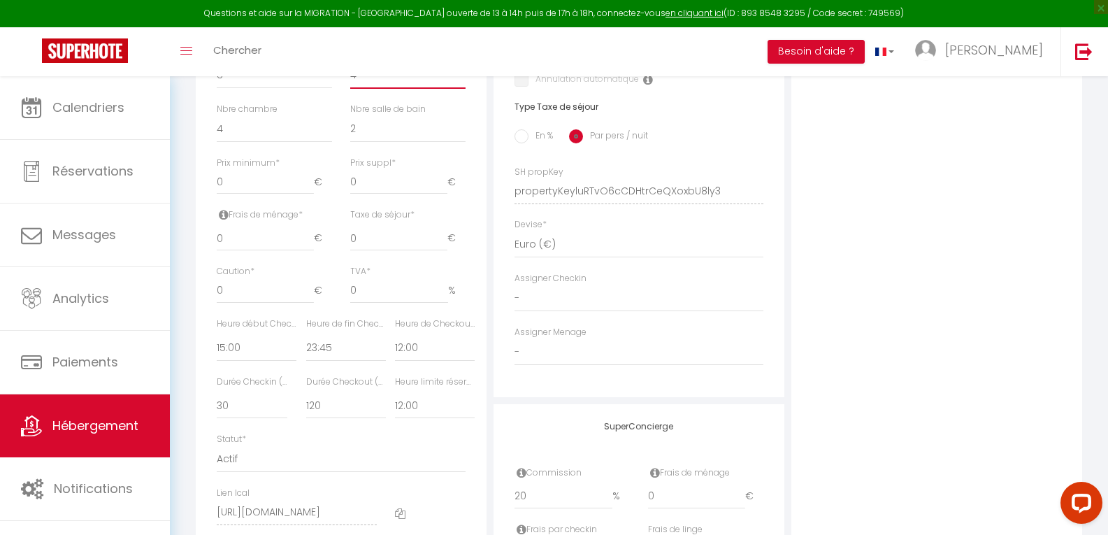
scroll to position [559, 0]
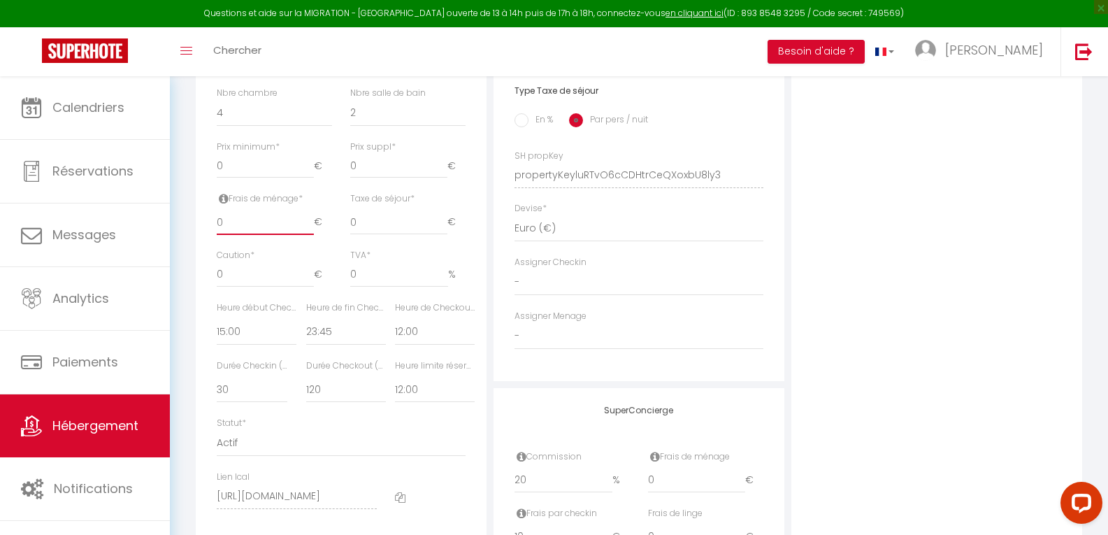
click at [250, 231] on input "0" at bounding box center [265, 222] width 97 height 25
click at [959, 279] on div "Photo Photo Drag and drop a file here or click Ooops, something wrong appended.…" at bounding box center [936, 165] width 291 height 943
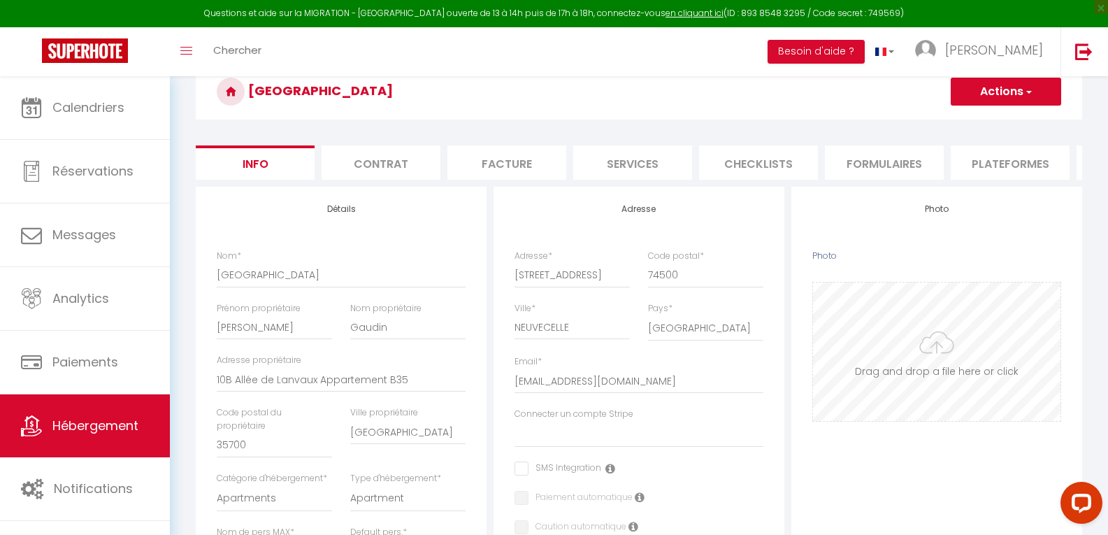
scroll to position [0, 0]
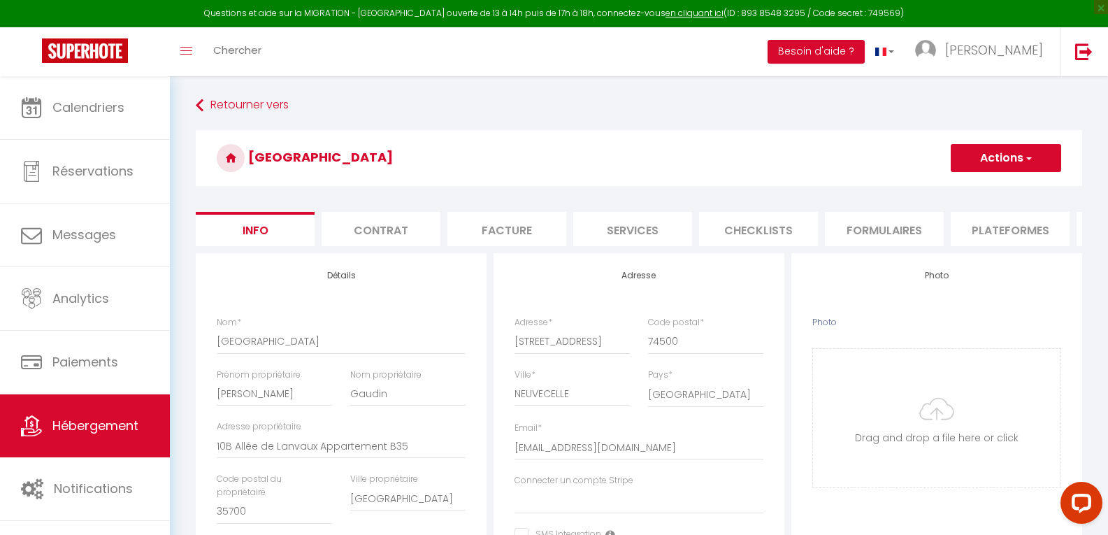
click at [997, 159] on button "Actions" at bounding box center [1006, 158] width 110 height 28
click at [950, 187] on input "Enregistrer" at bounding box center [951, 189] width 52 height 14
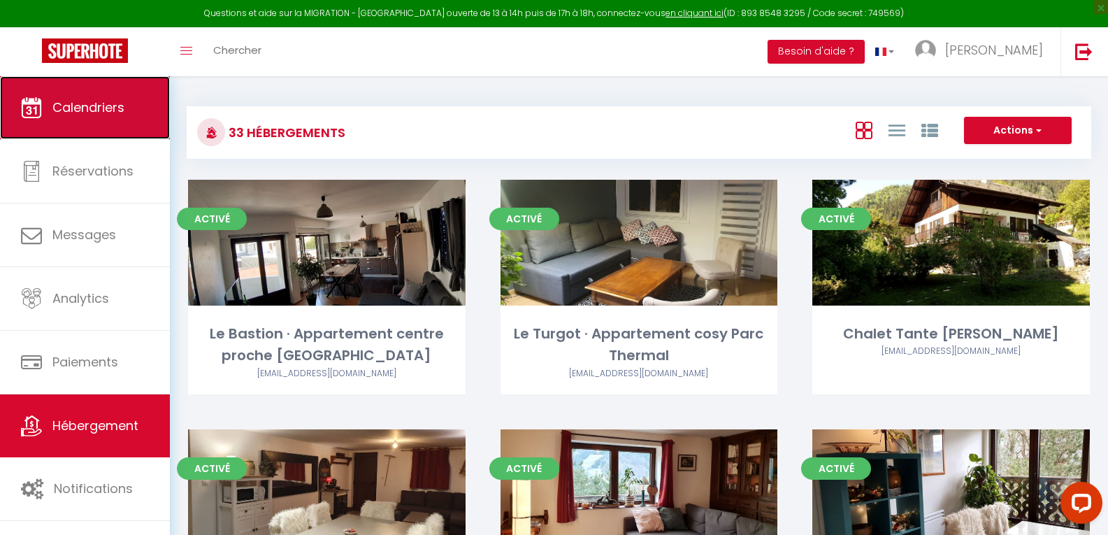
click at [103, 116] on link "Calendriers" at bounding box center [85, 107] width 170 height 63
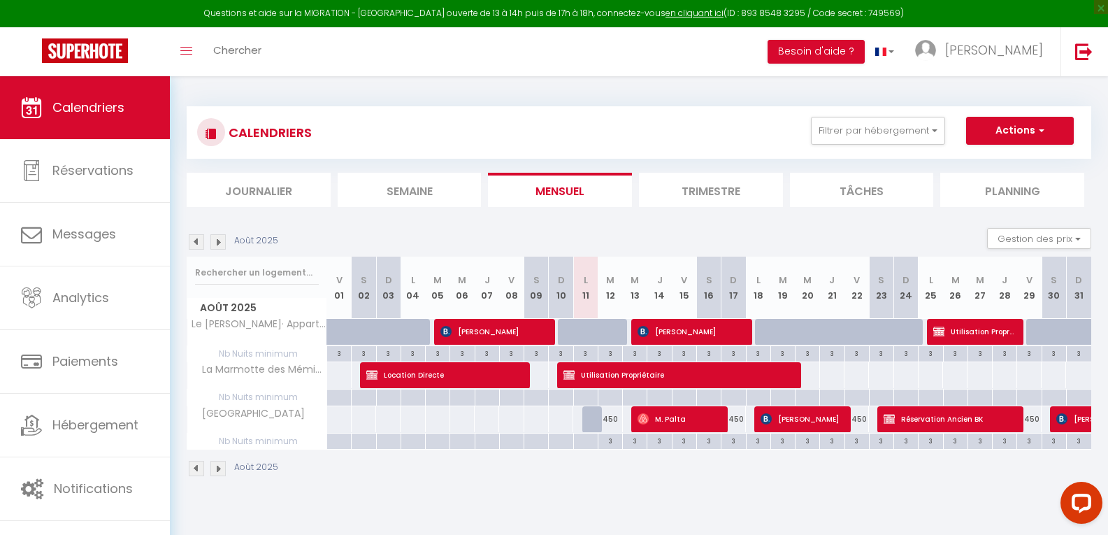
click at [220, 242] on img at bounding box center [217, 241] width 15 height 15
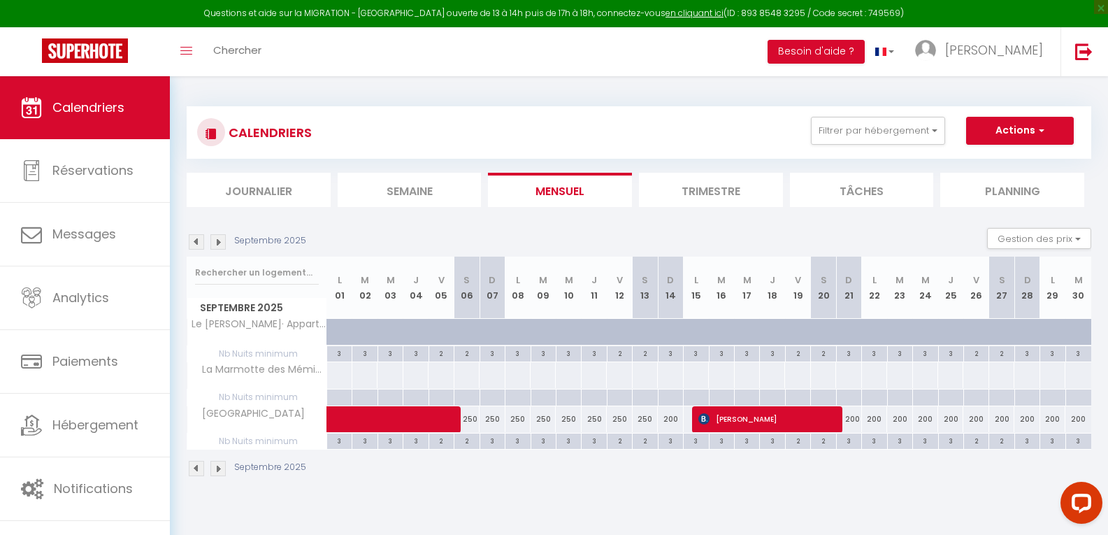
click at [196, 240] on img at bounding box center [196, 241] width 15 height 15
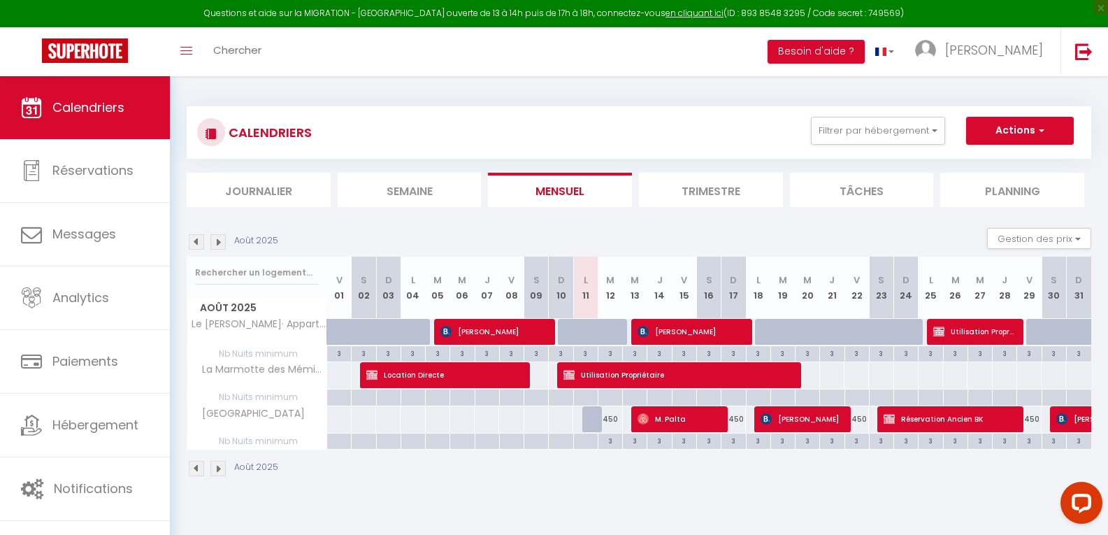
click at [216, 243] on img at bounding box center [217, 241] width 15 height 15
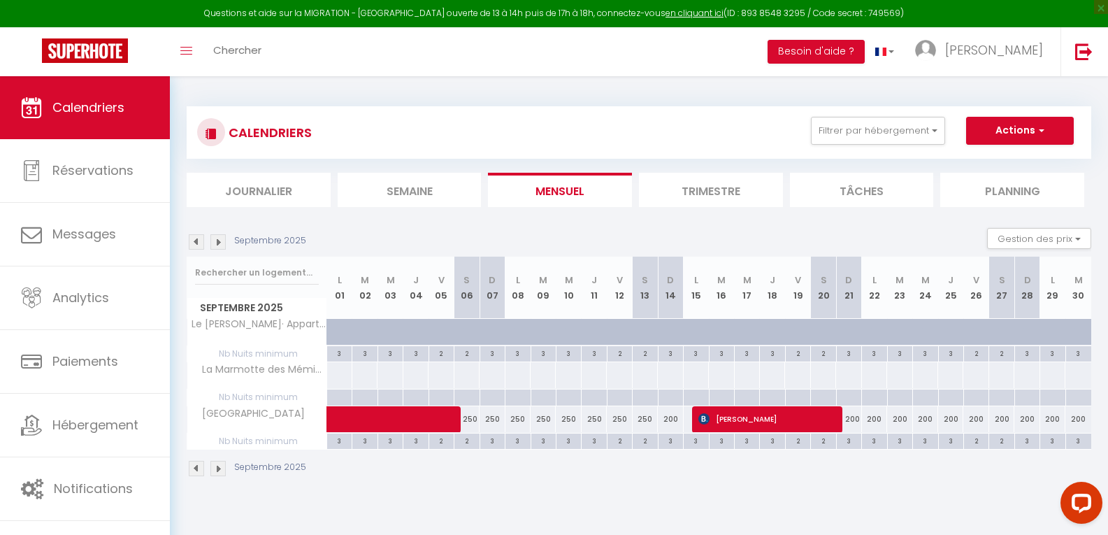
click at [217, 243] on img at bounding box center [217, 241] width 15 height 15
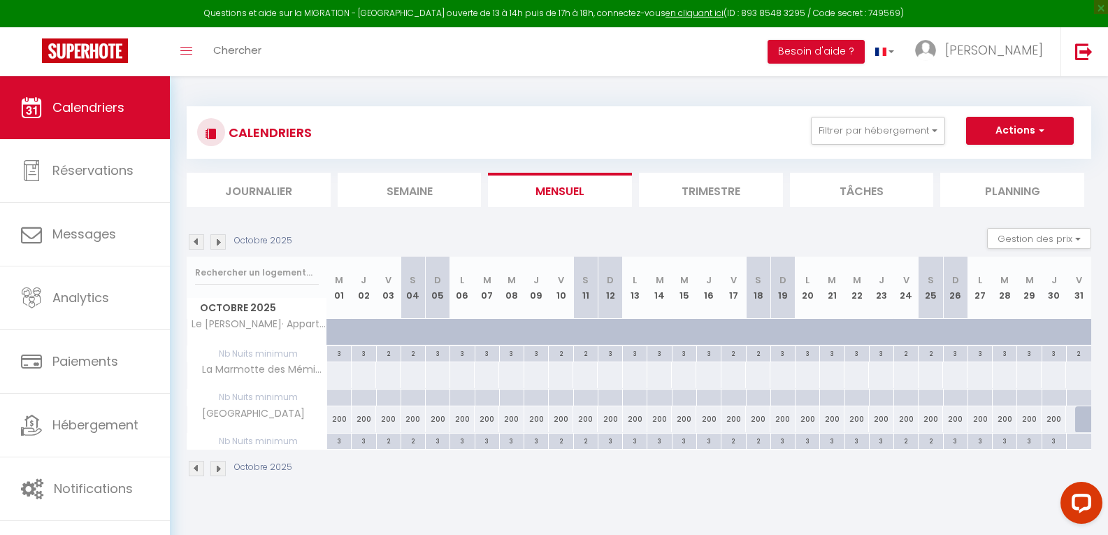
click at [217, 243] on img at bounding box center [217, 241] width 15 height 15
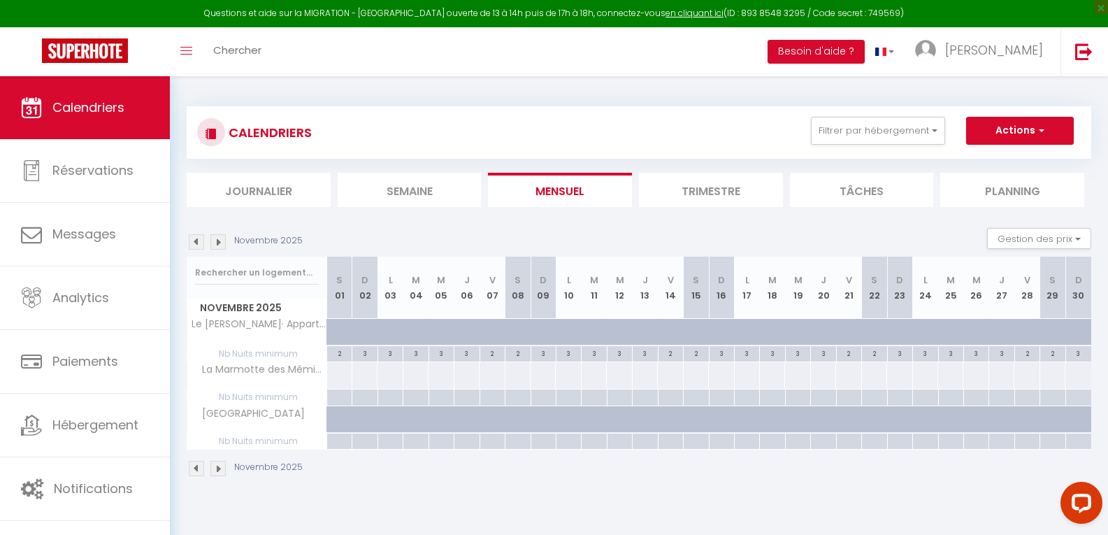
click at [217, 243] on img at bounding box center [217, 241] width 15 height 15
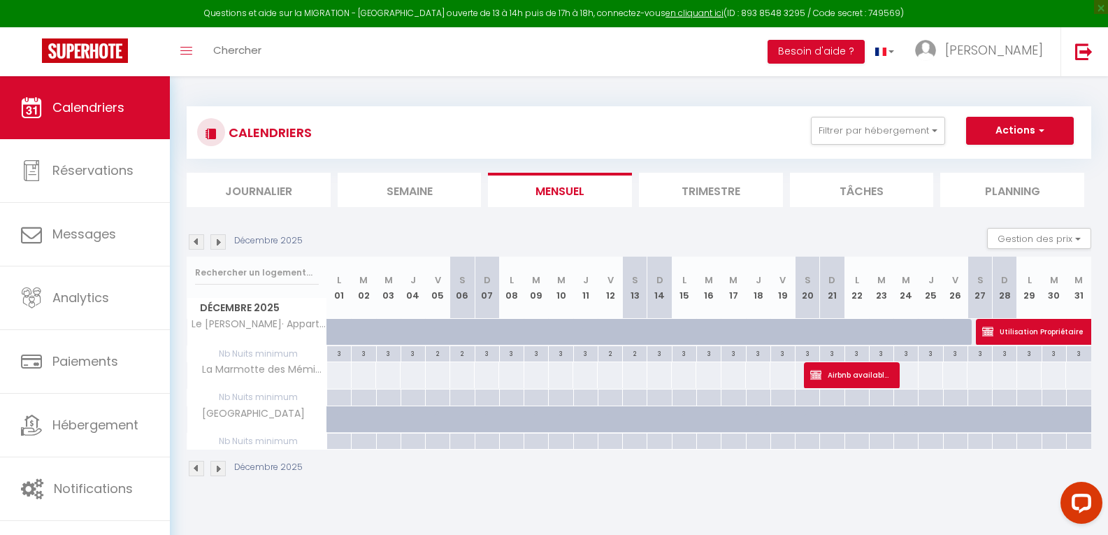
click at [217, 243] on img at bounding box center [217, 241] width 15 height 15
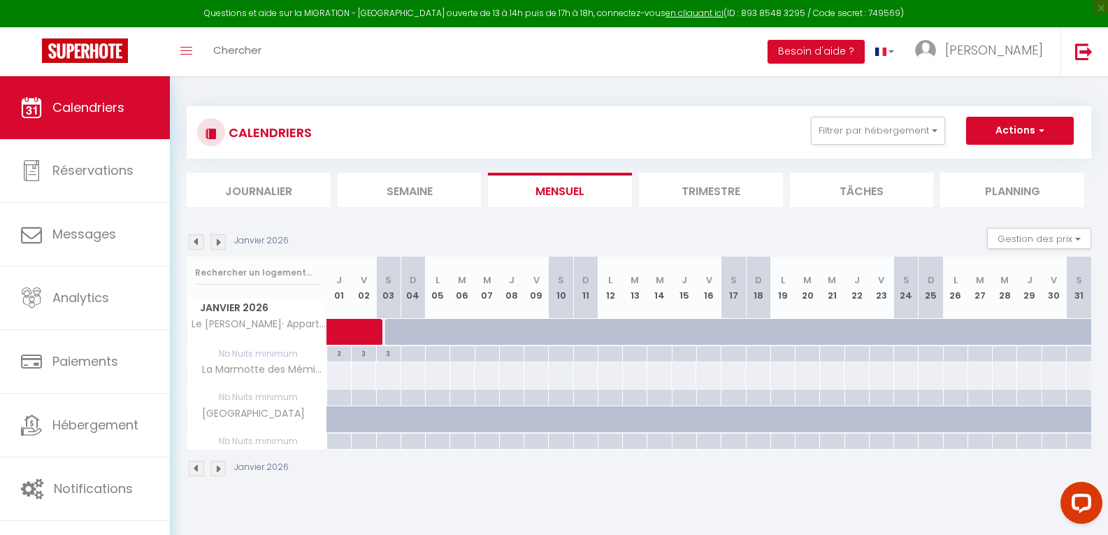
click at [217, 243] on img at bounding box center [217, 241] width 15 height 15
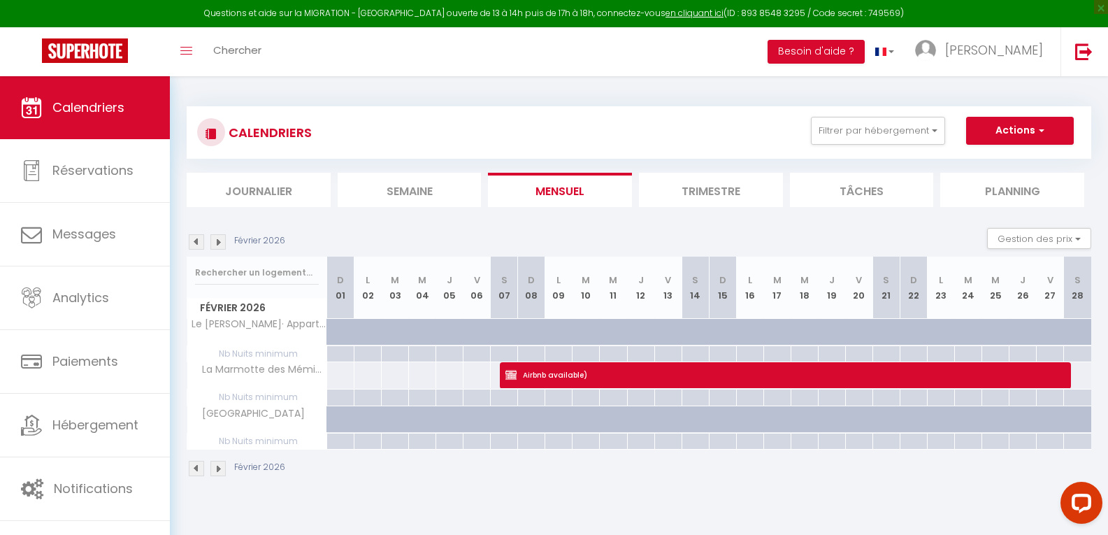
click at [217, 243] on img at bounding box center [217, 241] width 15 height 15
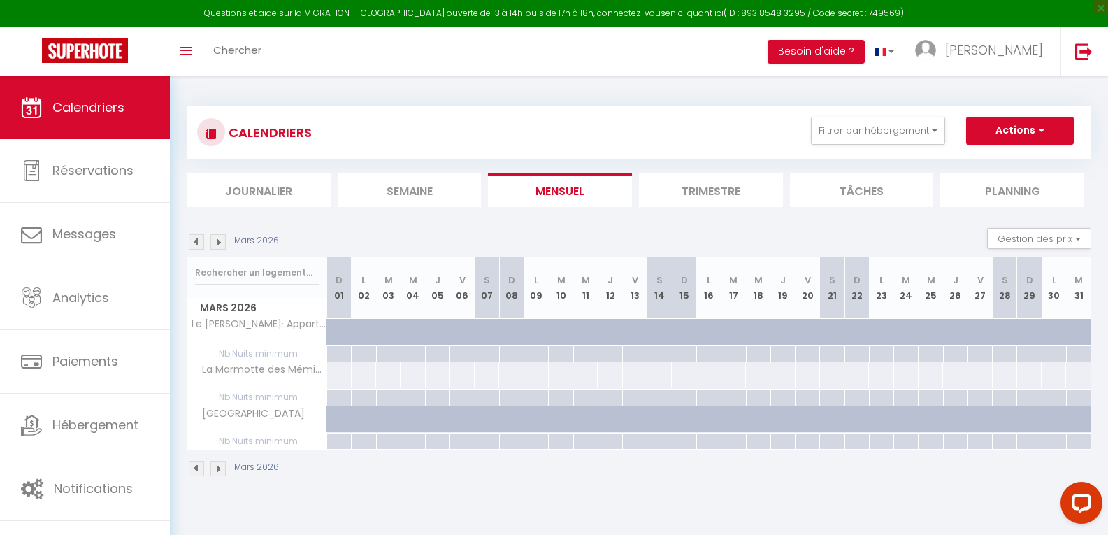
click at [217, 243] on img at bounding box center [217, 241] width 15 height 15
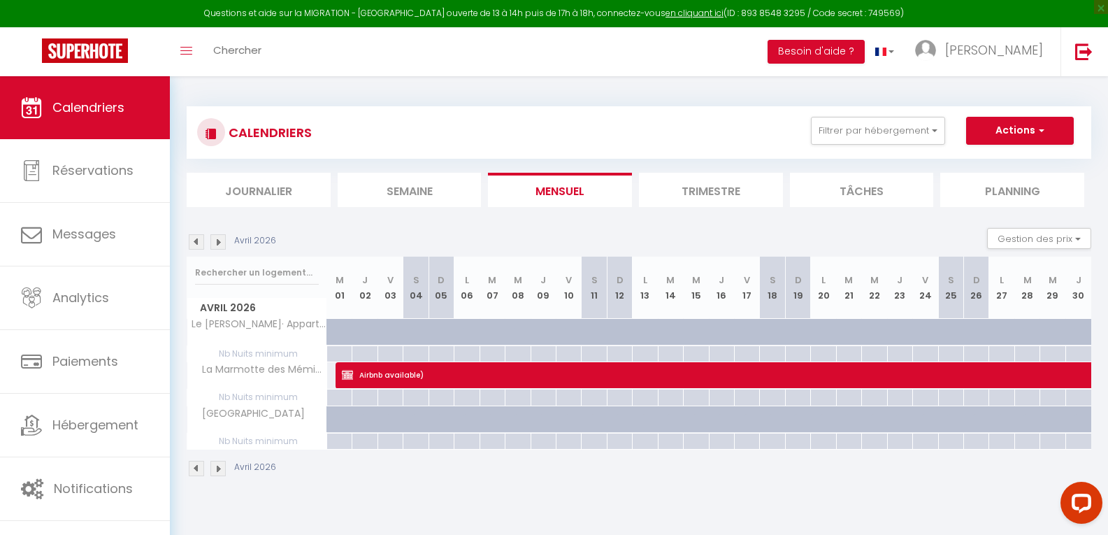
click at [217, 243] on img at bounding box center [217, 241] width 15 height 15
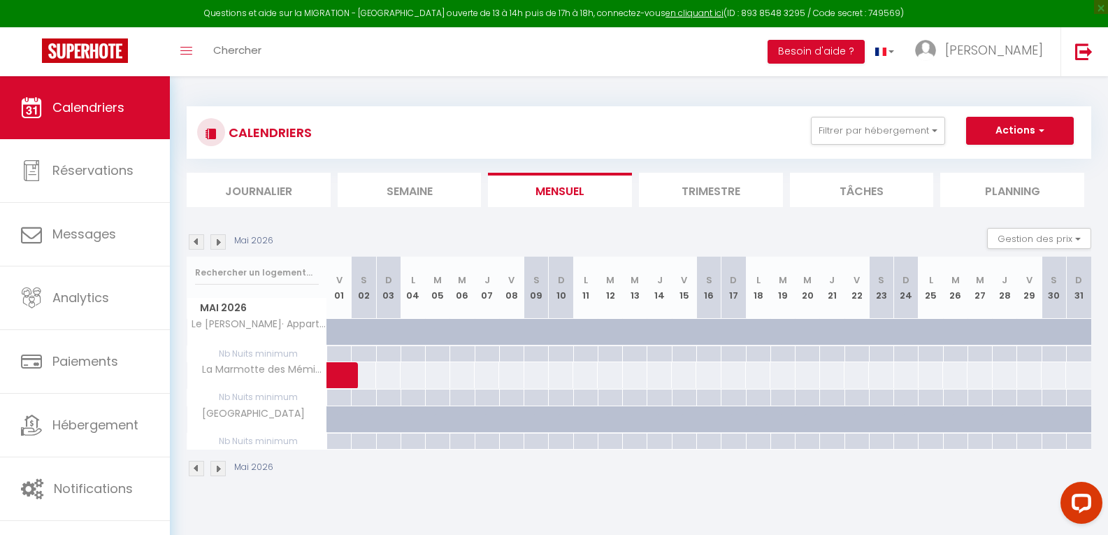
click at [217, 243] on img at bounding box center [217, 241] width 15 height 15
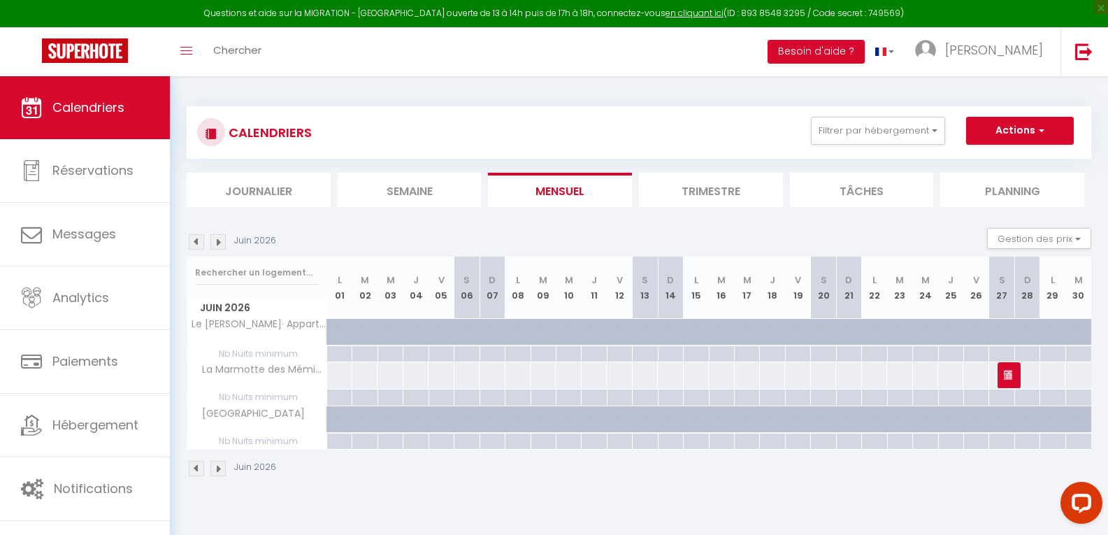
click at [217, 243] on img at bounding box center [217, 241] width 15 height 15
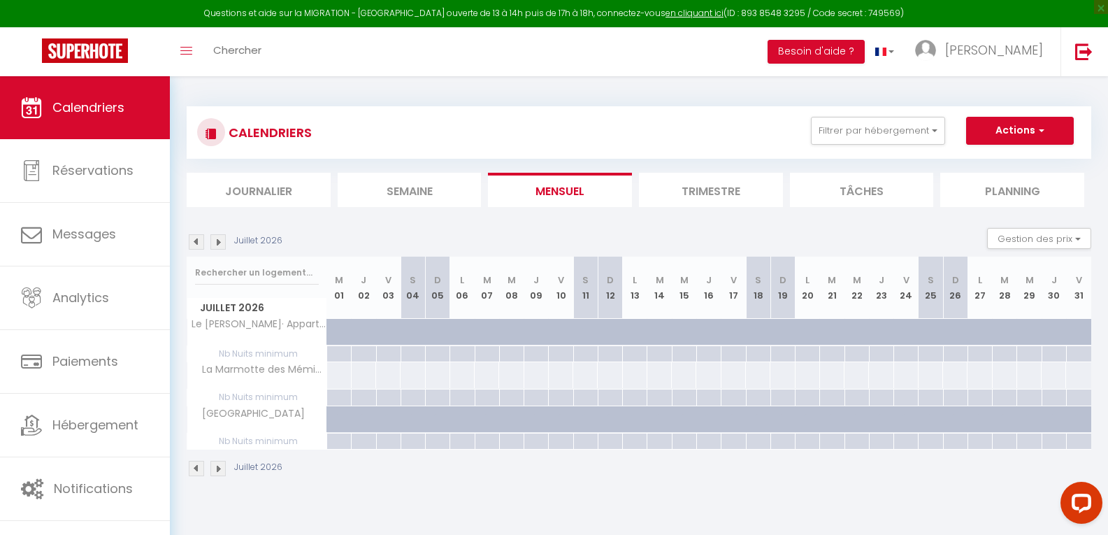
click at [217, 243] on img at bounding box center [217, 241] width 15 height 15
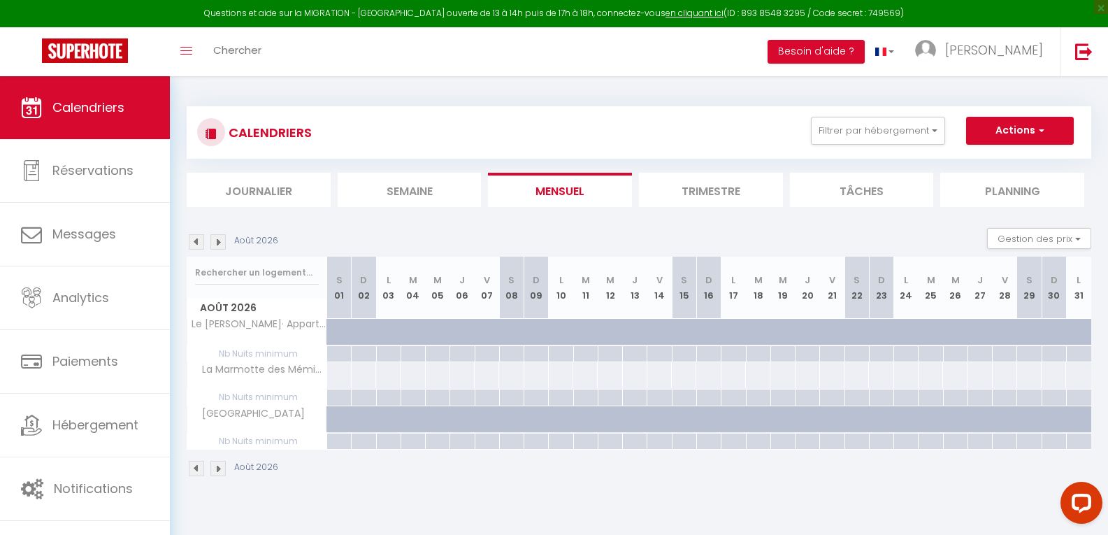
click at [217, 243] on img at bounding box center [217, 241] width 15 height 15
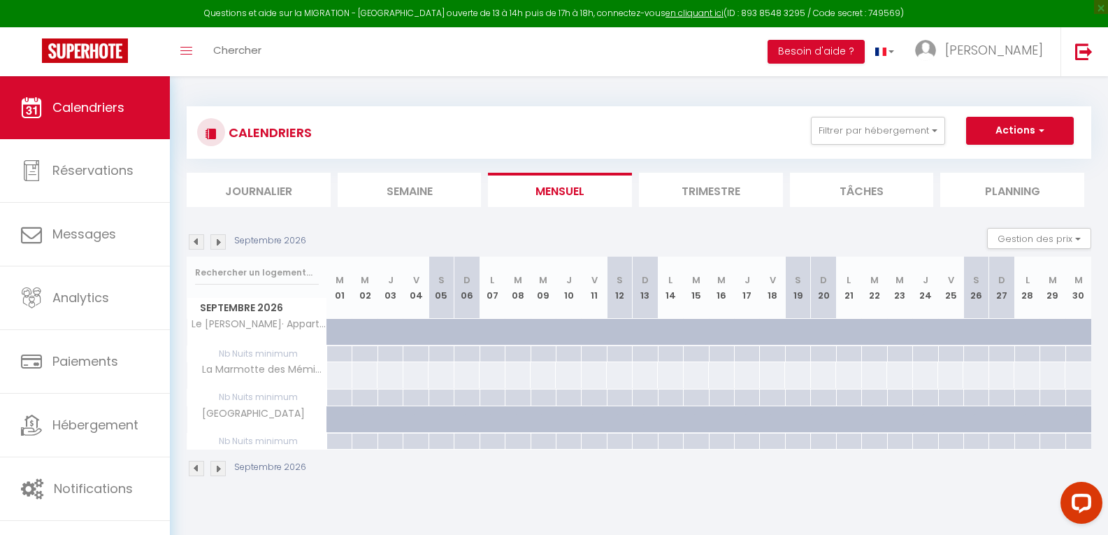
click at [217, 243] on img at bounding box center [217, 241] width 15 height 15
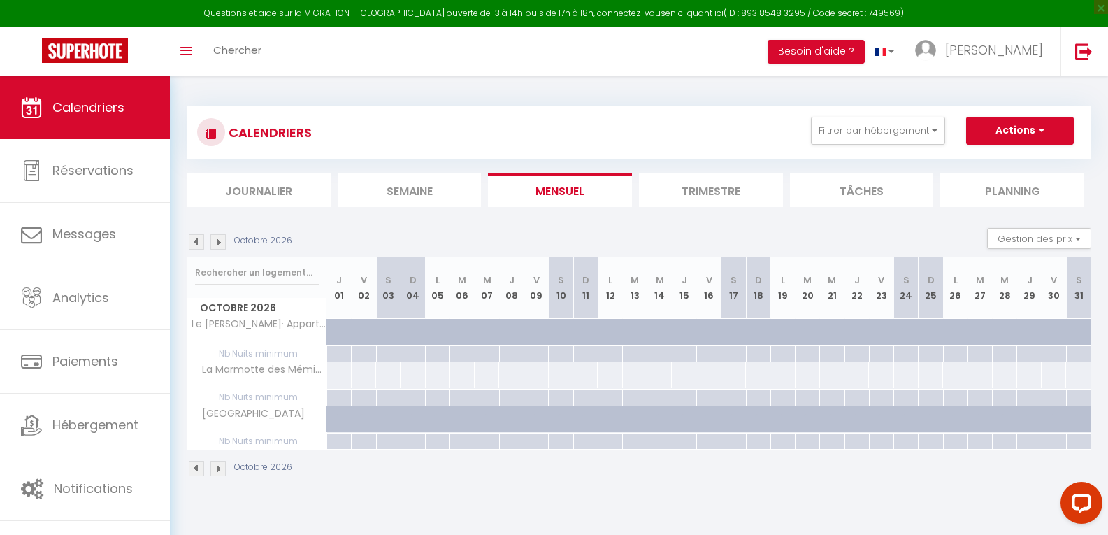
click at [196, 241] on img at bounding box center [196, 241] width 15 height 15
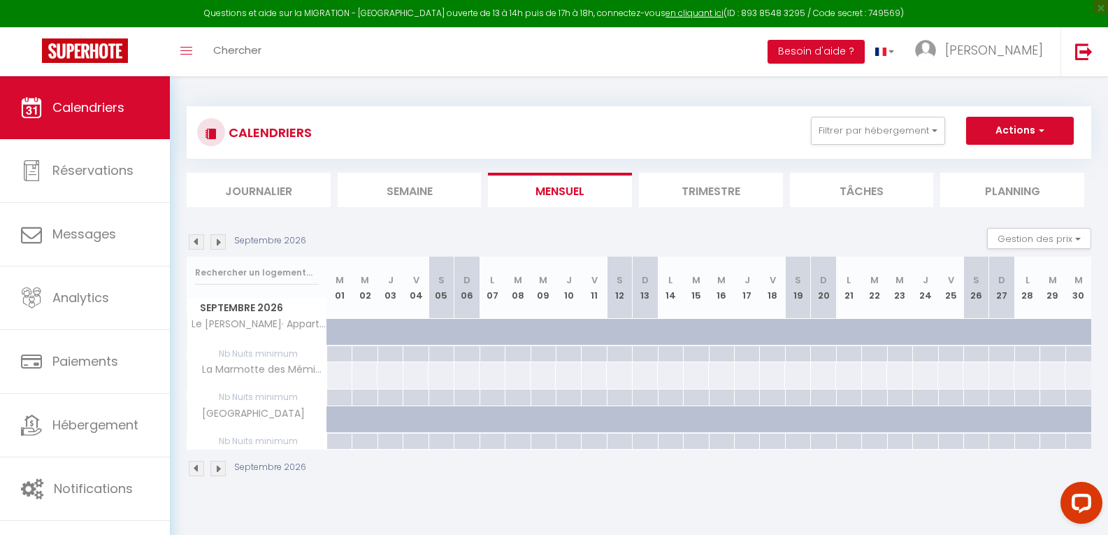
click at [196, 241] on img at bounding box center [196, 241] width 15 height 15
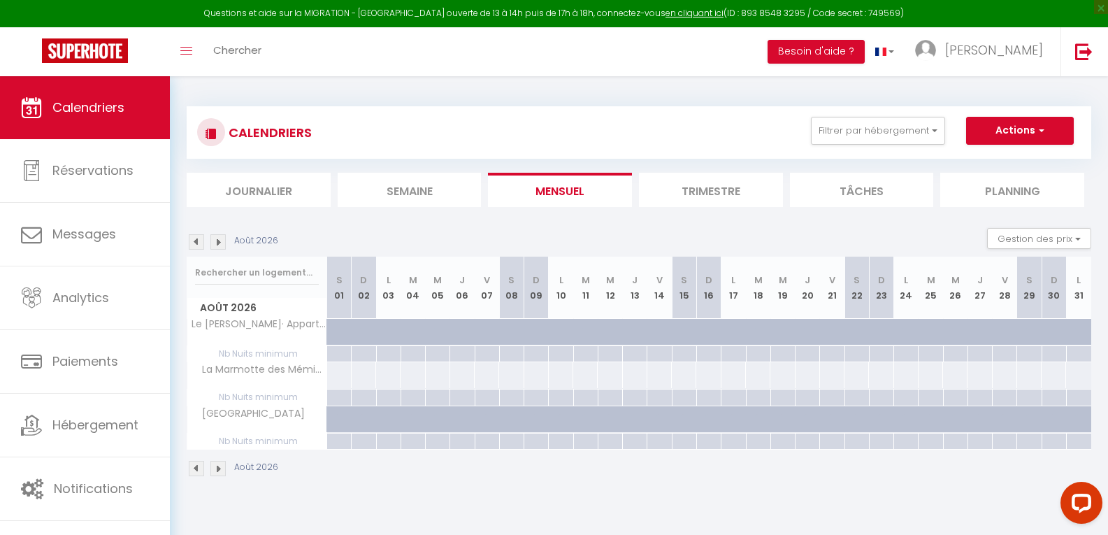
click at [196, 241] on img at bounding box center [196, 241] width 15 height 15
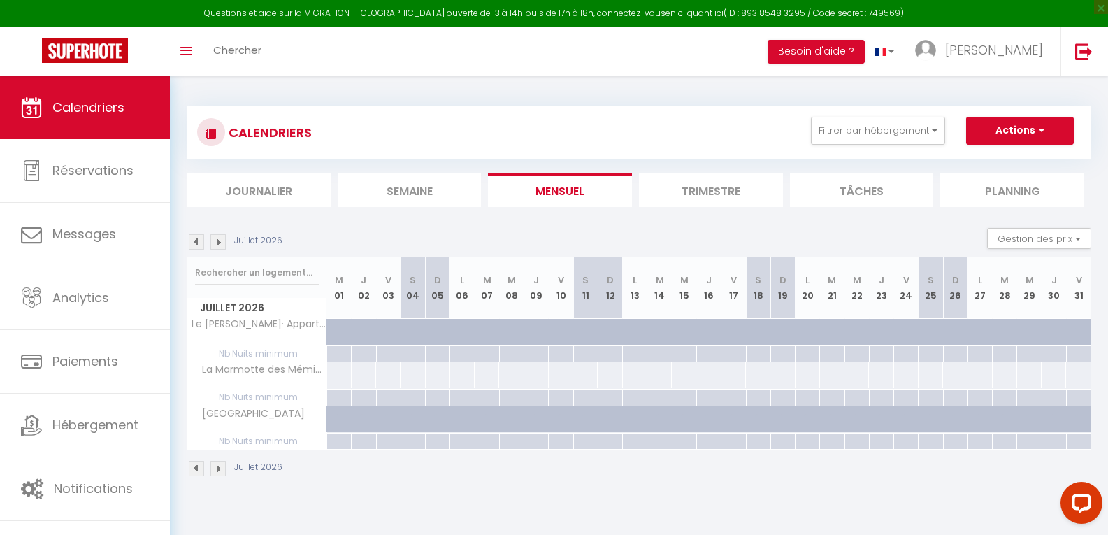
click at [196, 241] on img at bounding box center [196, 241] width 15 height 15
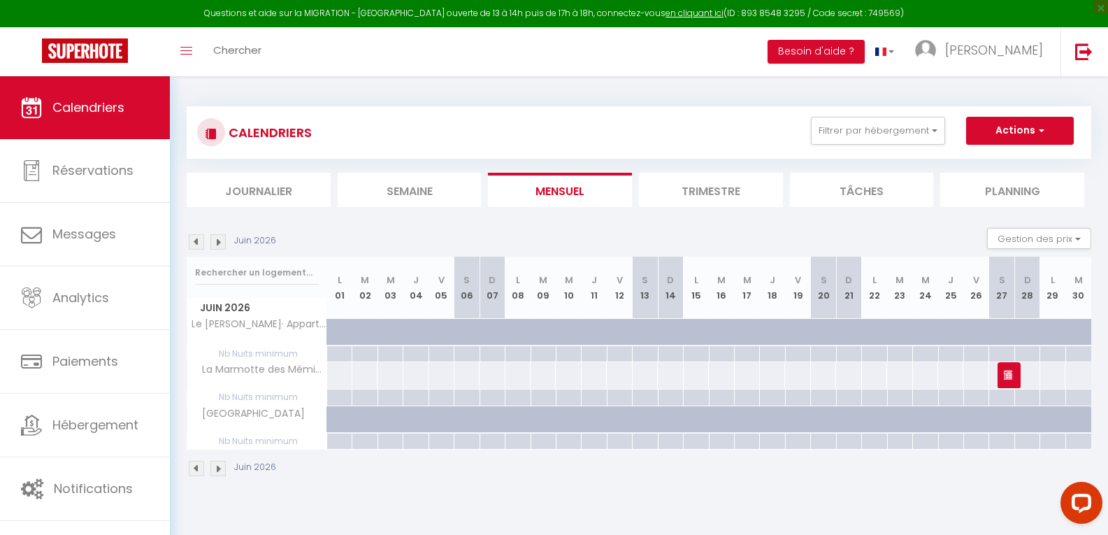
click at [196, 241] on img at bounding box center [196, 241] width 15 height 15
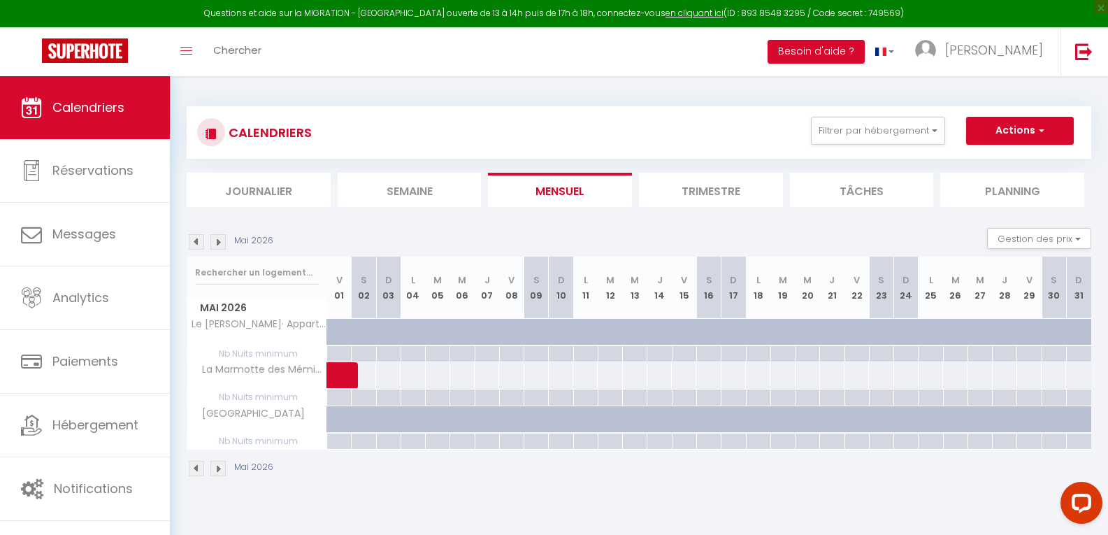
click at [196, 241] on img at bounding box center [196, 241] width 15 height 15
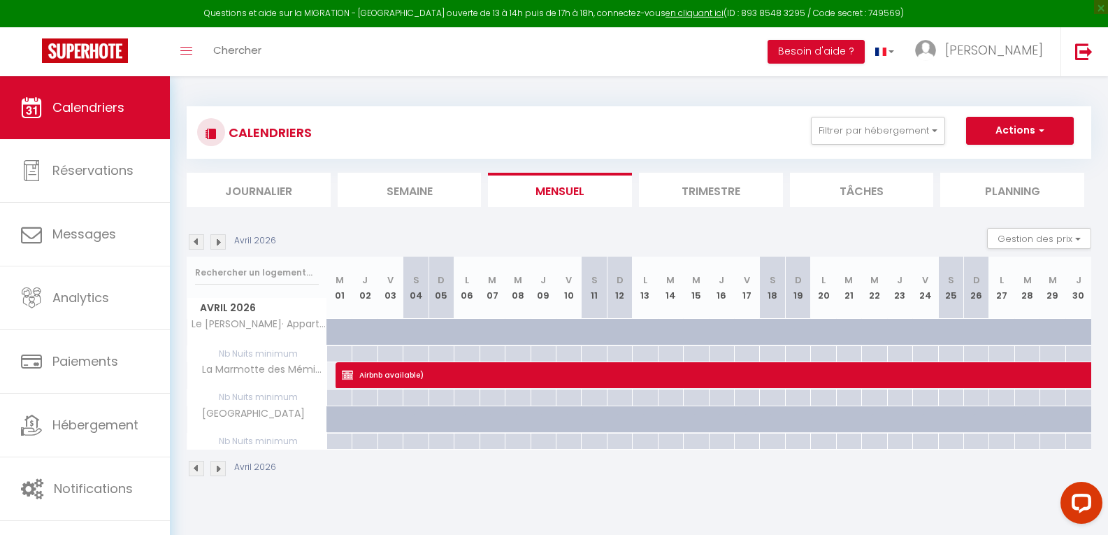
click at [196, 241] on img at bounding box center [196, 241] width 15 height 15
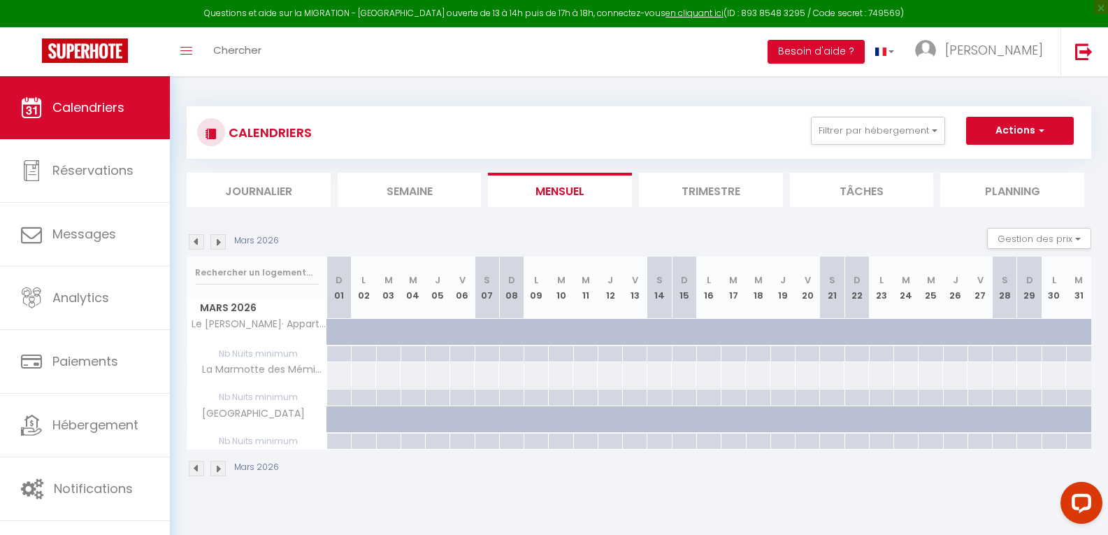
click at [198, 240] on img at bounding box center [196, 241] width 15 height 15
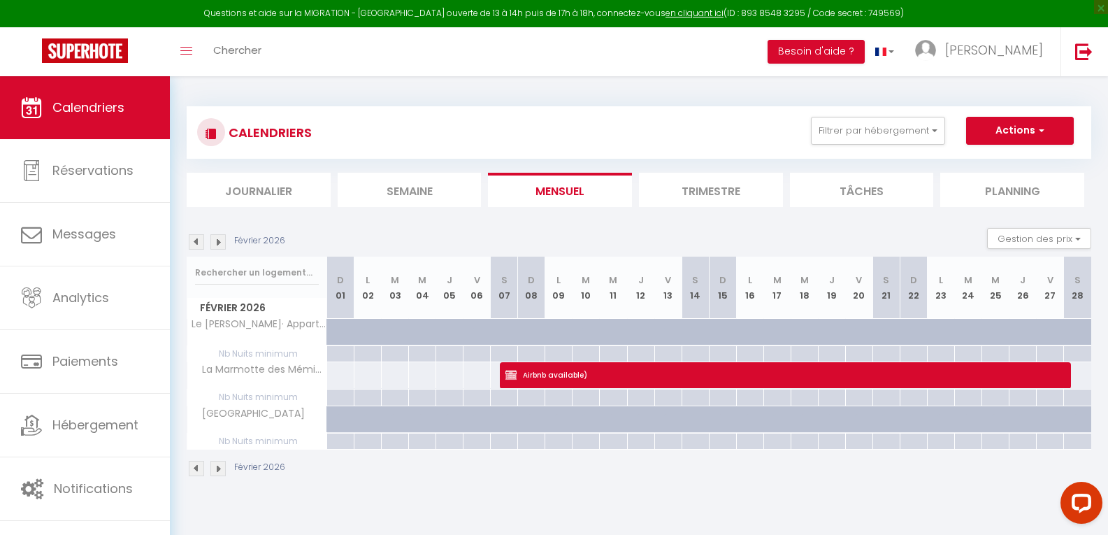
click at [199, 240] on img at bounding box center [196, 241] width 15 height 15
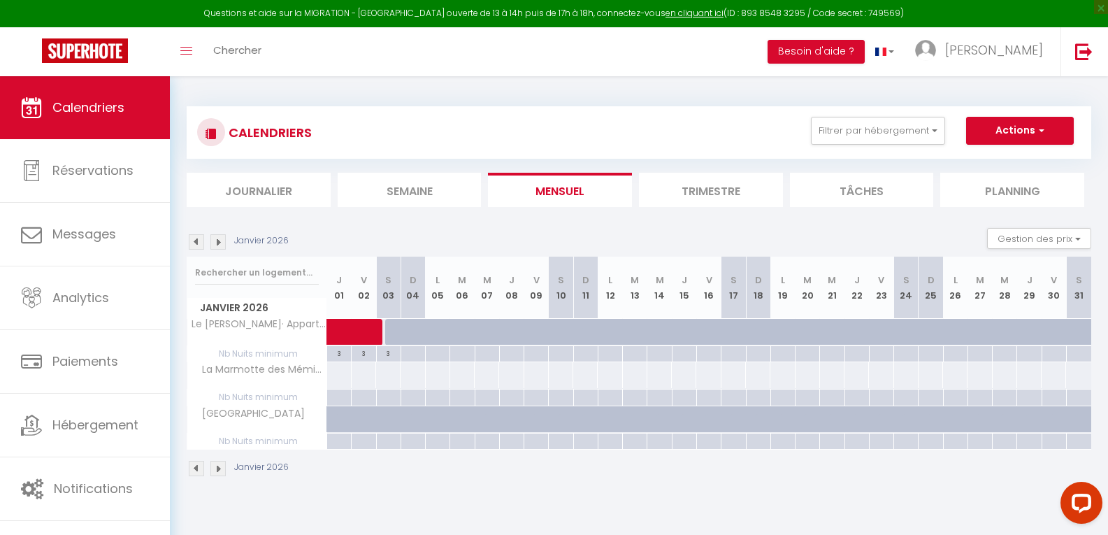
click at [199, 240] on img at bounding box center [196, 241] width 15 height 15
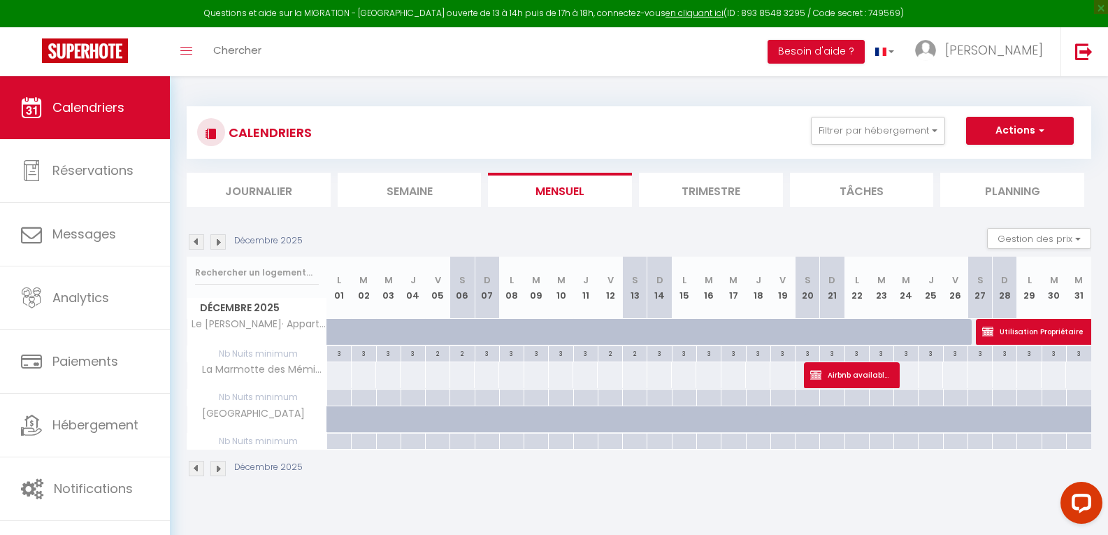
click at [199, 240] on img at bounding box center [196, 241] width 15 height 15
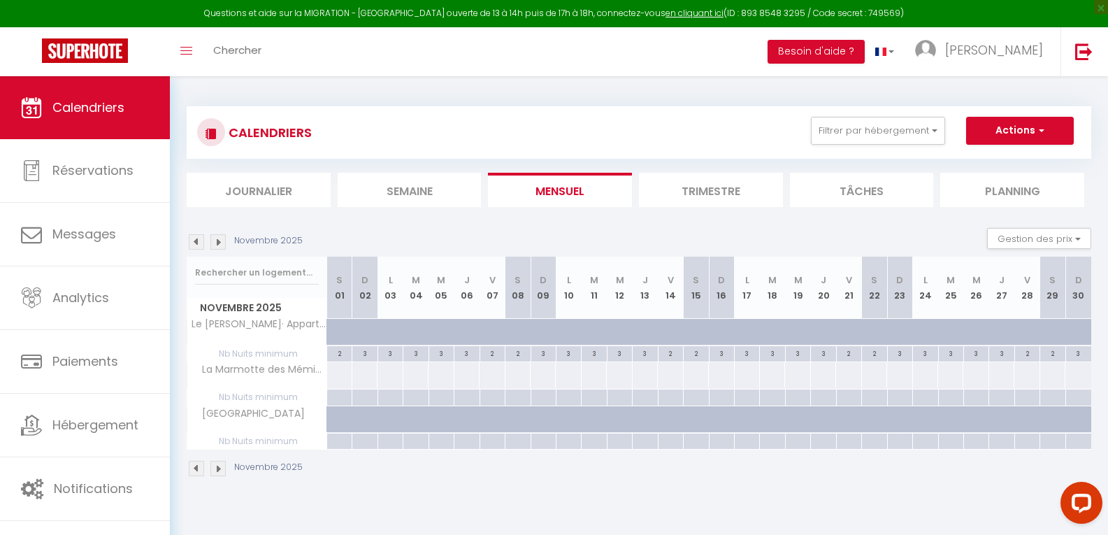
click at [200, 240] on img at bounding box center [196, 241] width 15 height 15
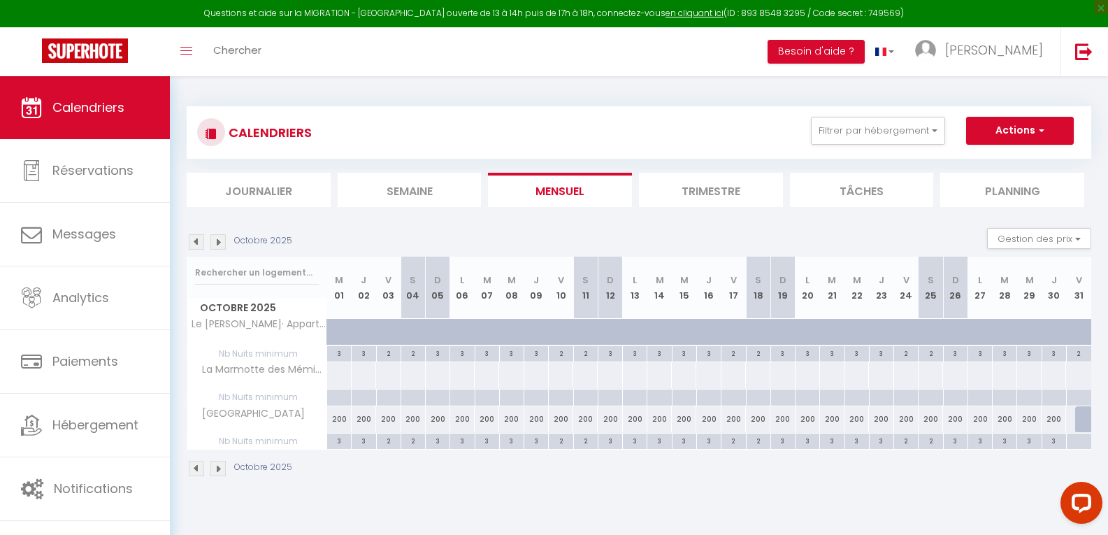
click at [200, 240] on img at bounding box center [196, 241] width 15 height 15
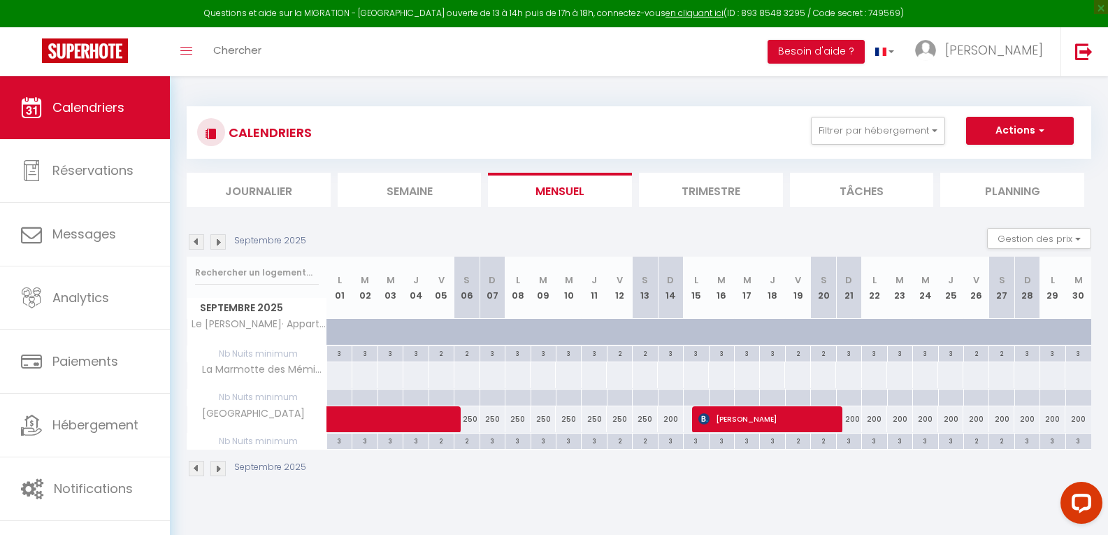
click at [220, 247] on img at bounding box center [217, 241] width 15 height 15
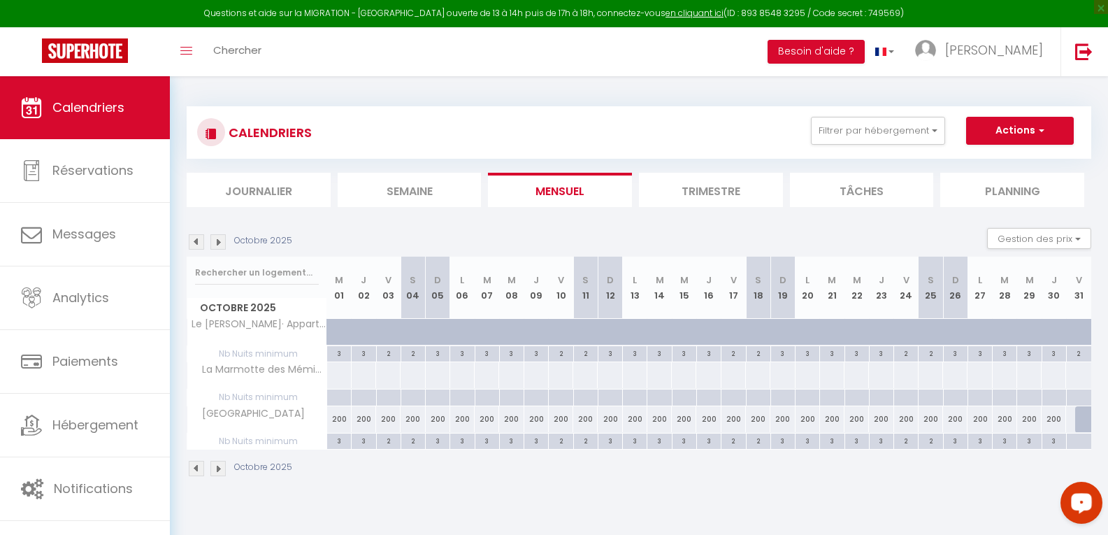
click at [1079, 421] on div at bounding box center [1087, 419] width 25 height 27
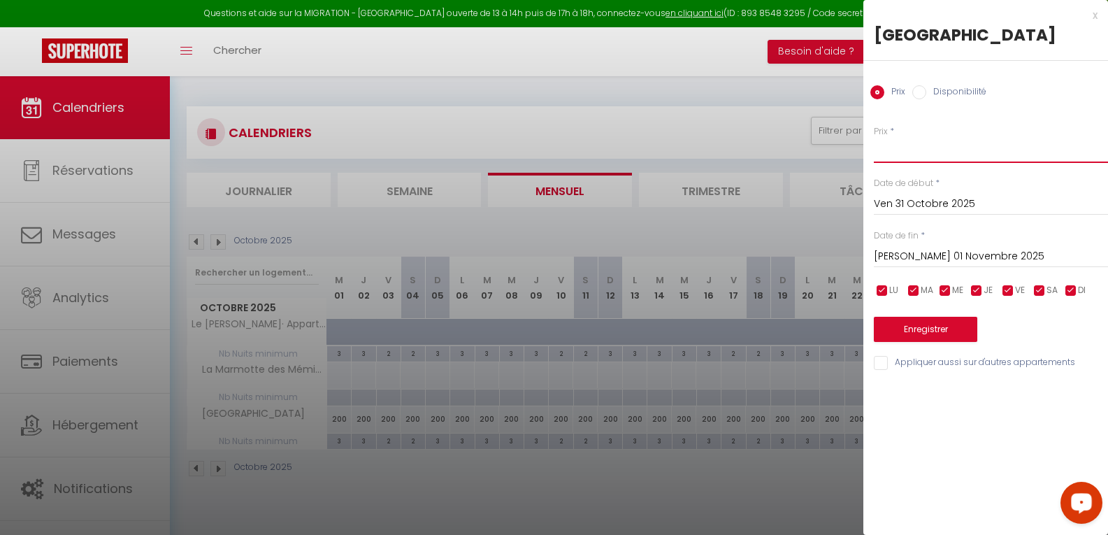
click at [905, 140] on input "Prix" at bounding box center [991, 150] width 234 height 25
click at [960, 328] on button "Enregistrer" at bounding box center [925, 329] width 103 height 25
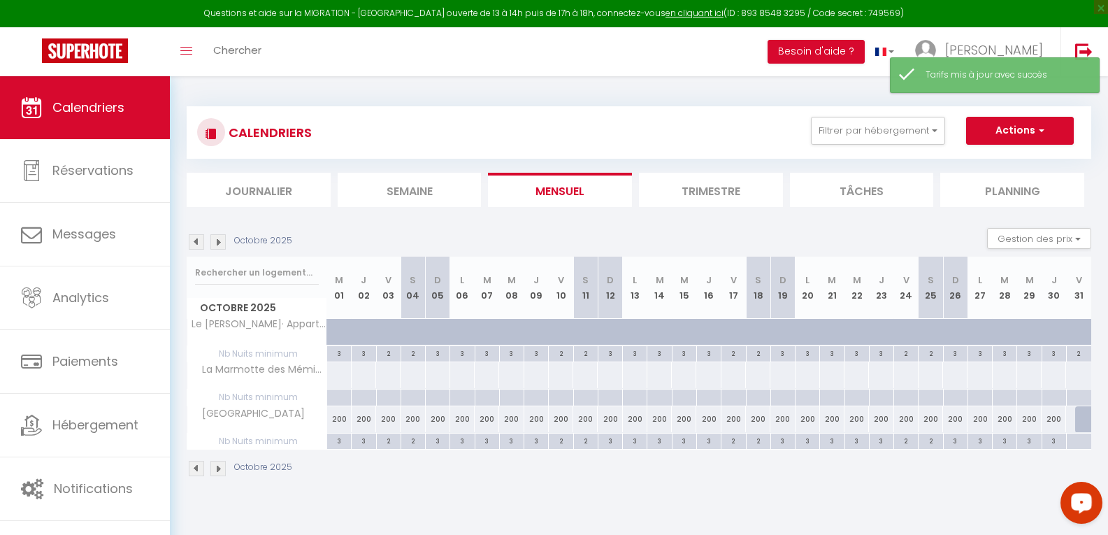
click at [1086, 423] on div at bounding box center [1087, 419] width 25 height 27
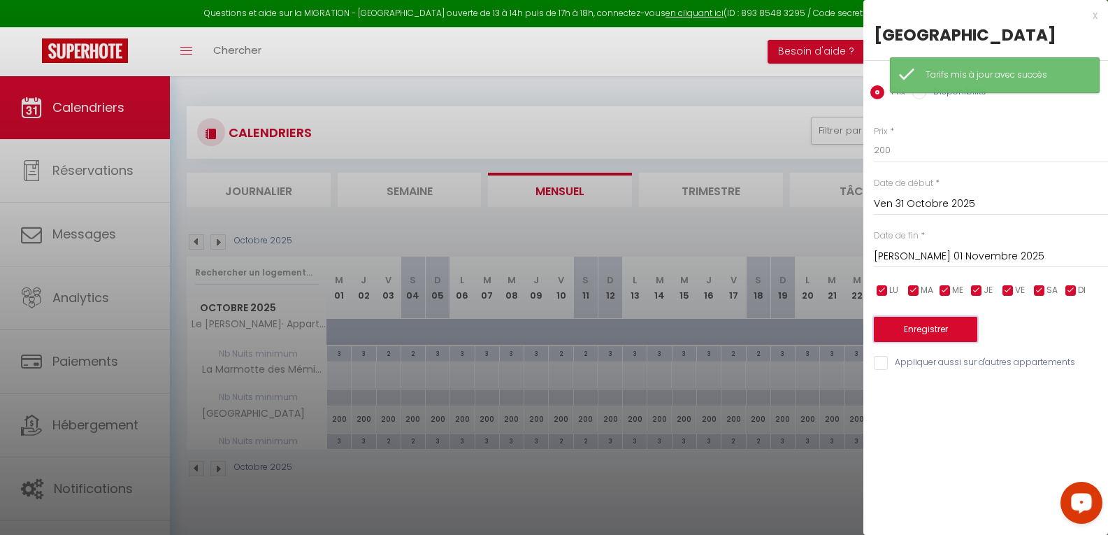
click at [930, 330] on button "Enregistrer" at bounding box center [925, 329] width 103 height 25
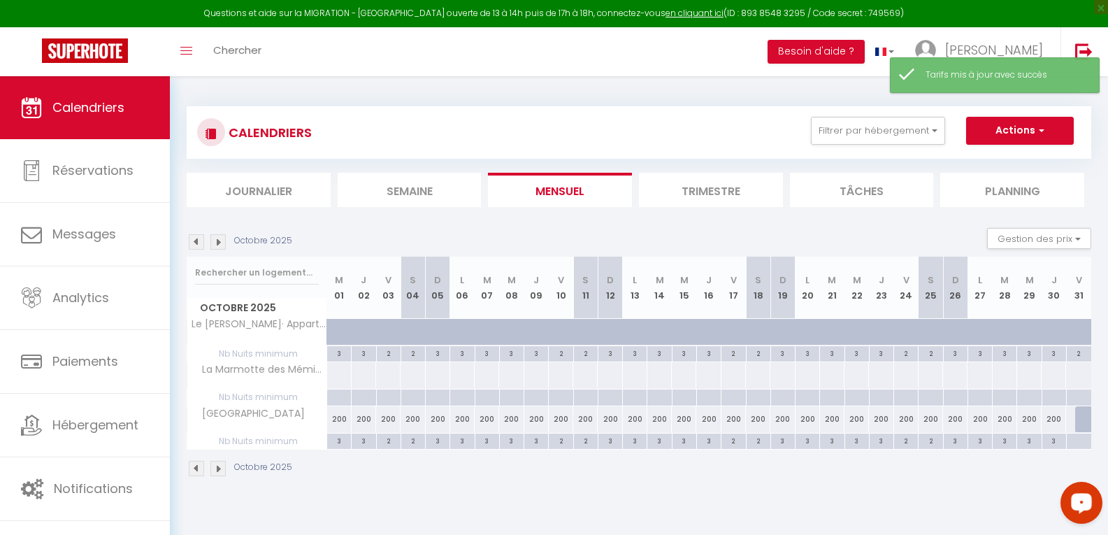
click at [216, 241] on img at bounding box center [217, 241] width 15 height 15
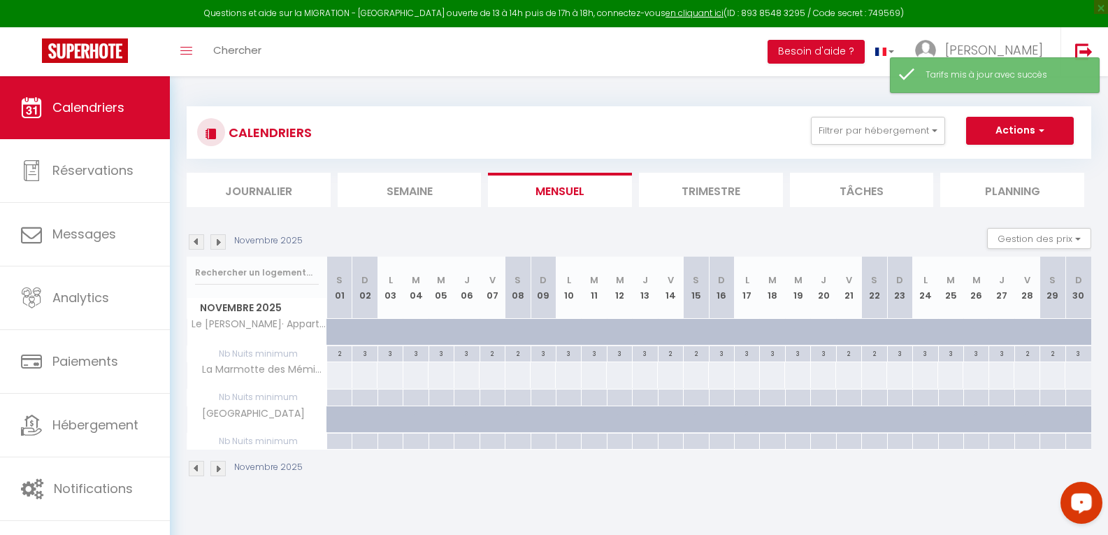
click at [335, 417] on div at bounding box center [339, 419] width 25 height 27
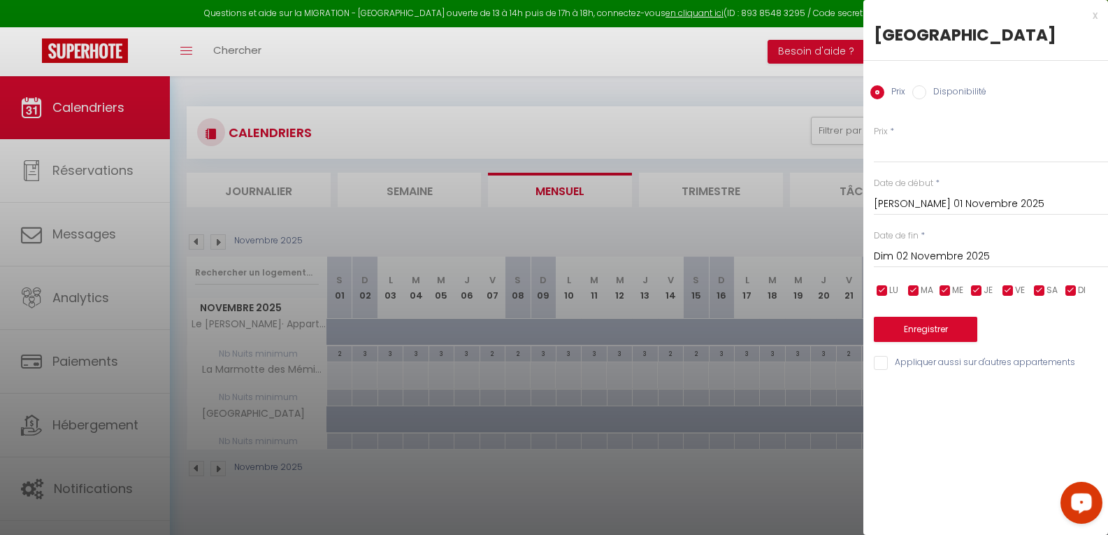
click at [1027, 256] on input "Dim 02 Novembre 2025" at bounding box center [991, 256] width 234 height 18
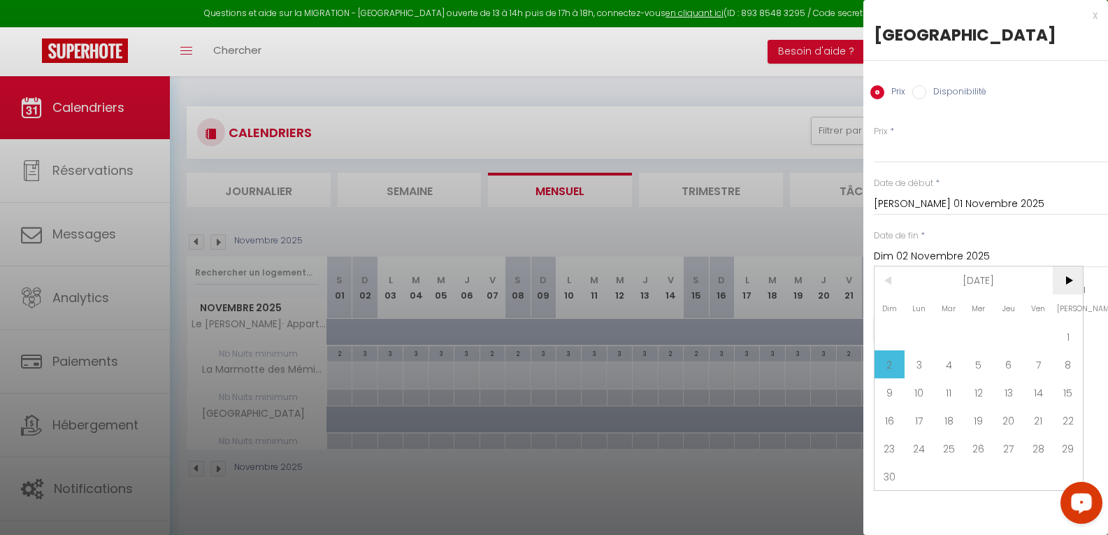
click at [1064, 275] on span ">" at bounding box center [1068, 280] width 30 height 28
click at [1065, 275] on span ">" at bounding box center [1068, 280] width 30 height 28
click at [1067, 277] on span ">" at bounding box center [1068, 280] width 30 height 28
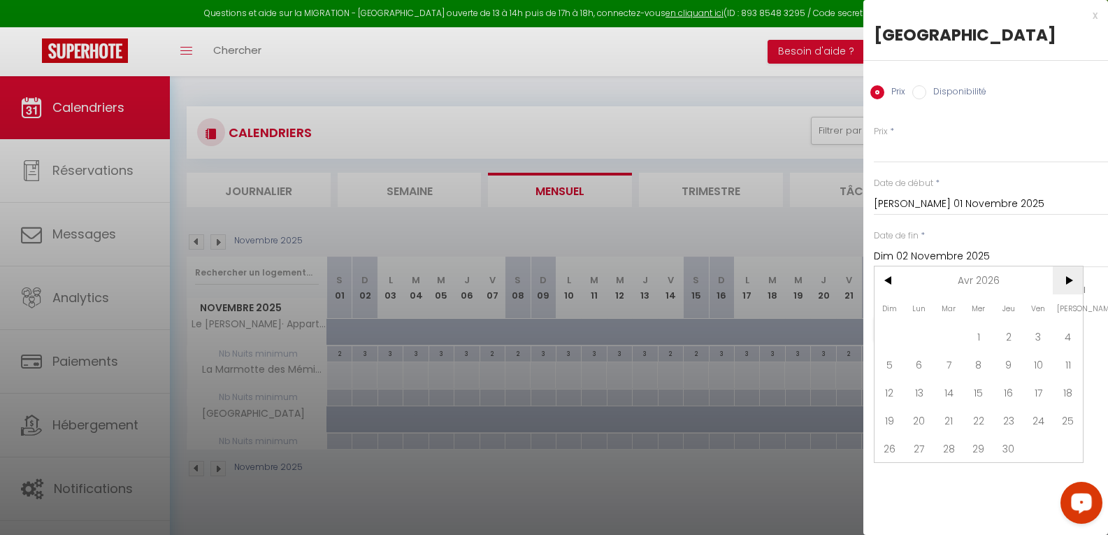
click at [1067, 277] on span ">" at bounding box center [1068, 280] width 30 height 28
click at [1068, 278] on span ">" at bounding box center [1068, 280] width 30 height 28
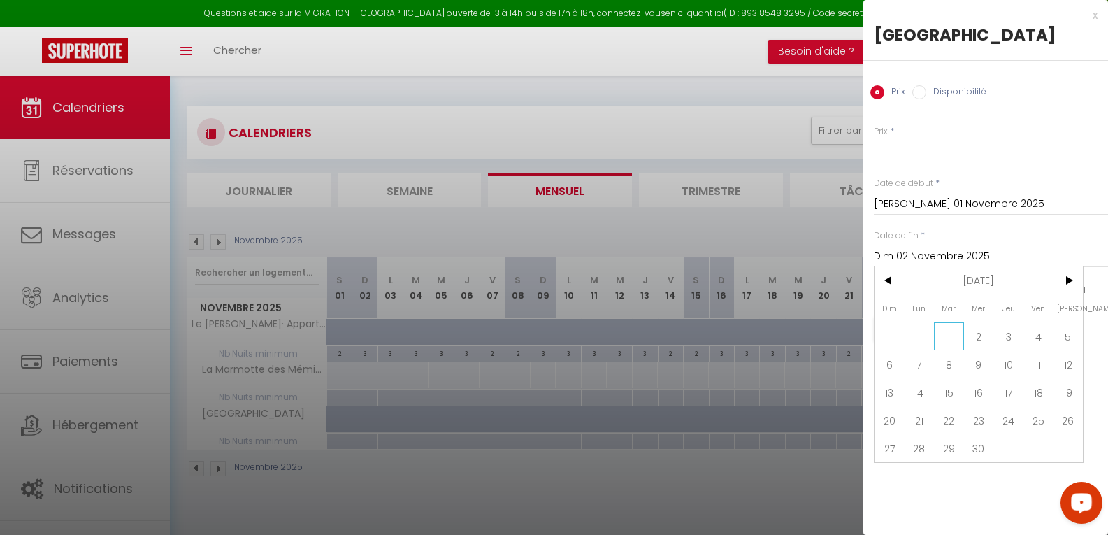
click at [948, 341] on span "1" at bounding box center [949, 336] width 30 height 28
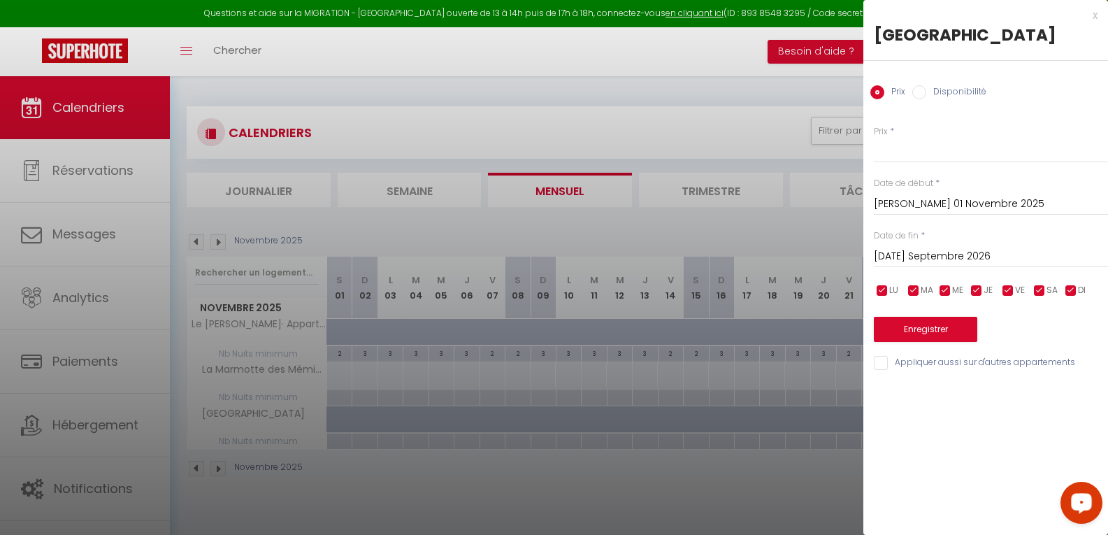
click at [941, 89] on label "Disponibilité" at bounding box center [956, 92] width 60 height 15
click at [926, 89] on input "Disponibilité" at bounding box center [919, 92] width 14 height 14
click at [916, 152] on select "Disponible Indisponible" at bounding box center [991, 151] width 234 height 27
click at [874, 138] on select "Disponible Indisponible" at bounding box center [991, 151] width 234 height 27
click at [934, 332] on button "Enregistrer" at bounding box center [925, 330] width 103 height 25
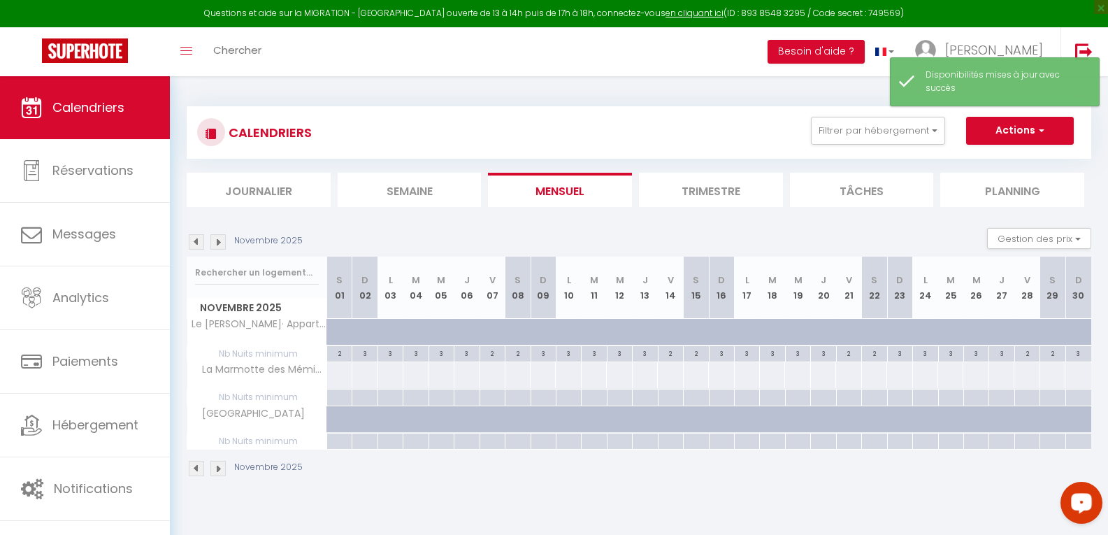
click at [198, 243] on img at bounding box center [196, 241] width 15 height 15
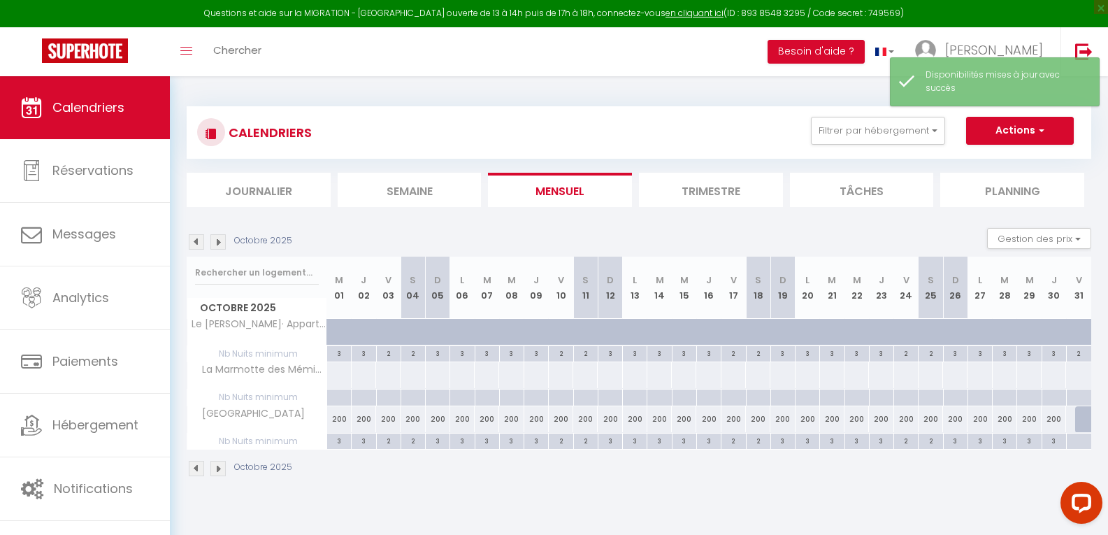
click at [1083, 442] on div at bounding box center [1078, 441] width 25 height 16
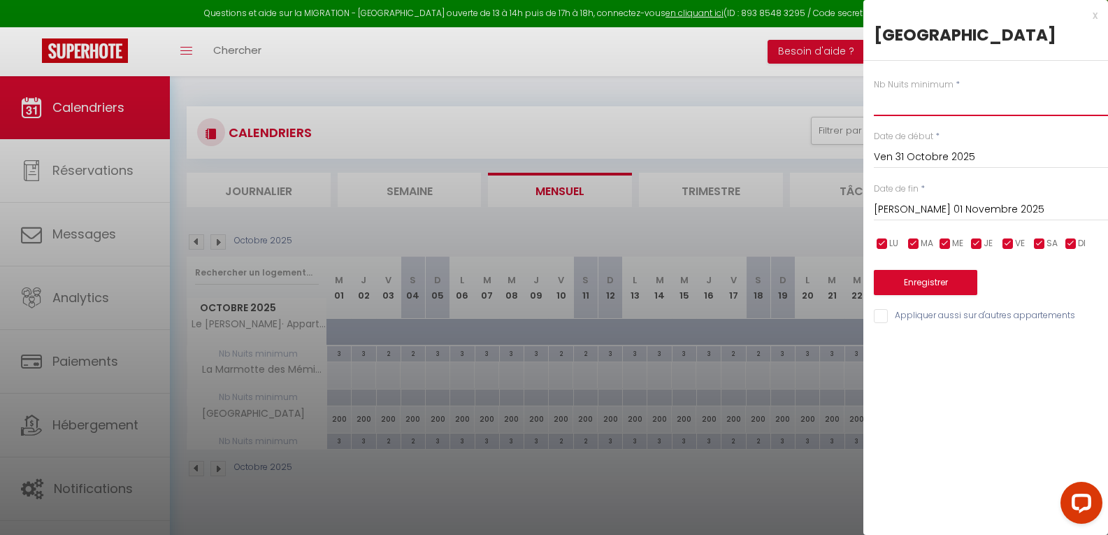
click at [916, 103] on input "text" at bounding box center [991, 103] width 234 height 25
click at [922, 284] on button "Enregistrer" at bounding box center [925, 282] width 103 height 25
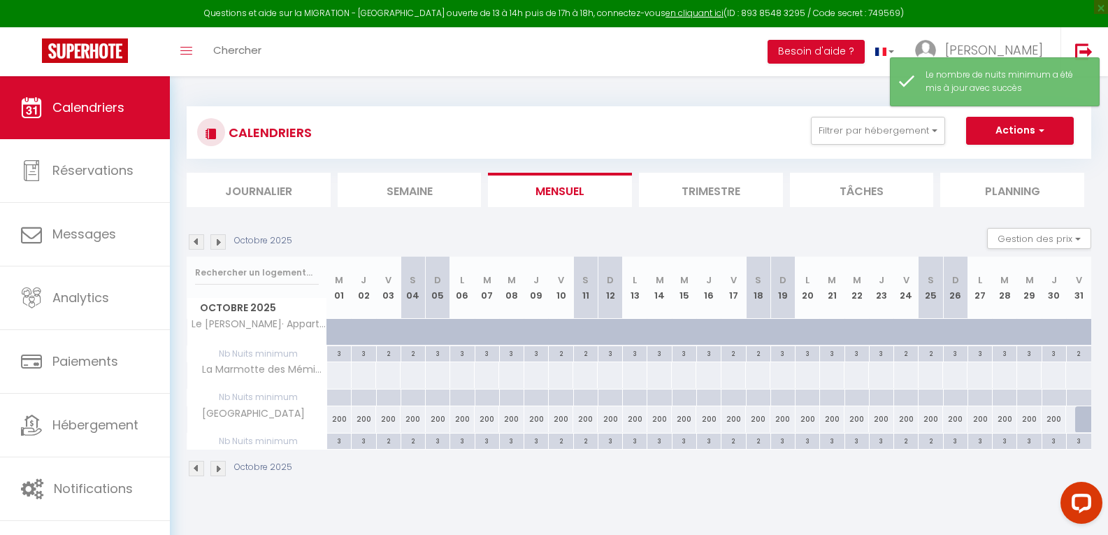
click at [1080, 442] on div "3" at bounding box center [1079, 439] width 24 height 13
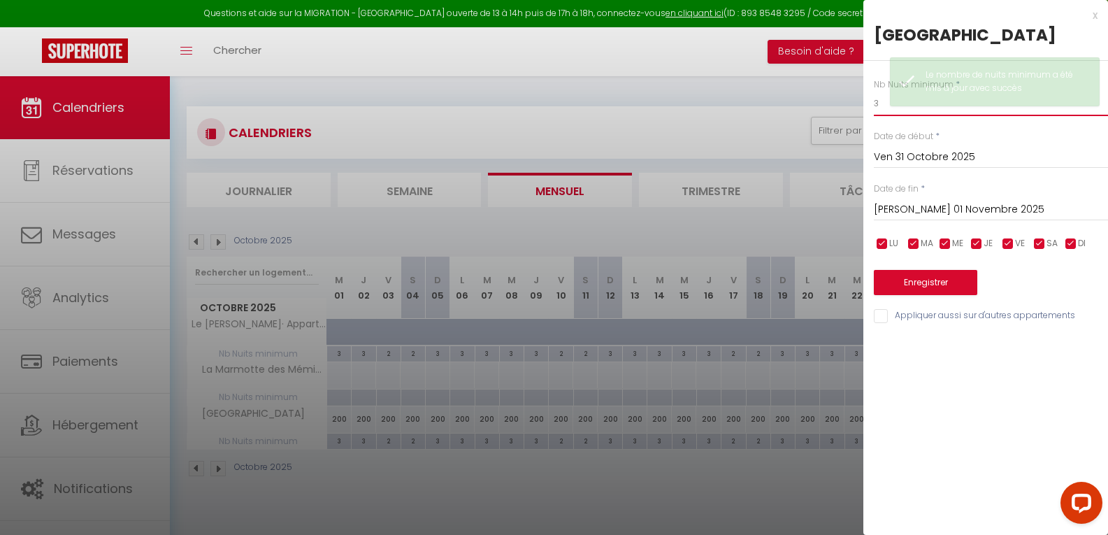
drag, startPoint x: 881, startPoint y: 106, endPoint x: 860, endPoint y: 108, distance: 20.3
click at [860, 108] on body "Questions et aide sur la MIGRATION - [GEOGRAPHIC_DATA] ouverte de 13 à 14h puis…" at bounding box center [554, 343] width 1108 height 535
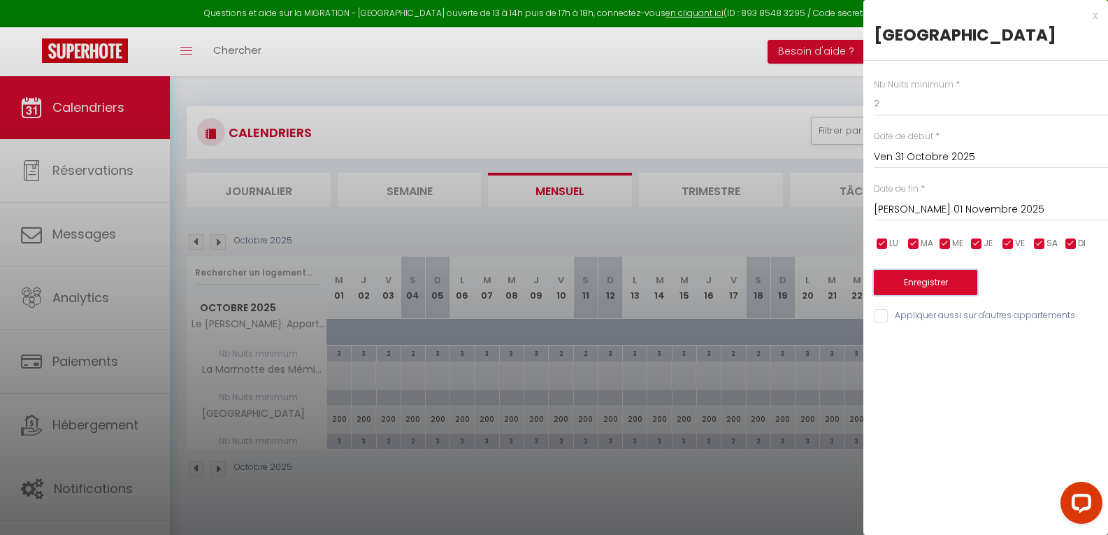
click at [918, 284] on button "Enregistrer" at bounding box center [925, 282] width 103 height 25
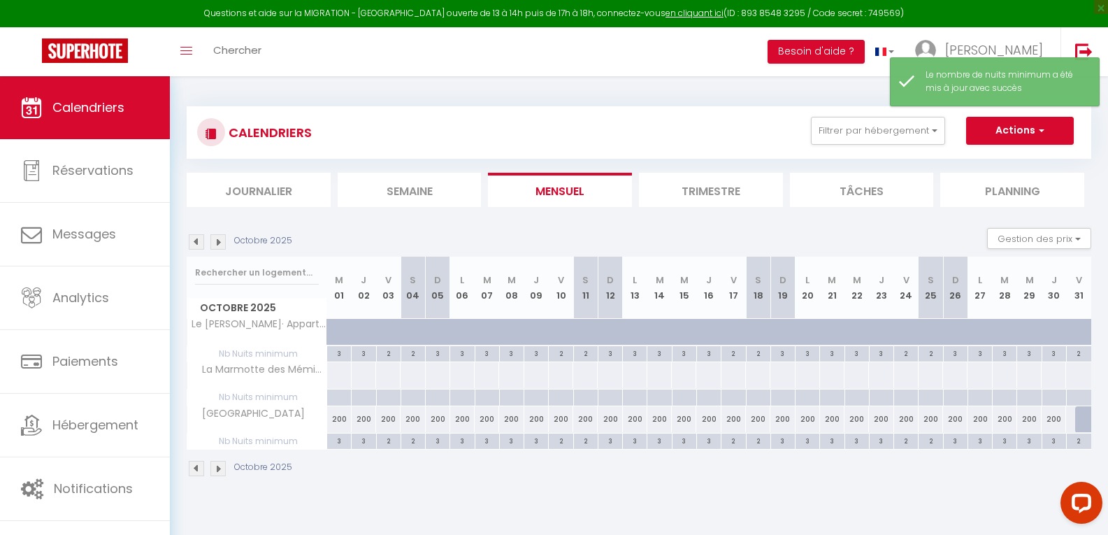
click at [1085, 423] on div at bounding box center [1087, 419] width 25 height 27
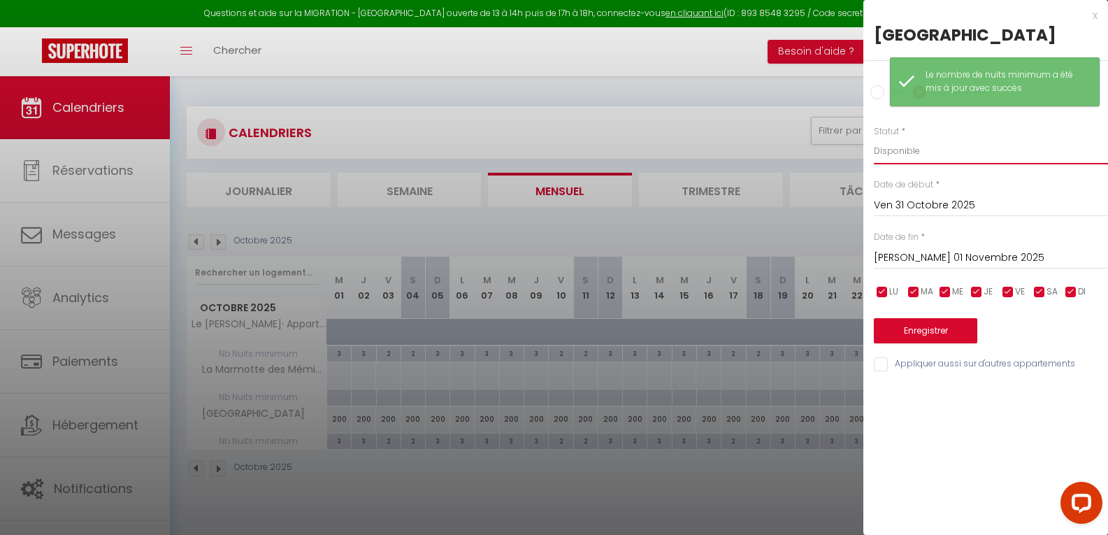
click at [967, 153] on select "Disponible Indisponible" at bounding box center [991, 151] width 234 height 27
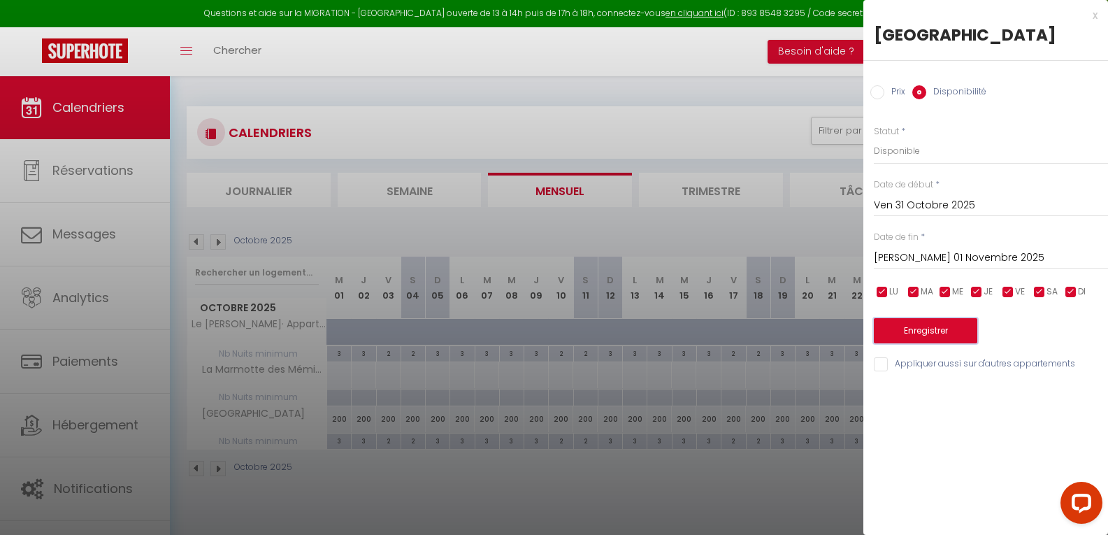
click at [950, 329] on button "Enregistrer" at bounding box center [925, 330] width 103 height 25
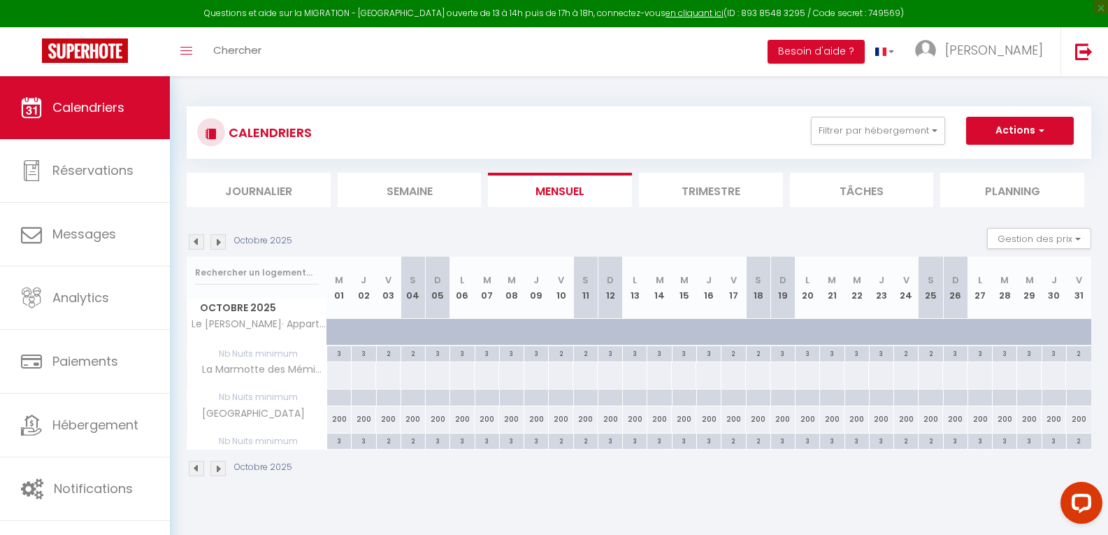
click at [197, 245] on img at bounding box center [196, 241] width 15 height 15
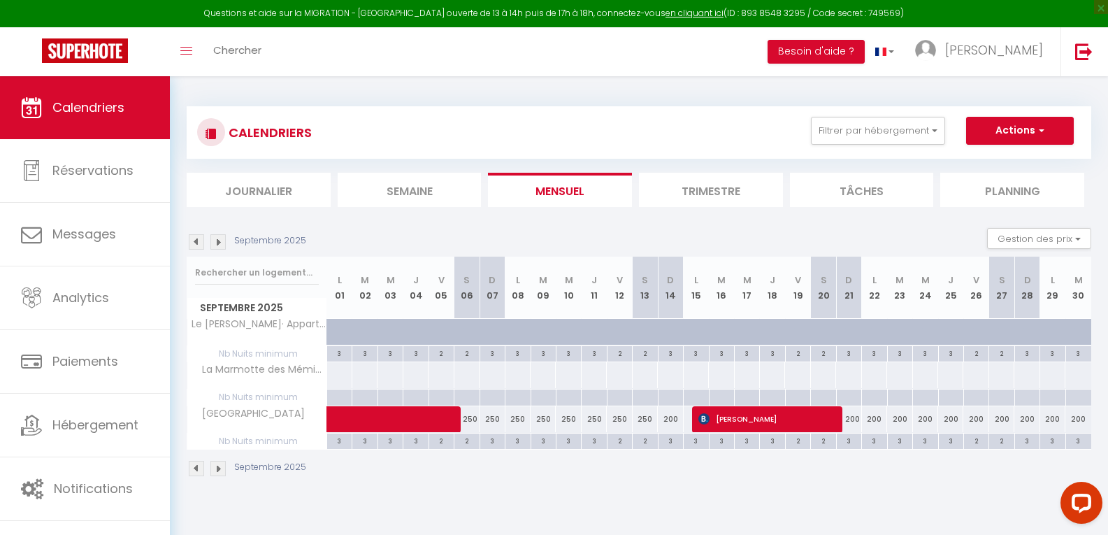
click at [197, 245] on img at bounding box center [196, 241] width 15 height 15
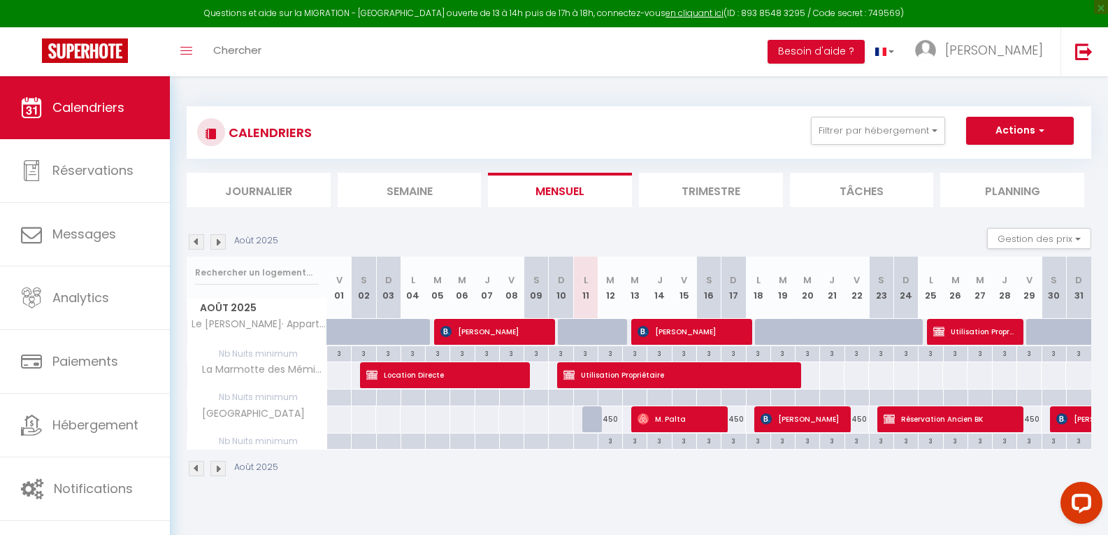
click at [224, 243] on img at bounding box center [217, 241] width 15 height 15
